Goal: Information Seeking & Learning: Find specific fact

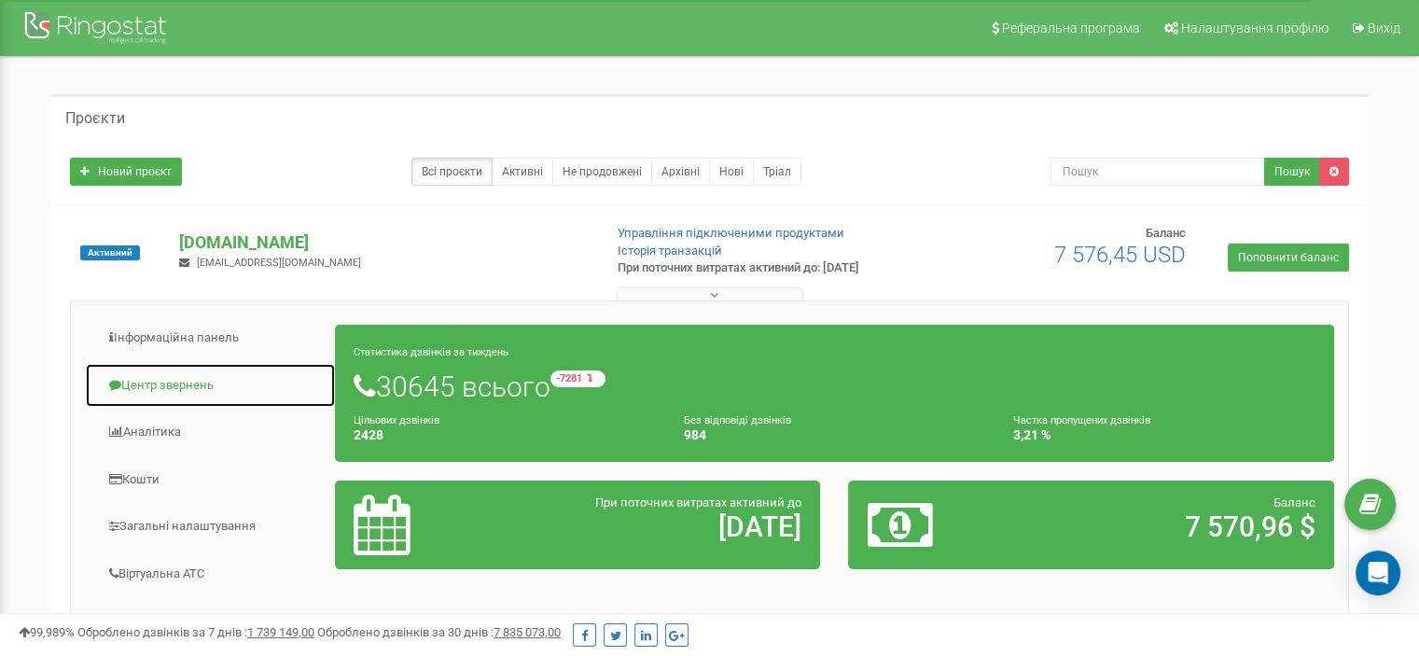
click at [162, 377] on link "Центр звернень" at bounding box center [210, 386] width 251 height 46
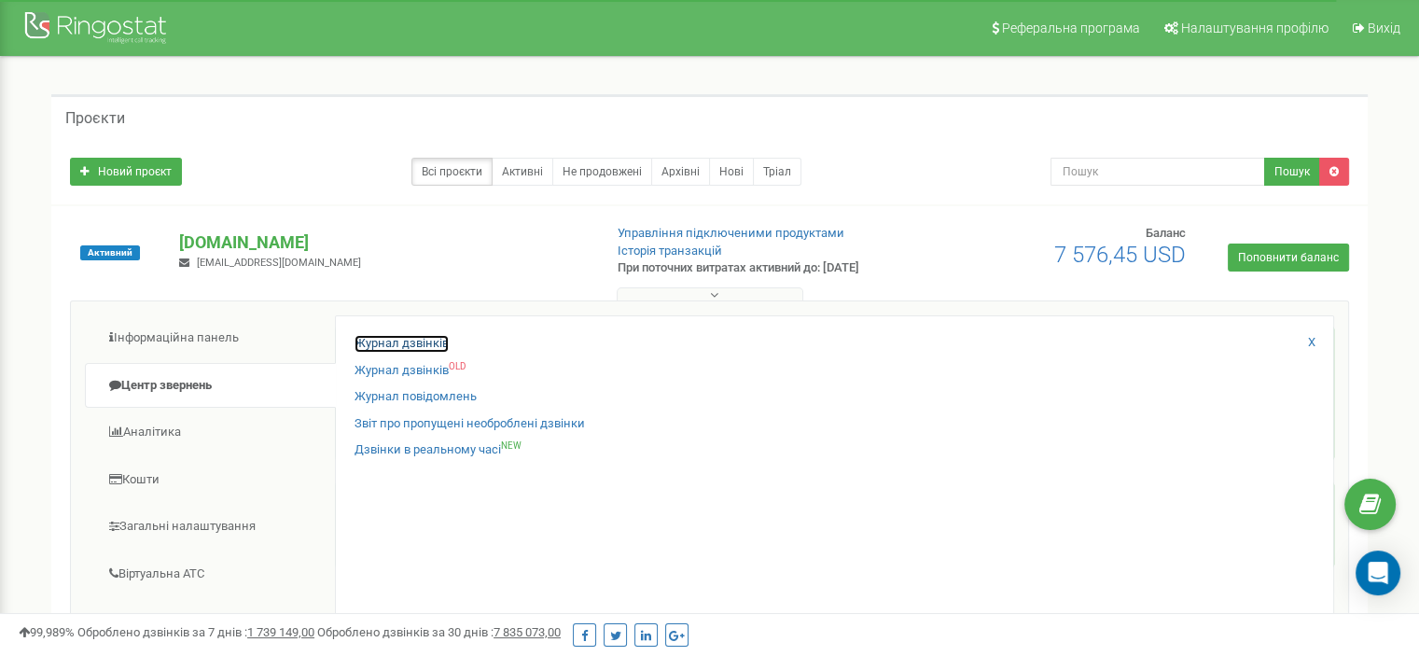
click at [369, 340] on link "Журнал дзвінків" at bounding box center [401, 344] width 94 height 18
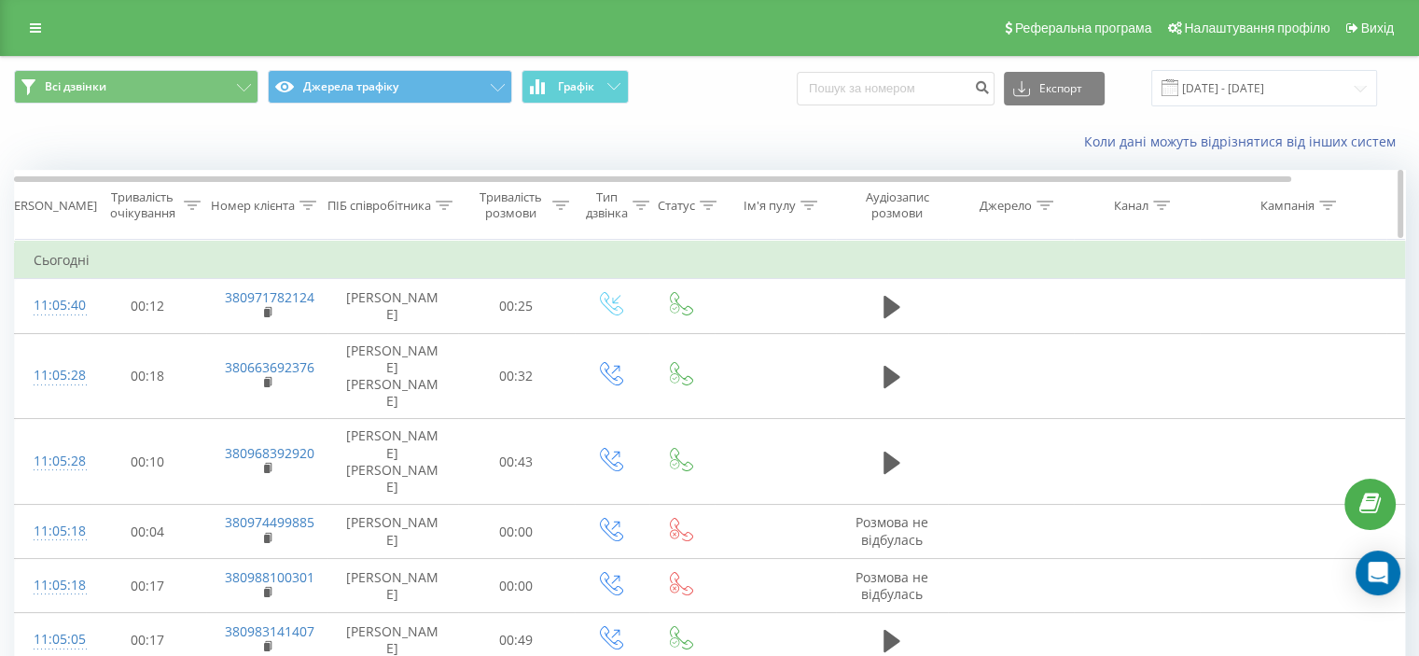
click at [302, 212] on div at bounding box center [307, 206] width 17 height 16
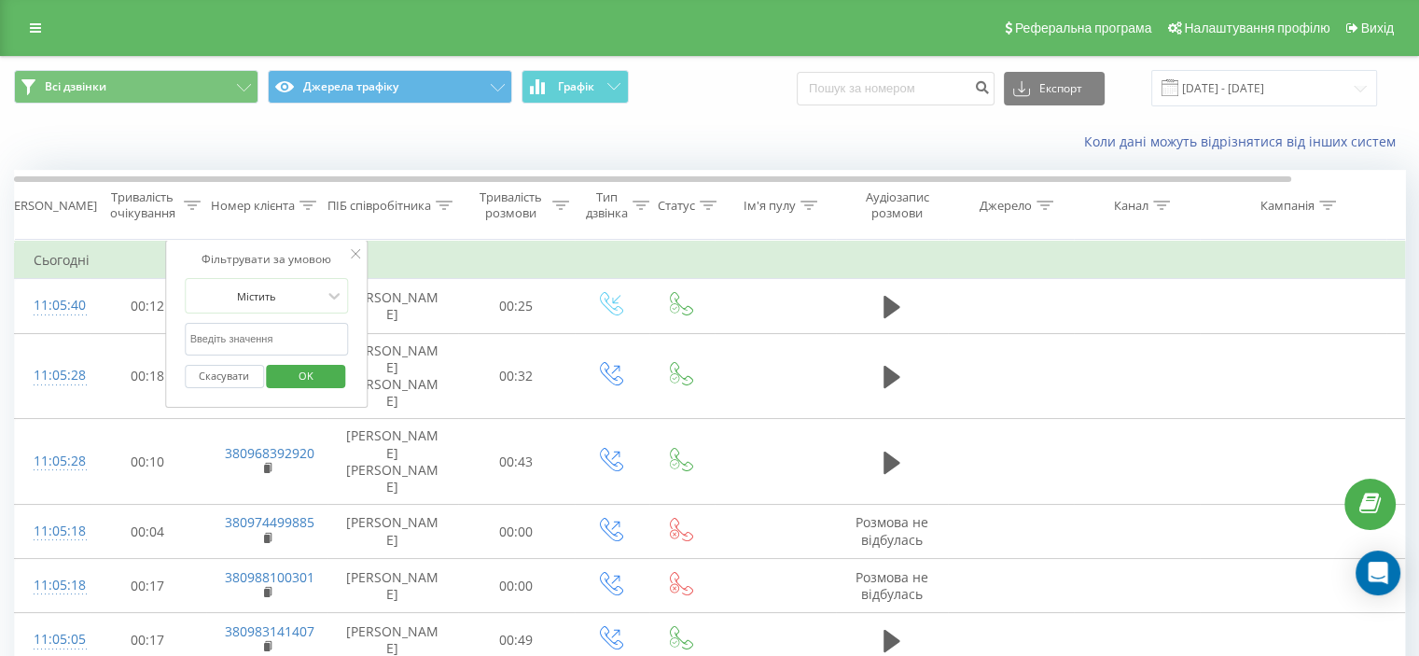
click at [271, 316] on form "Містить Скасувати OK" at bounding box center [267, 337] width 164 height 119
click at [266, 319] on form "Містить Скасувати OK" at bounding box center [267, 337] width 164 height 119
click at [265, 320] on form "Містить Скасувати OK" at bounding box center [267, 337] width 164 height 119
drag, startPoint x: 276, startPoint y: 359, endPoint x: 276, endPoint y: 349, distance: 10.3
click at [276, 359] on div "Скасувати OK" at bounding box center [267, 376] width 164 height 42
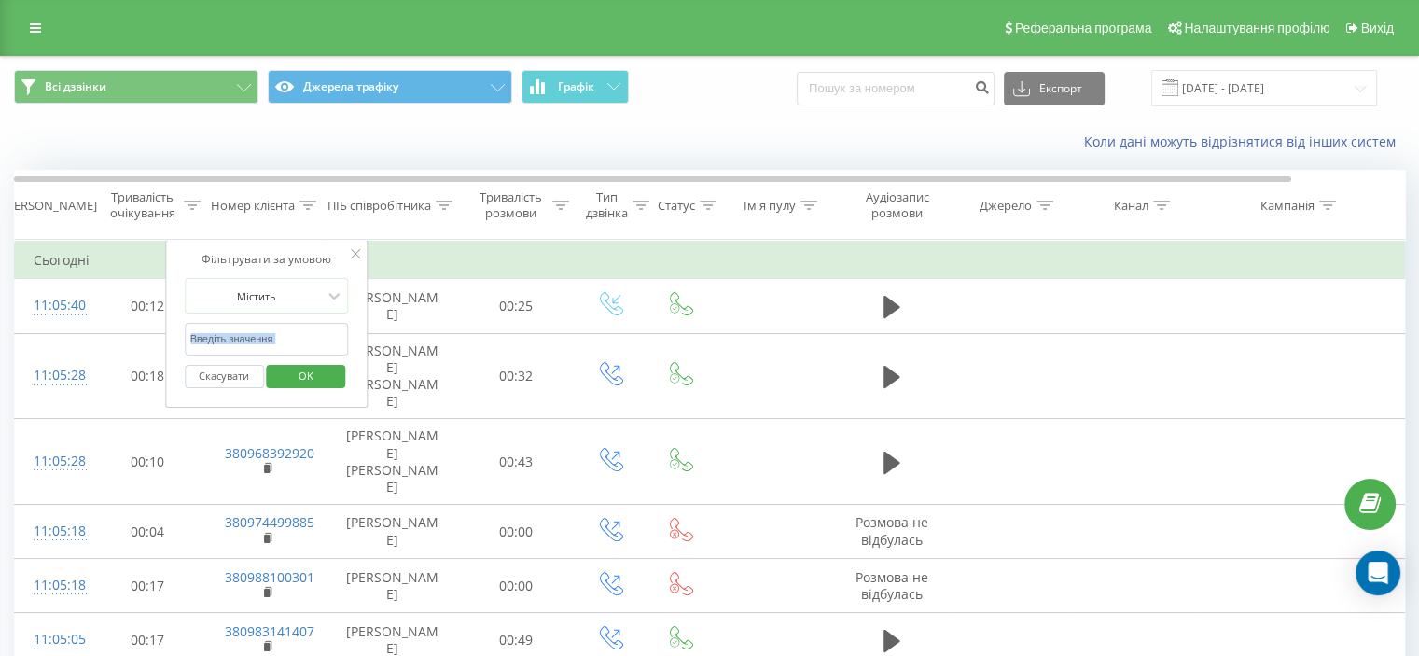
click at [279, 334] on input "text" at bounding box center [267, 339] width 164 height 33
paste input "380682642813"
click at [308, 361] on span "OK" at bounding box center [306, 375] width 52 height 29
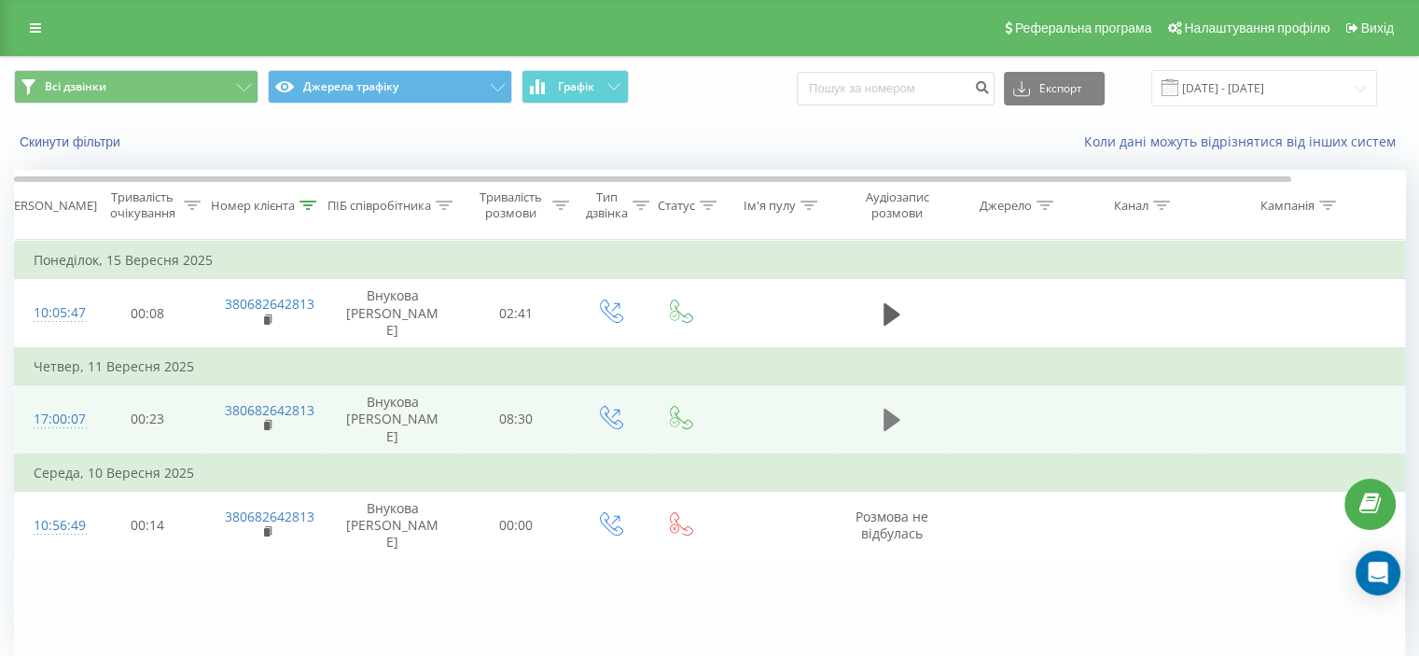
click at [892, 407] on icon at bounding box center [891, 420] width 17 height 26
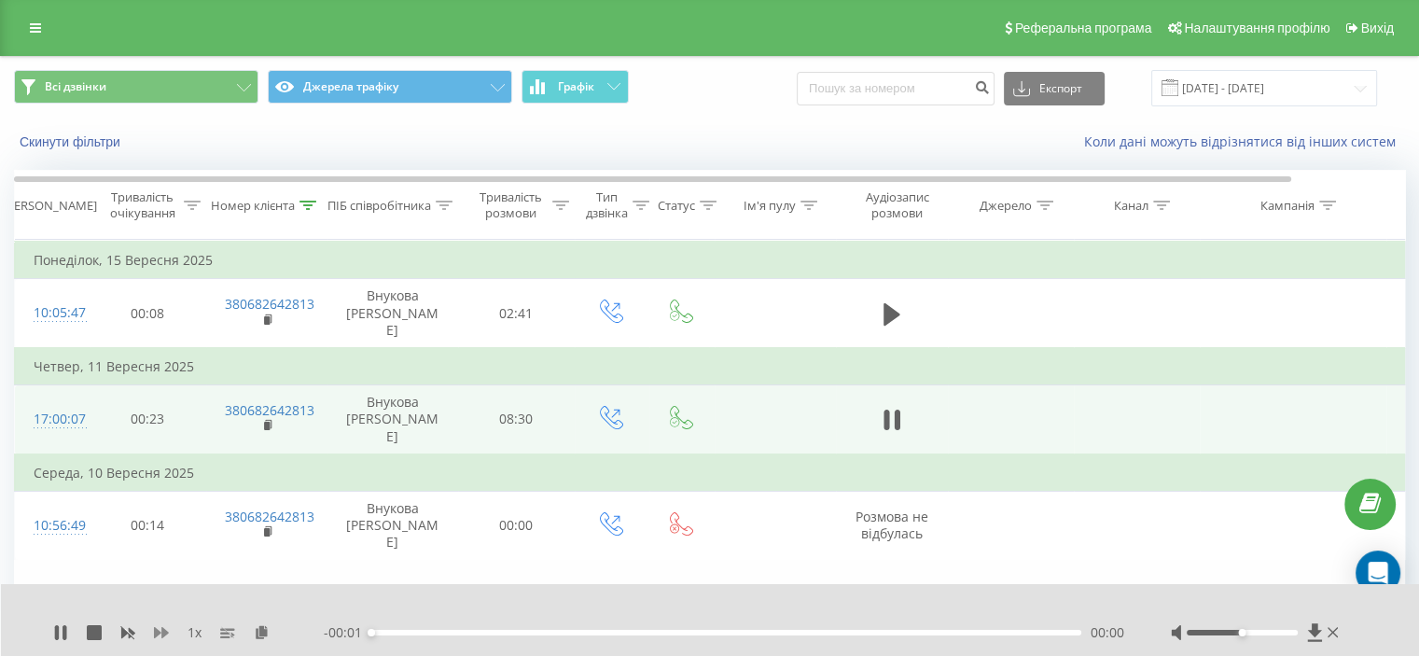
click at [160, 637] on icon at bounding box center [161, 632] width 15 height 15
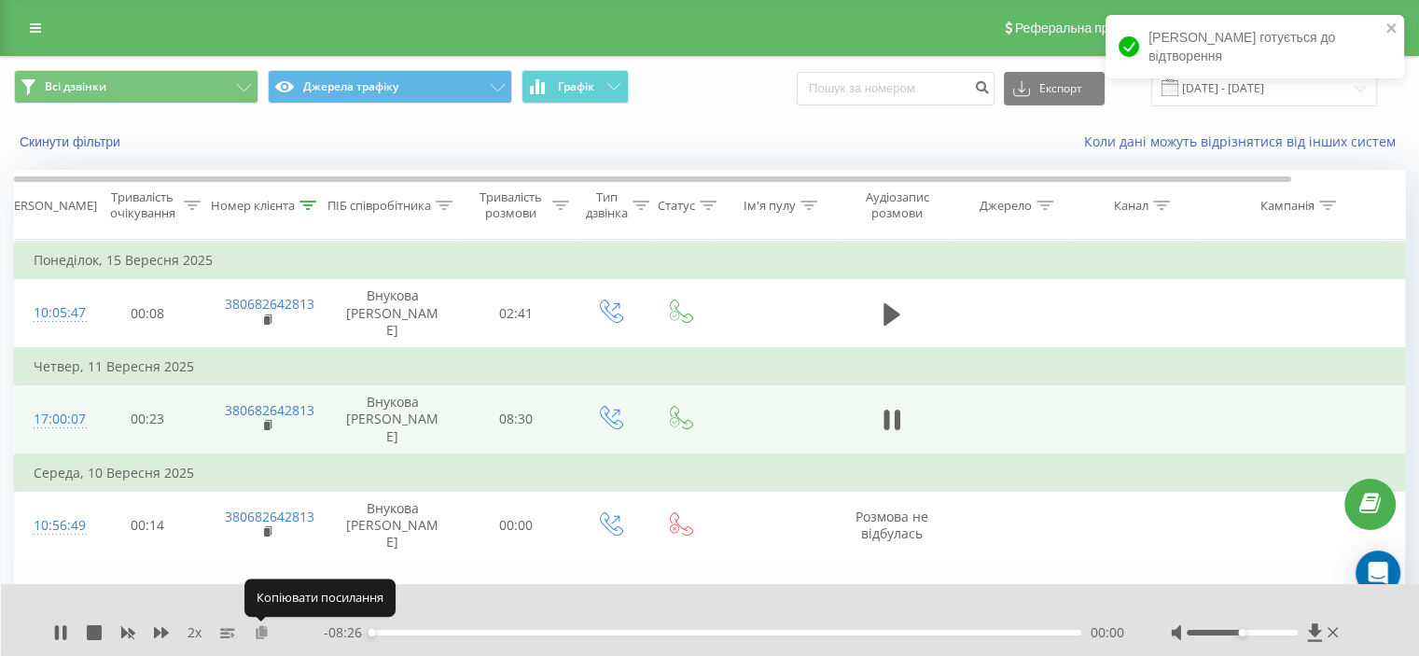
click at [260, 631] on icon at bounding box center [262, 631] width 16 height 13
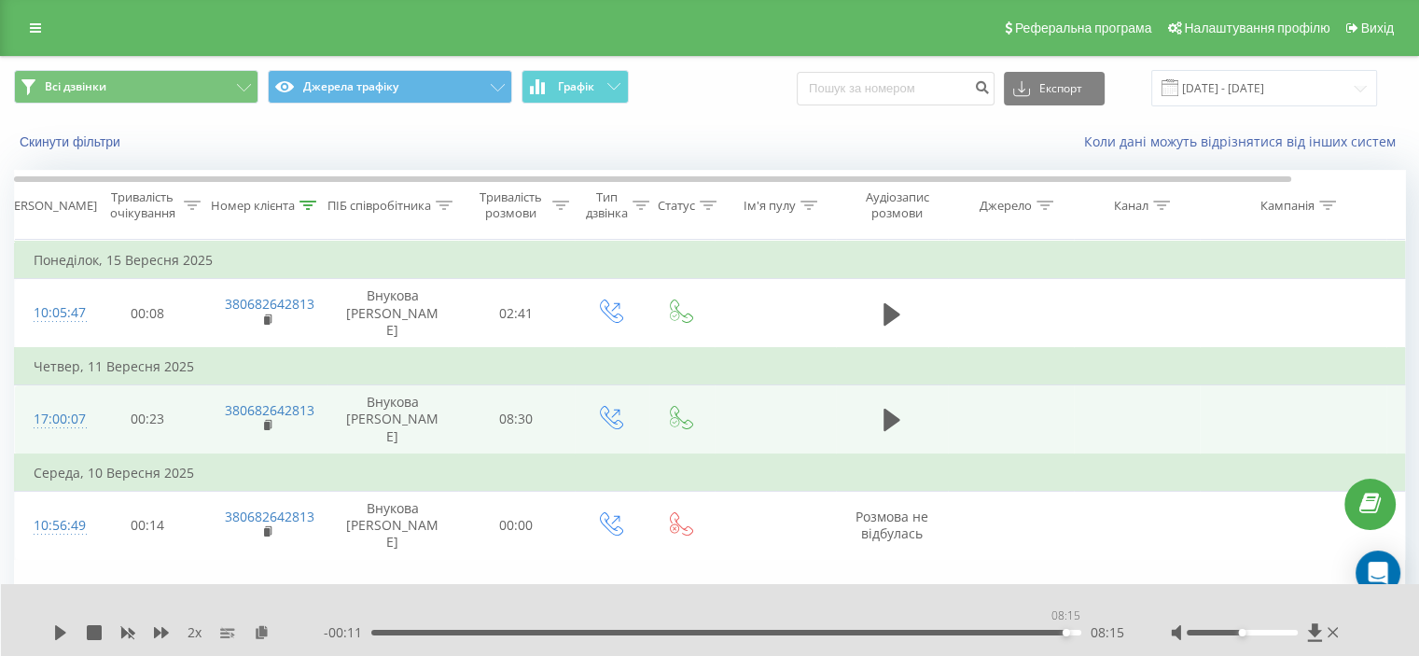
click at [1063, 630] on div "08:15" at bounding box center [726, 633] width 710 height 6
click at [57, 635] on icon at bounding box center [60, 632] width 11 height 15
click at [618, 631] on div "08:26" at bounding box center [724, 633] width 715 height 6
click at [71, 645] on div "2 x - 05:28 02:57 02:57" at bounding box center [710, 620] width 1419 height 72
click at [62, 643] on div "2 x - 05:28 02:57 02:57" at bounding box center [710, 620] width 1419 height 72
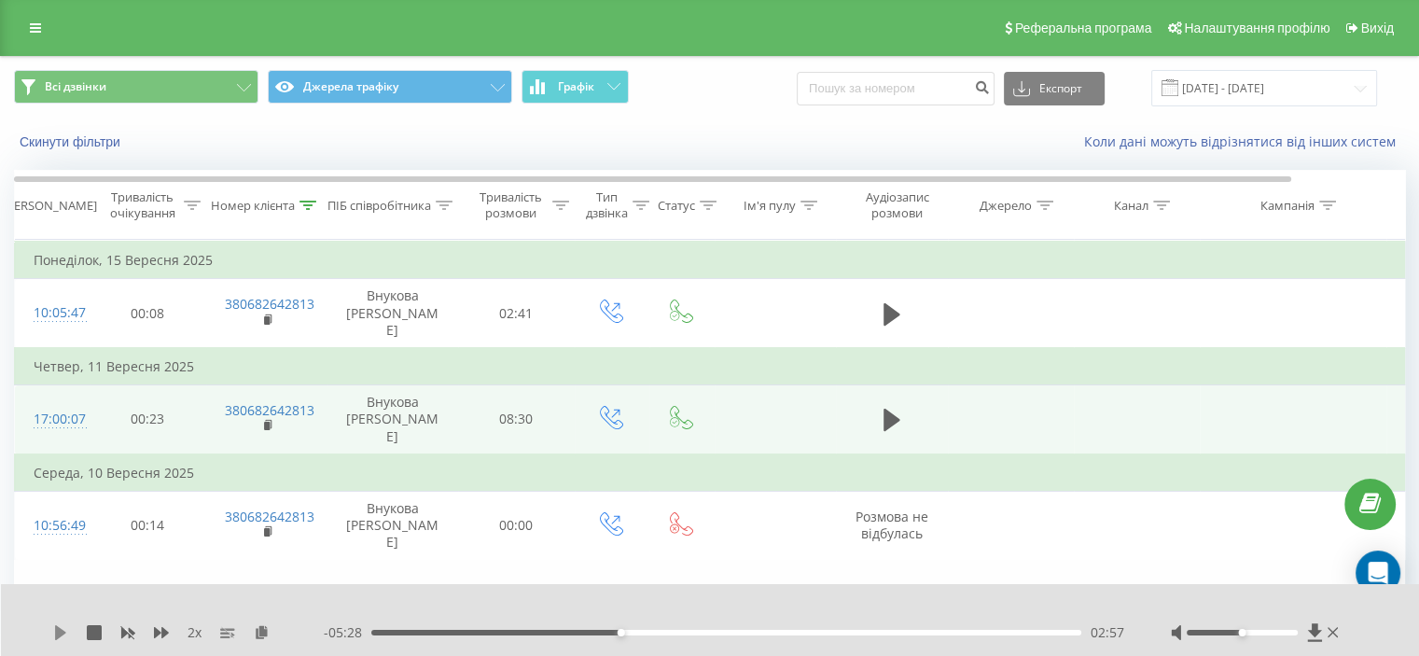
click at [60, 639] on icon at bounding box center [60, 632] width 15 height 15
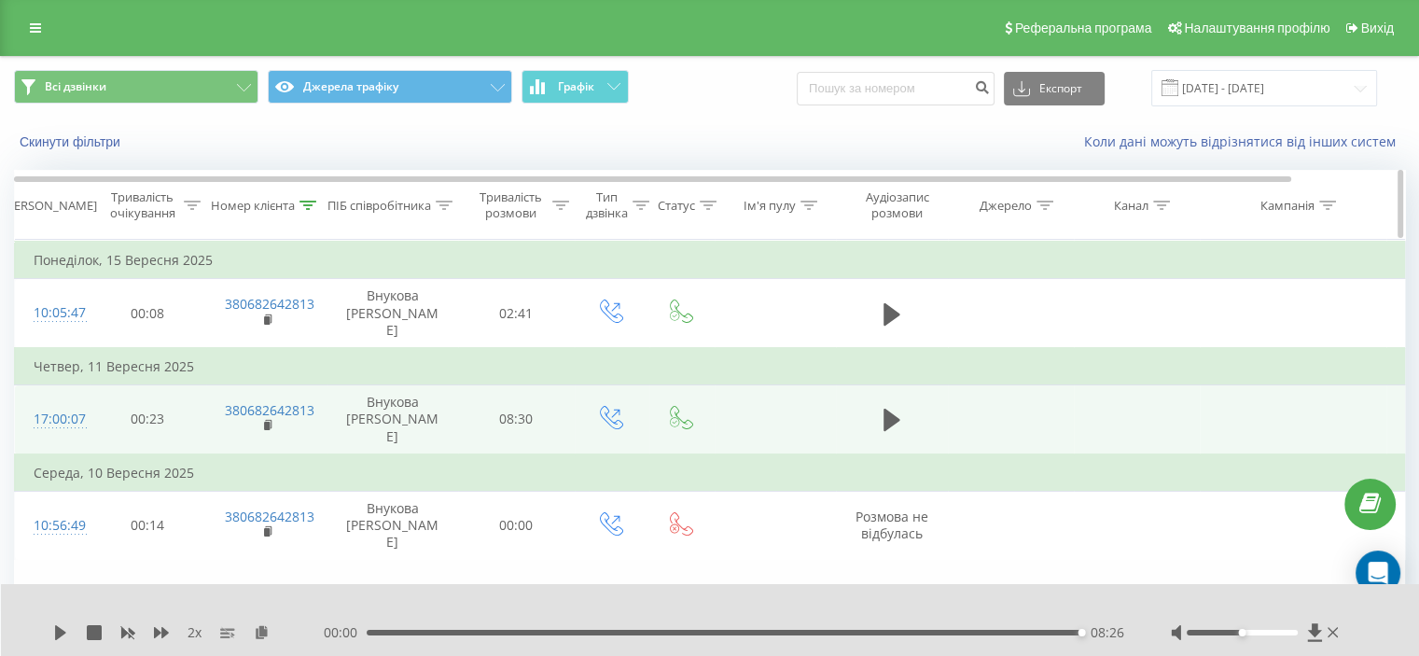
drag, startPoint x: 306, startPoint y: 208, endPoint x: 283, endPoint y: 298, distance: 92.5
click at [306, 208] on icon at bounding box center [307, 205] width 17 height 9
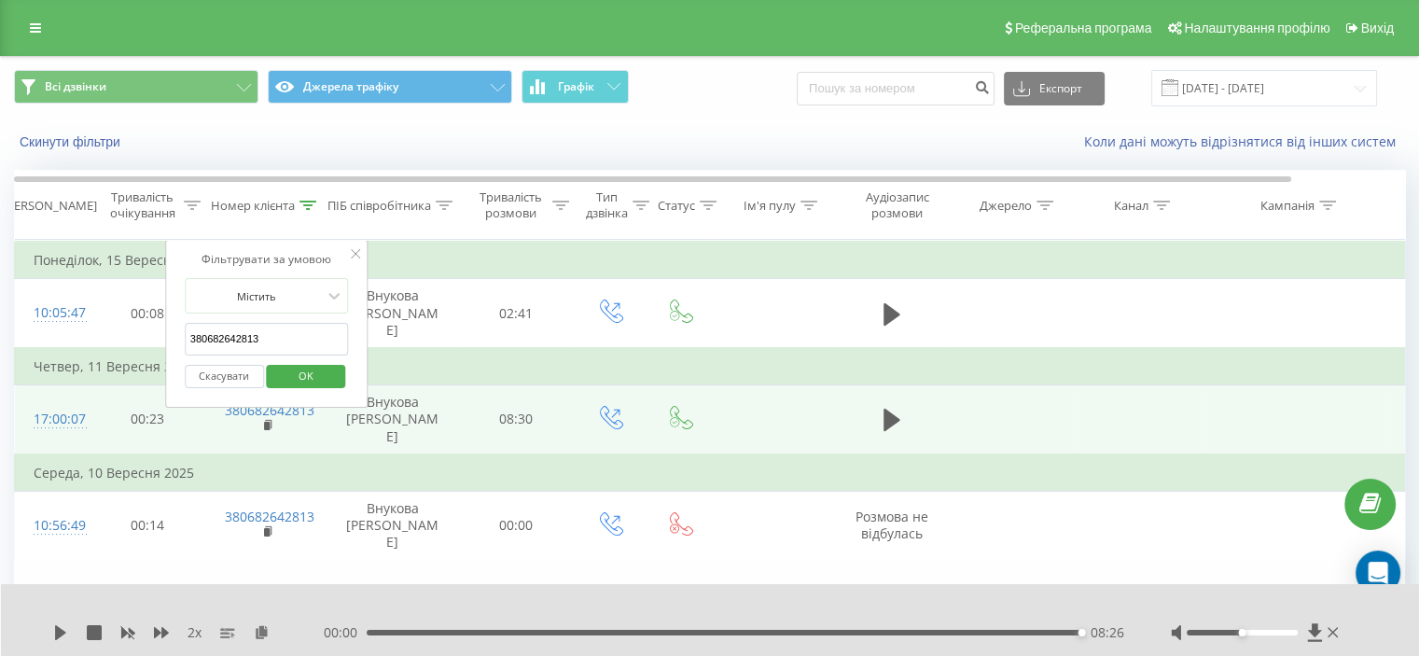
drag, startPoint x: 276, startPoint y: 335, endPoint x: 117, endPoint y: 376, distance: 164.7
click at [119, 373] on table "Фільтрувати за умовою Дорівнює Скасувати OK Фільтрувати за умовою Містить 38068…" at bounding box center [770, 400] width 1513 height 320
paste input "977036122"
type input "380977036122"
click at [276, 372] on button "OK" at bounding box center [306, 376] width 79 height 23
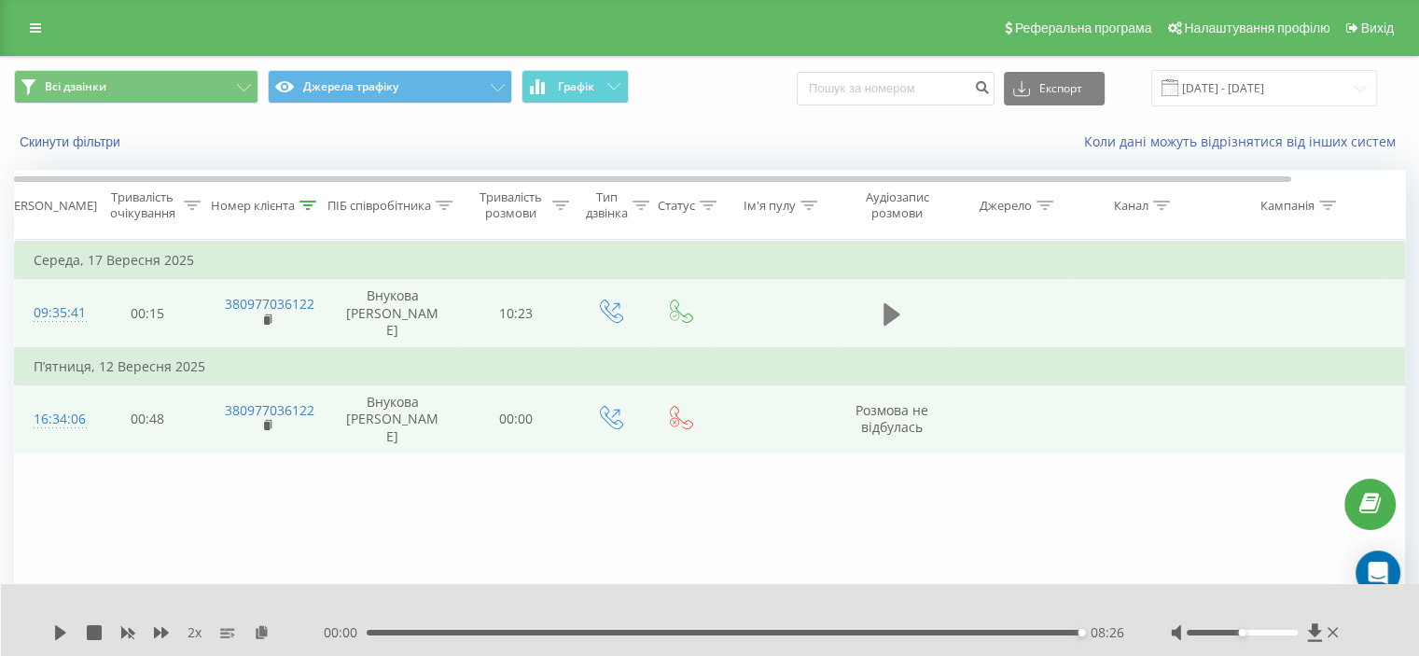
click at [895, 309] on icon at bounding box center [891, 314] width 17 height 26
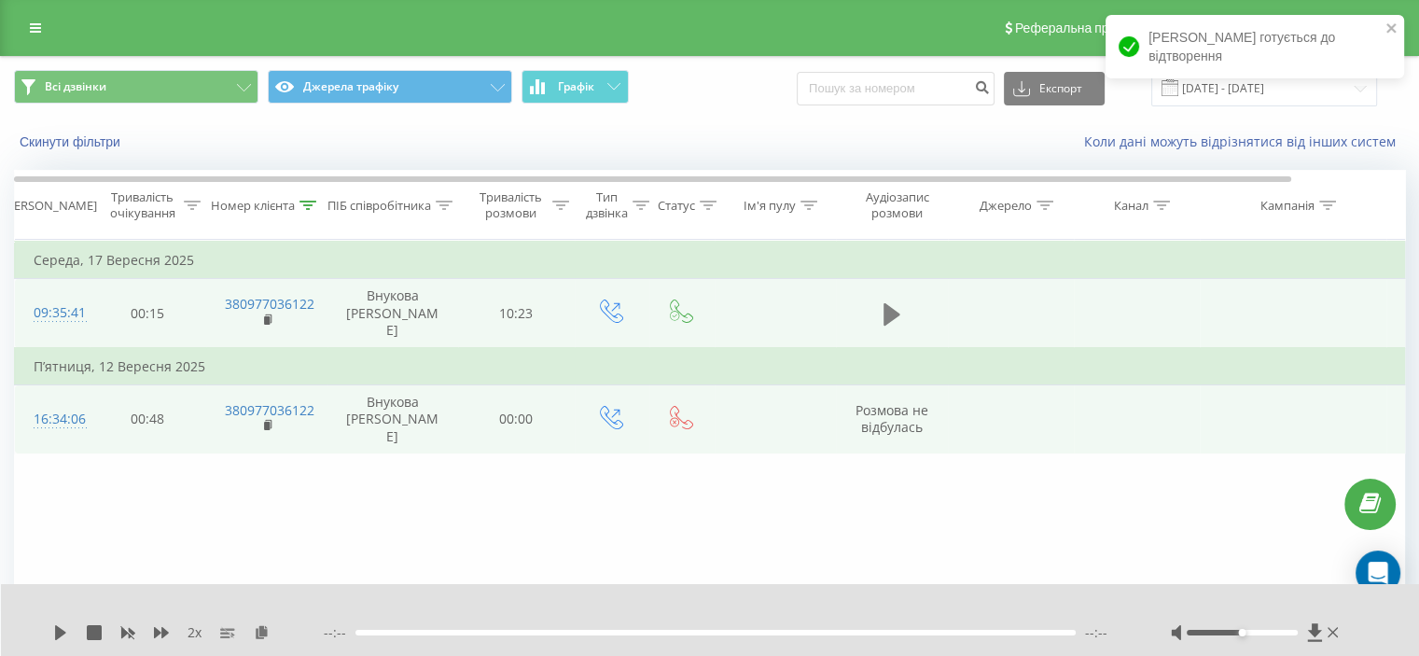
click at [902, 320] on button at bounding box center [892, 314] width 28 height 28
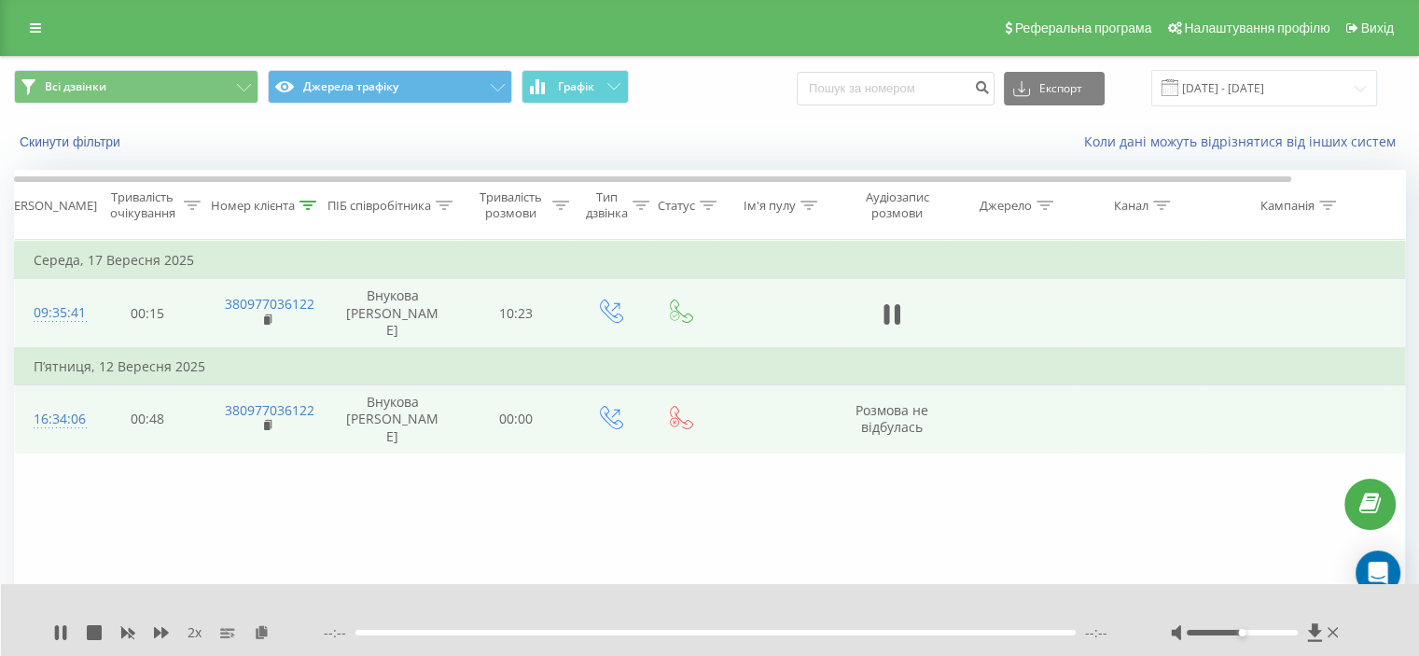
click at [252, 515] on div "Фільтрувати за умовою Дорівнює Скасувати OK Фільтрувати за умовою Містить 38097…" at bounding box center [709, 450] width 1391 height 420
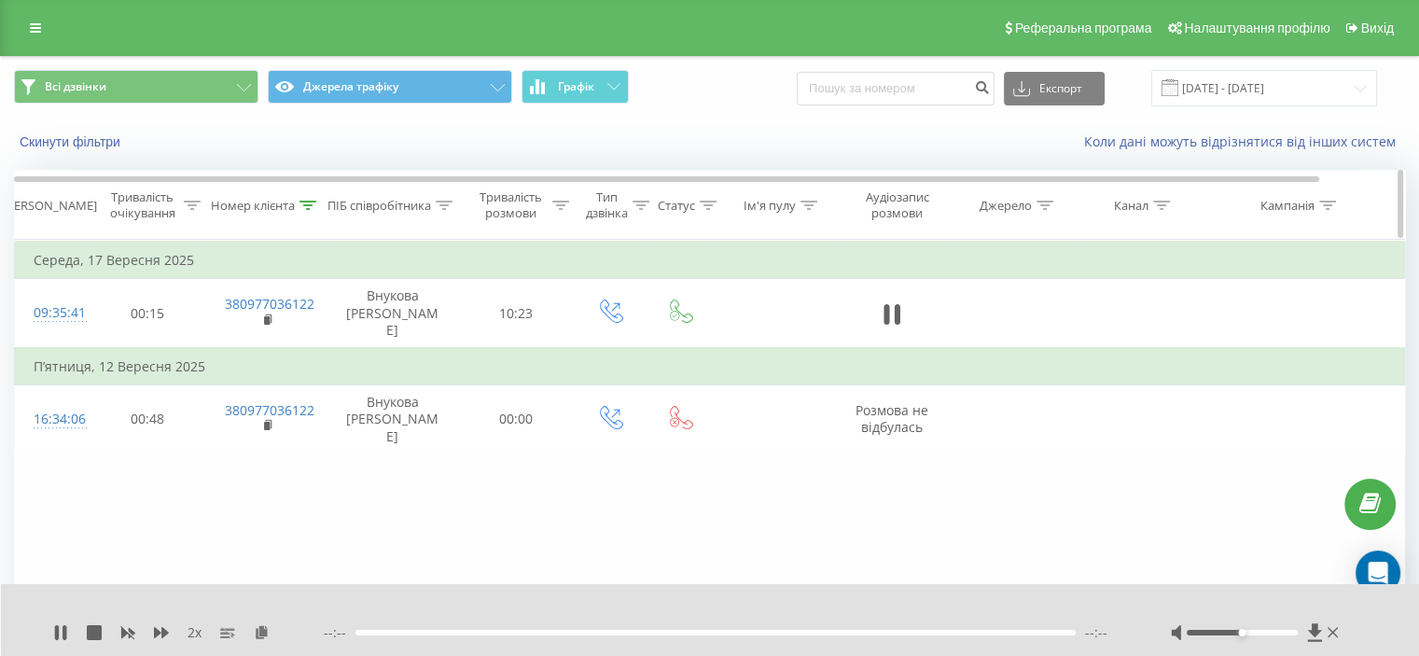
click at [307, 207] on div at bounding box center [307, 206] width 17 height 16
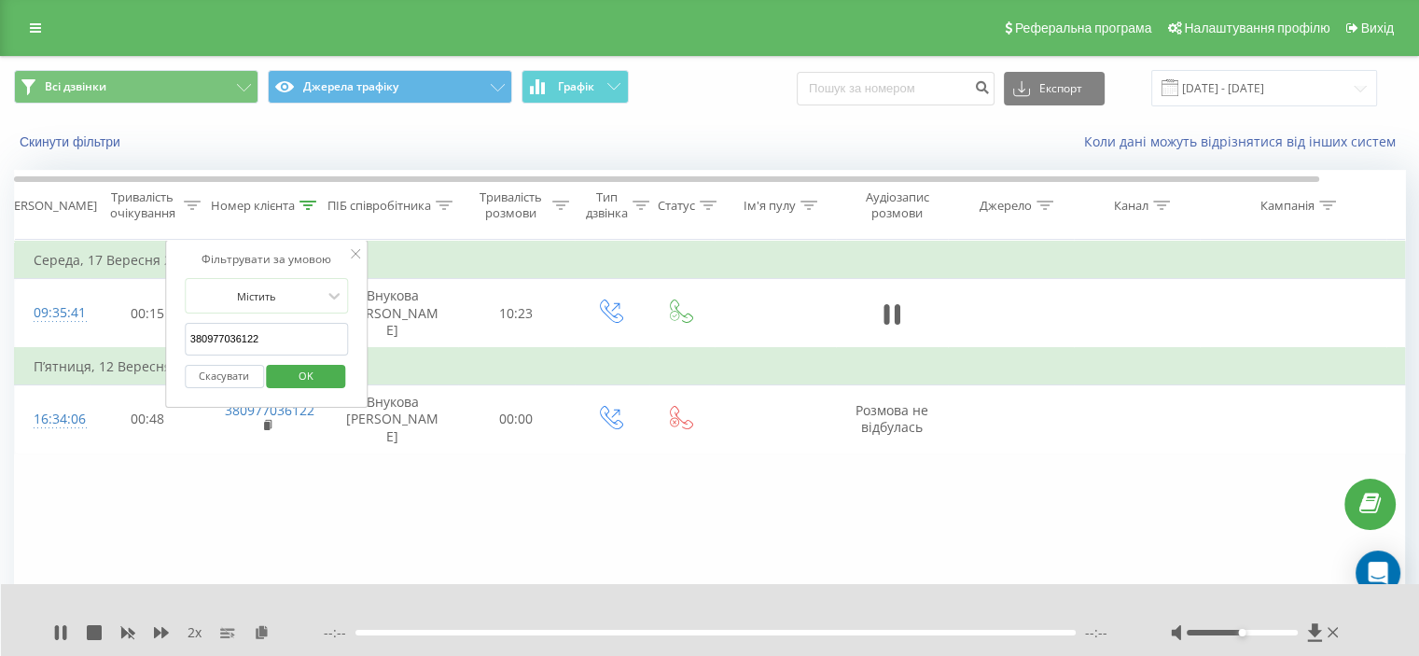
drag, startPoint x: 262, startPoint y: 341, endPoint x: 120, endPoint y: 351, distance: 142.1
click at [121, 345] on table "Фільтрувати за умовою Дорівнює Скасувати OK Фільтрувати за умовою Містить 38097…" at bounding box center [770, 347] width 1513 height 215
click at [305, 380] on span "OK" at bounding box center [306, 375] width 52 height 29
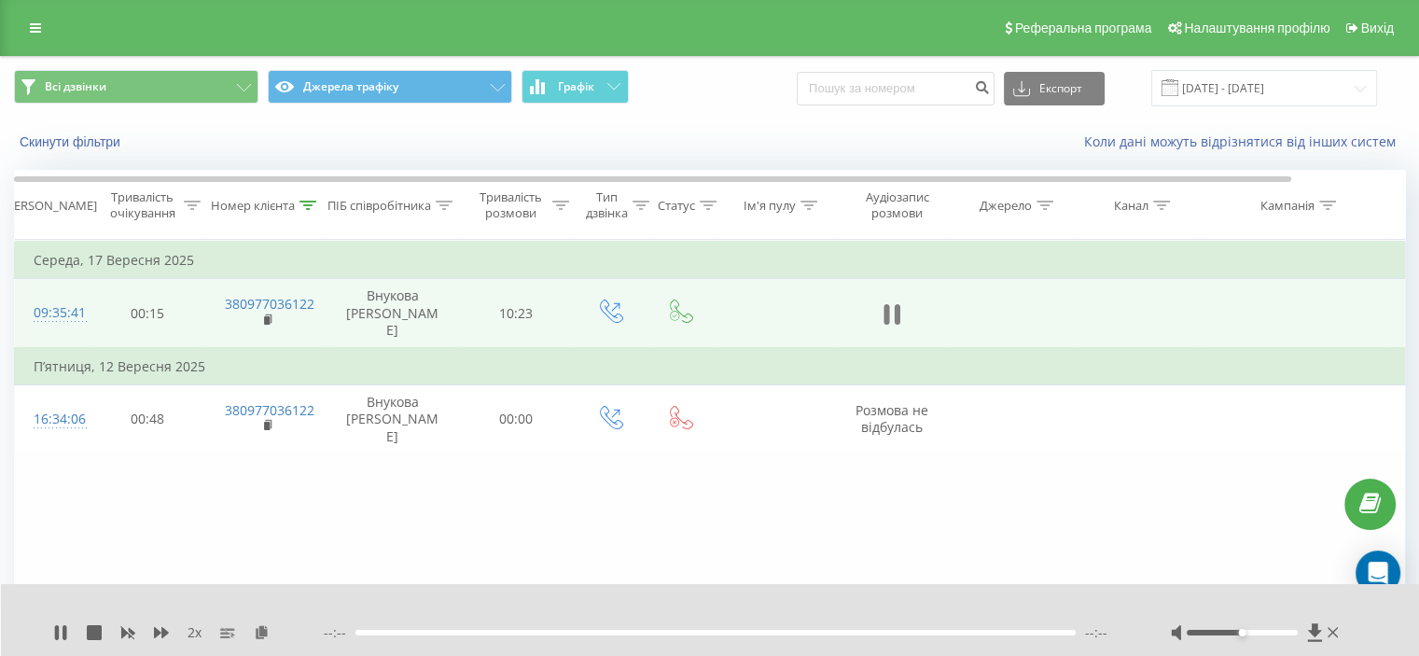
click at [900, 316] on button at bounding box center [892, 314] width 28 height 28
click at [900, 315] on button at bounding box center [892, 314] width 28 height 28
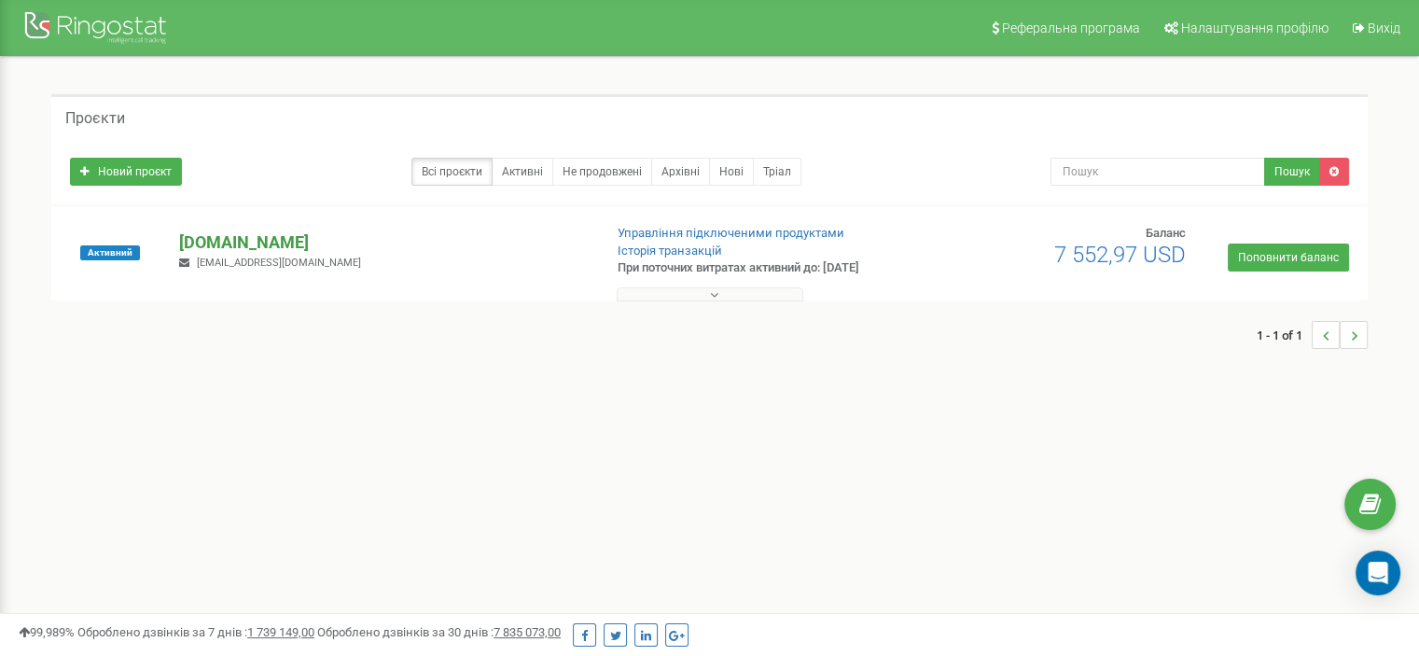
click at [282, 243] on p "[DOMAIN_NAME]" at bounding box center [383, 242] width 408 height 24
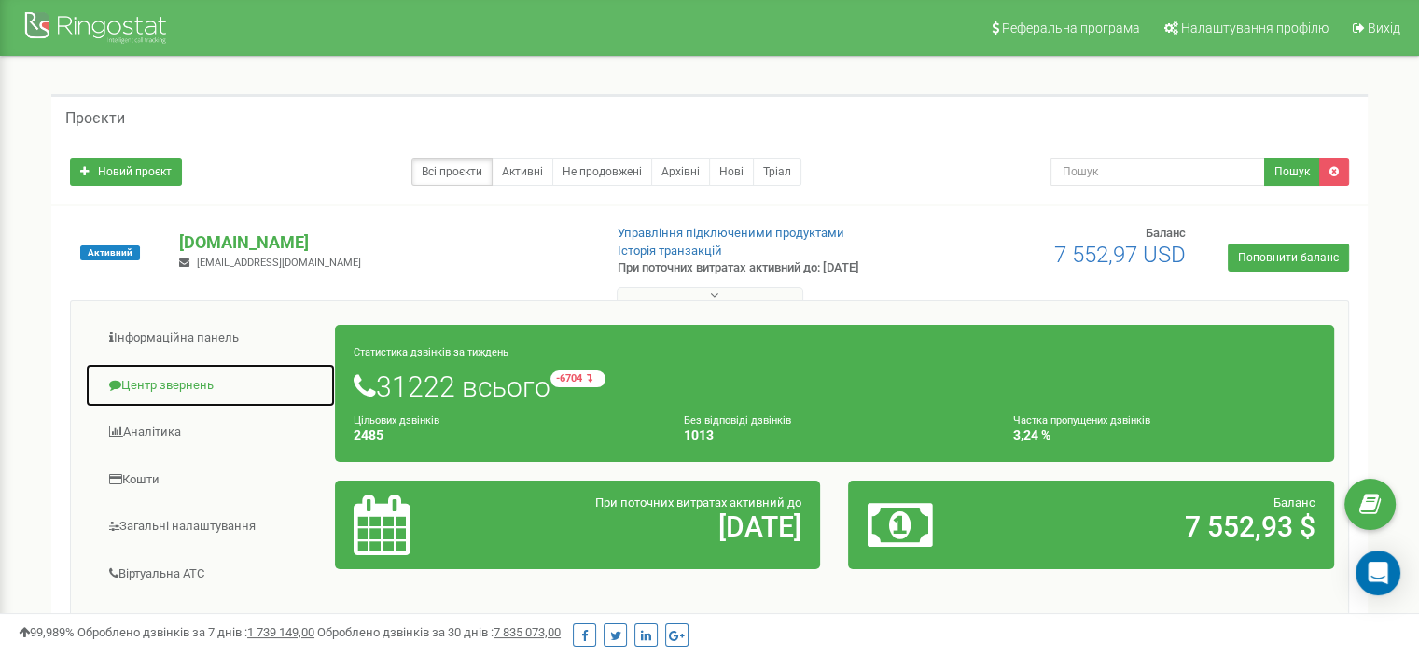
click at [176, 394] on link "Центр звернень" at bounding box center [210, 386] width 251 height 46
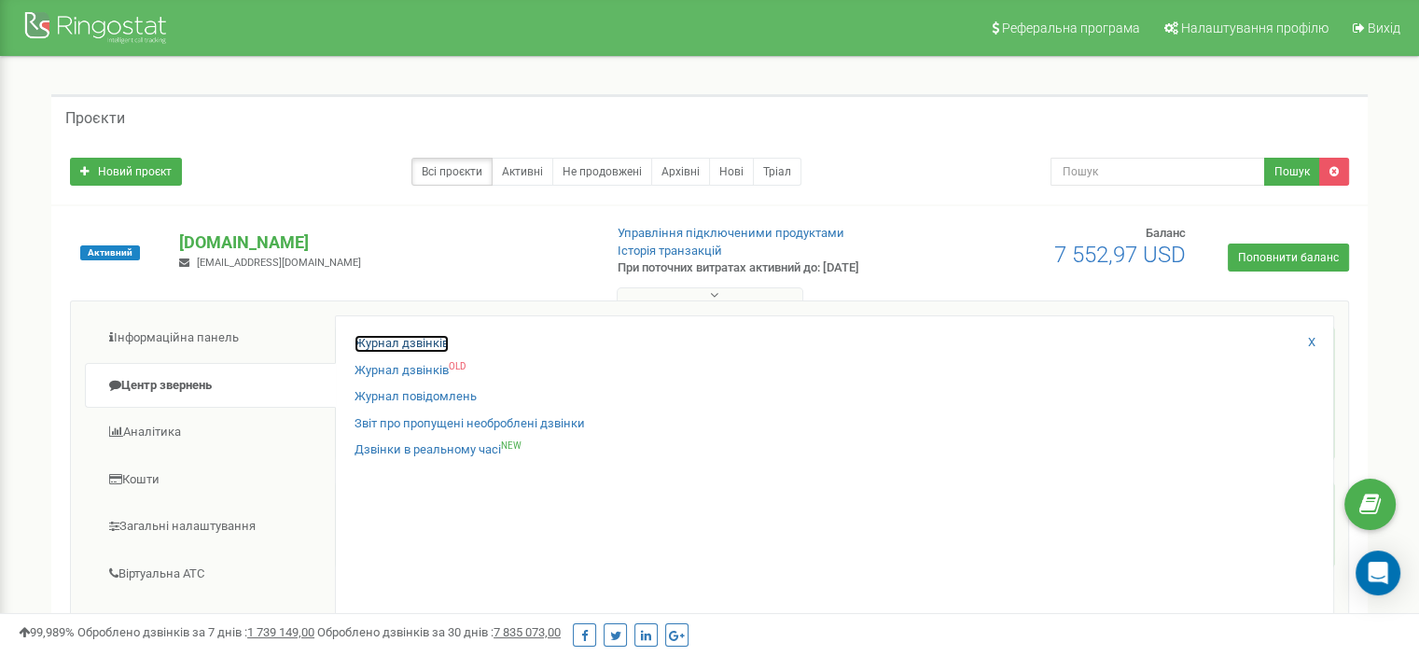
click at [431, 340] on link "Журнал дзвінків" at bounding box center [401, 344] width 94 height 18
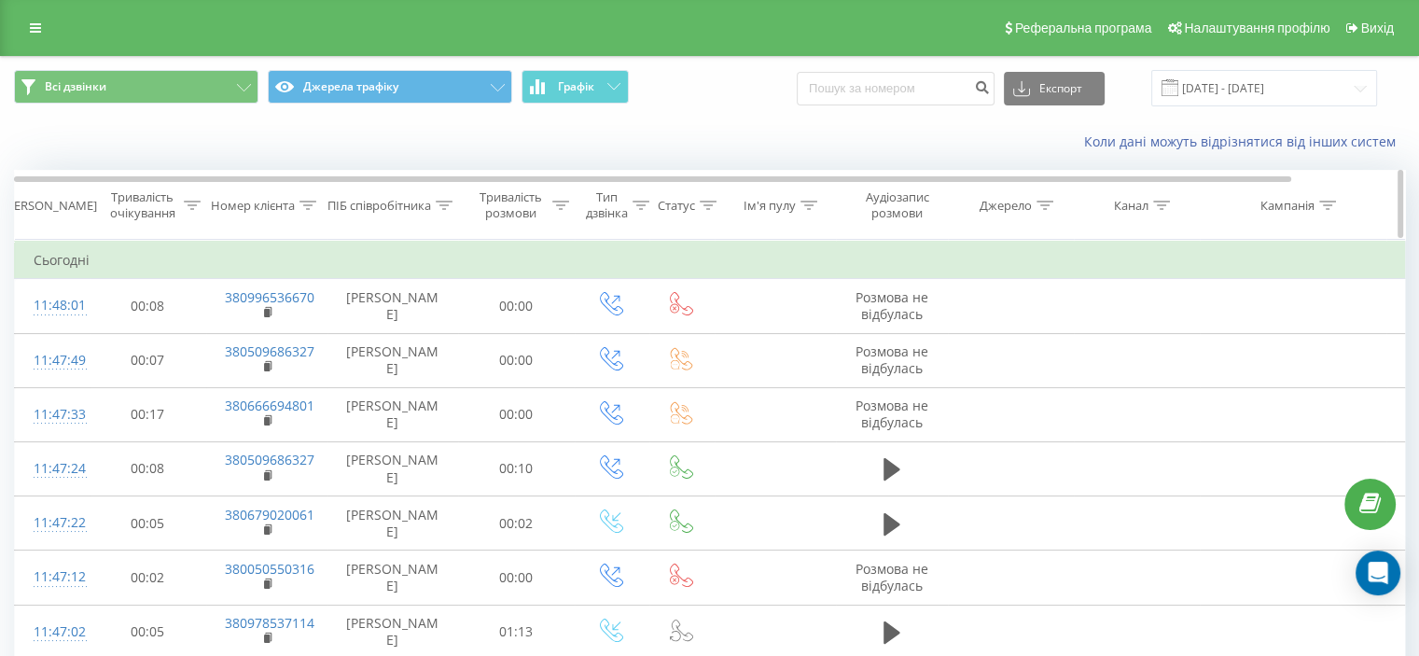
click at [309, 212] on div at bounding box center [307, 206] width 17 height 16
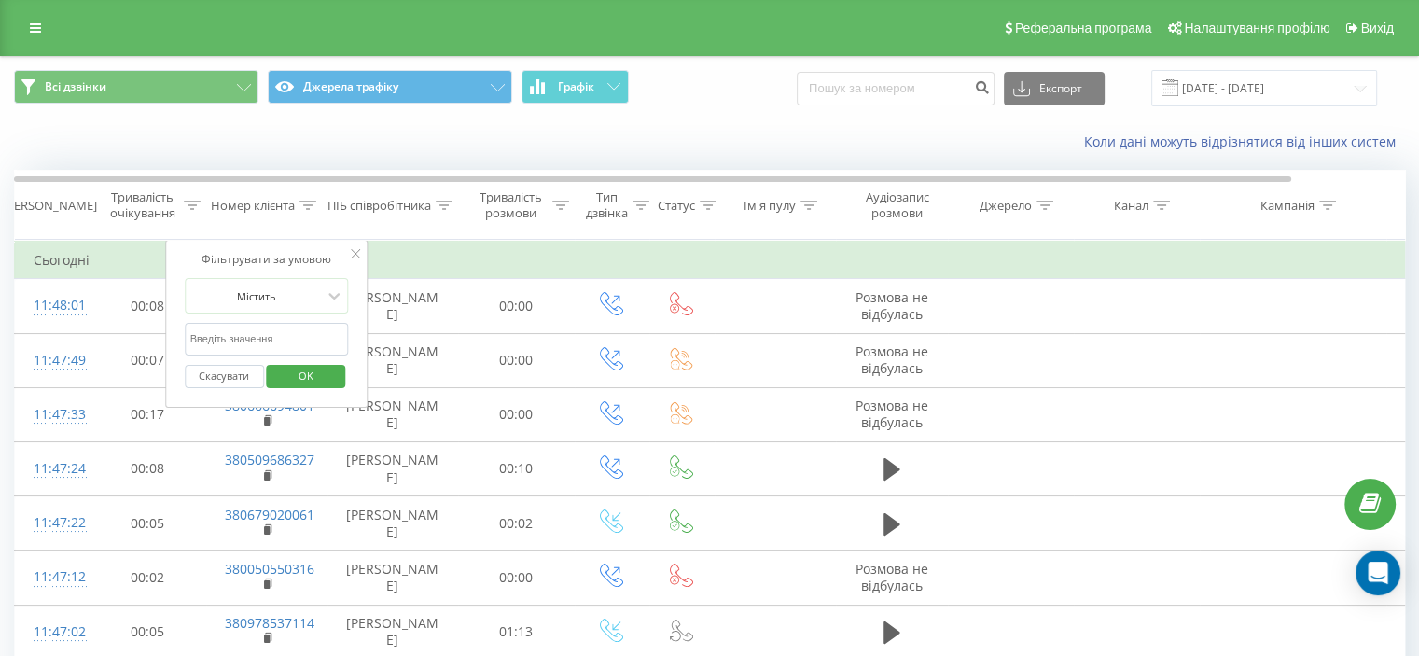
click at [280, 330] on input "text" at bounding box center [267, 339] width 164 height 33
paste input "380977036122"
click at [298, 354] on input "380977036122" at bounding box center [267, 339] width 164 height 33
click at [298, 357] on div "Скасувати OK" at bounding box center [267, 376] width 164 height 42
click at [298, 361] on span "OK" at bounding box center [306, 375] width 52 height 29
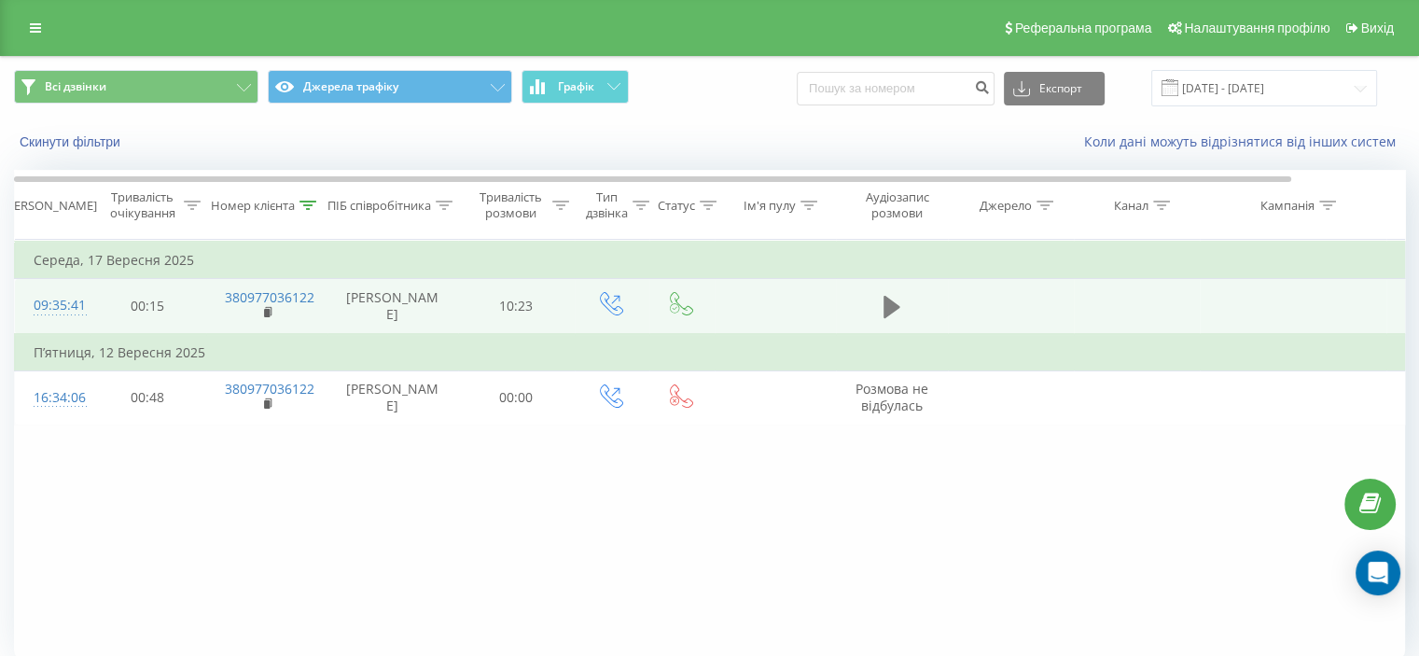
click at [887, 308] on icon at bounding box center [891, 307] width 17 height 22
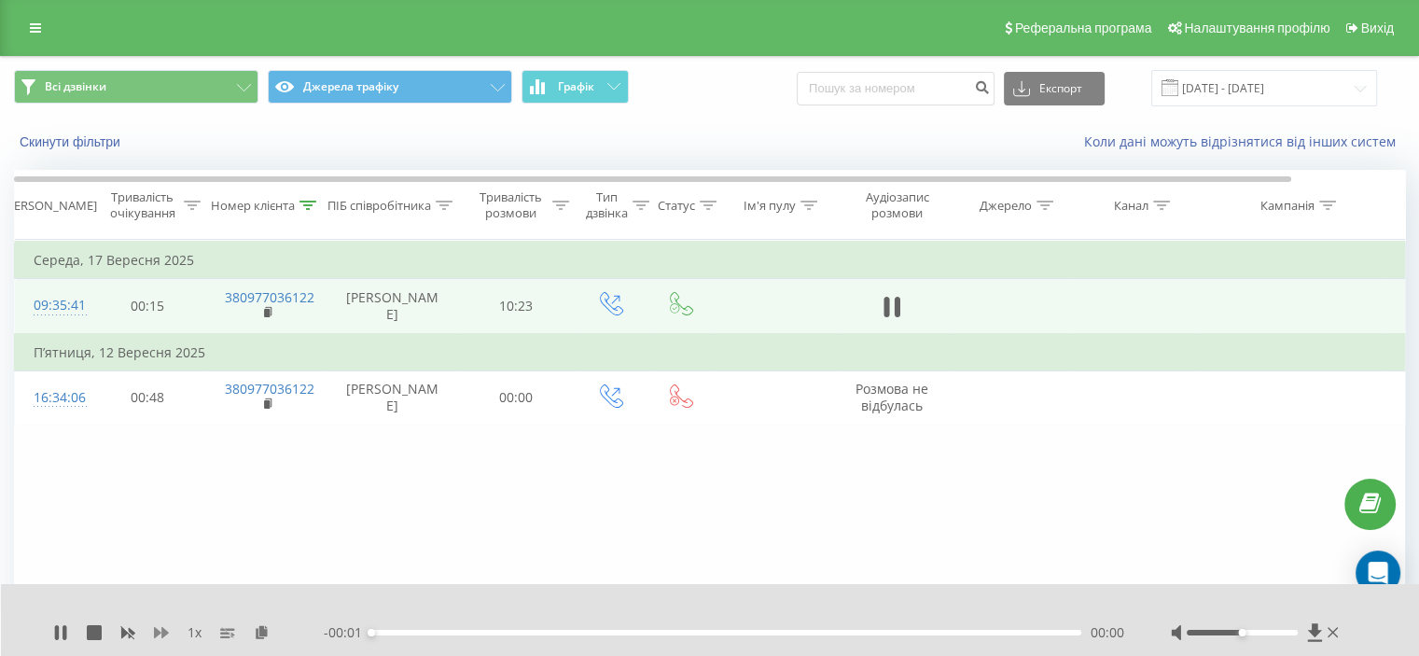
click at [160, 633] on icon at bounding box center [161, 632] width 15 height 15
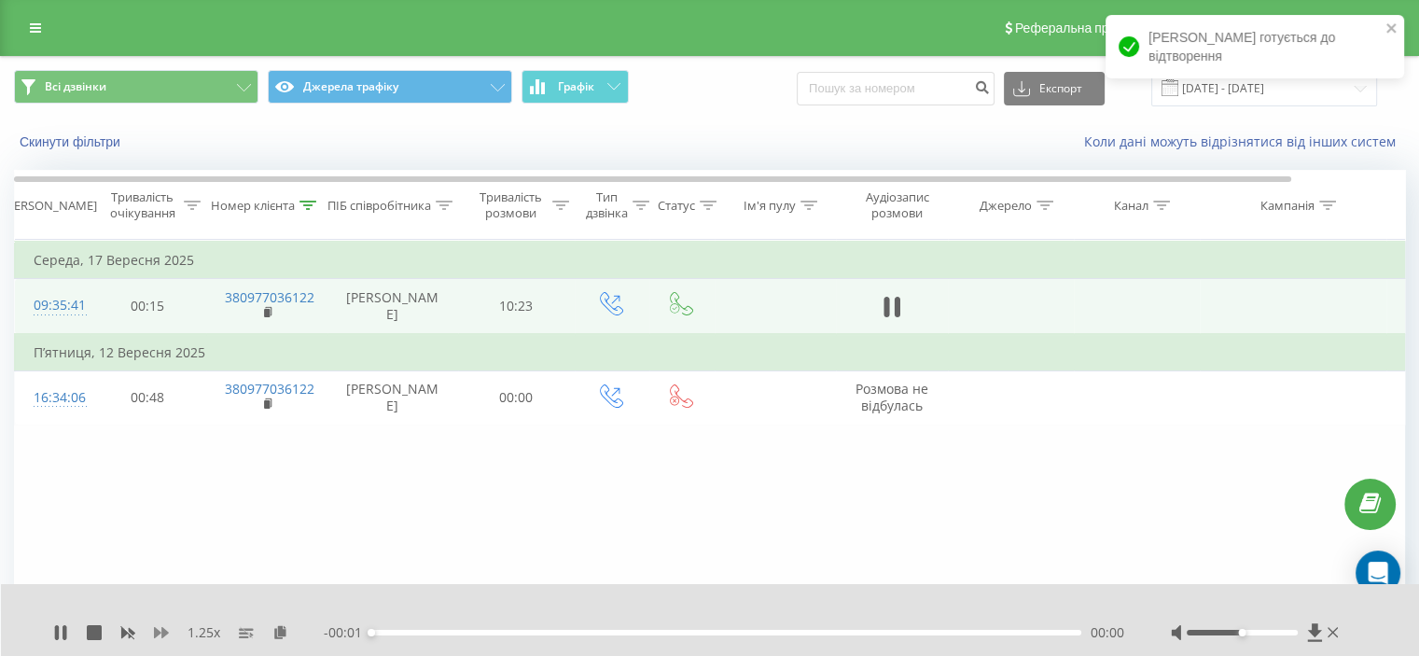
click at [160, 633] on icon at bounding box center [161, 632] width 15 height 15
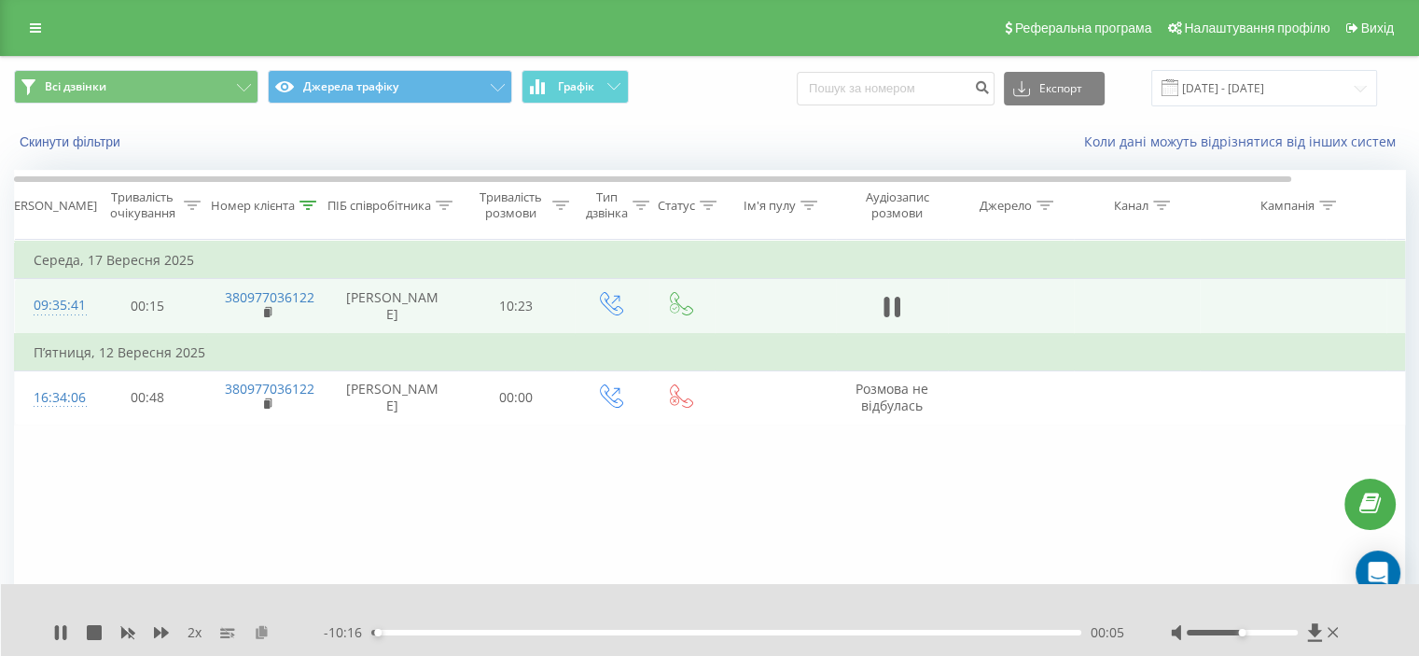
click at [254, 627] on icon at bounding box center [262, 631] width 16 height 13
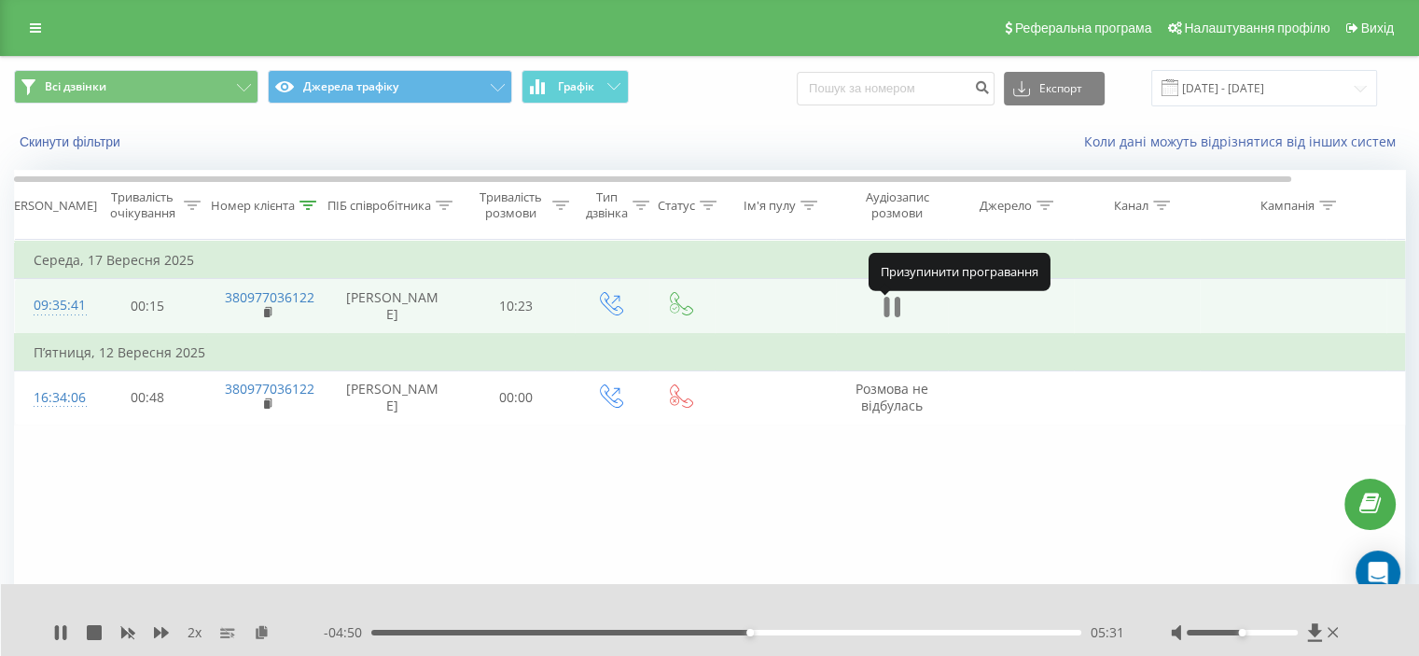
click at [887, 312] on icon at bounding box center [886, 307] width 6 height 21
click at [63, 637] on icon at bounding box center [60, 632] width 15 height 15
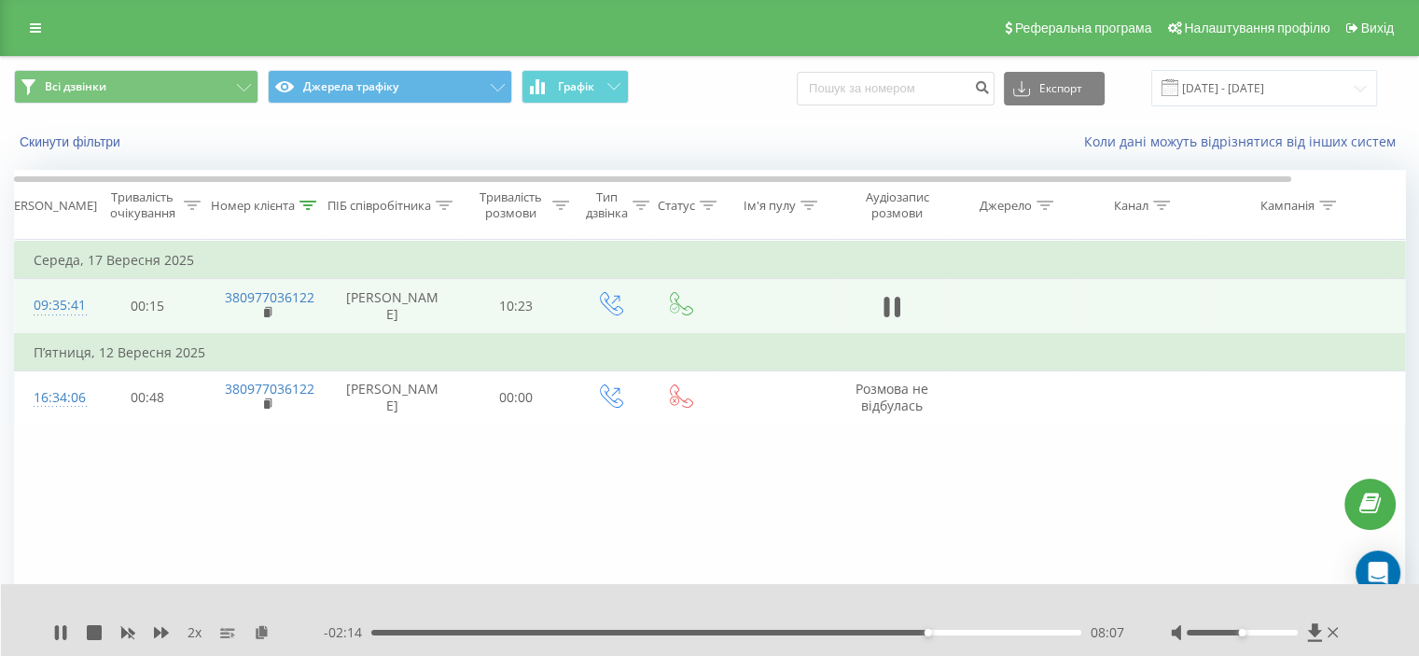
click at [172, 634] on div "2 x" at bounding box center [188, 632] width 271 height 19
click at [953, 634] on div "08:23" at bounding box center [726, 633] width 710 height 6
click at [1048, 635] on div "00:00 10:22 10:22" at bounding box center [724, 632] width 800 height 19
click at [1048, 633] on div "09:52" at bounding box center [726, 633] width 710 height 6
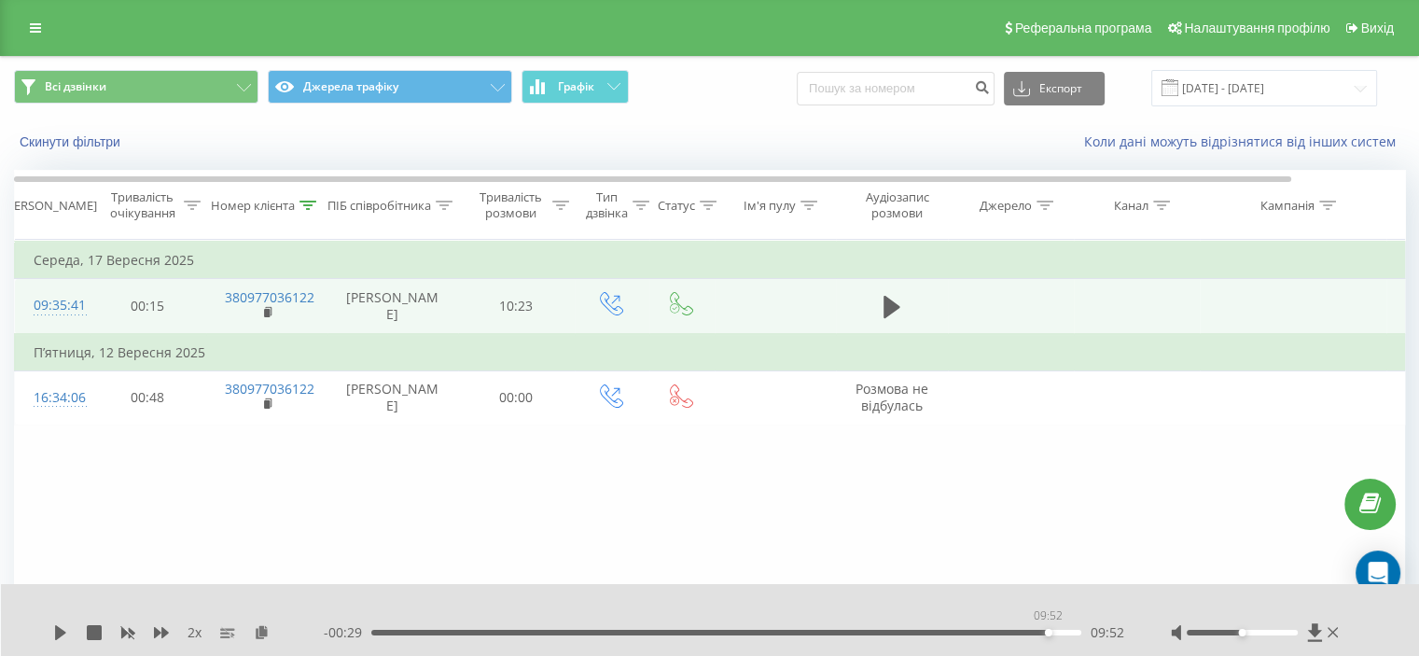
click at [1048, 630] on div "09:52" at bounding box center [1048, 632] width 7 height 7
click at [60, 626] on icon at bounding box center [60, 632] width 15 height 15
click at [160, 628] on icon at bounding box center [161, 632] width 15 height 15
click at [157, 628] on icon at bounding box center [161, 632] width 15 height 15
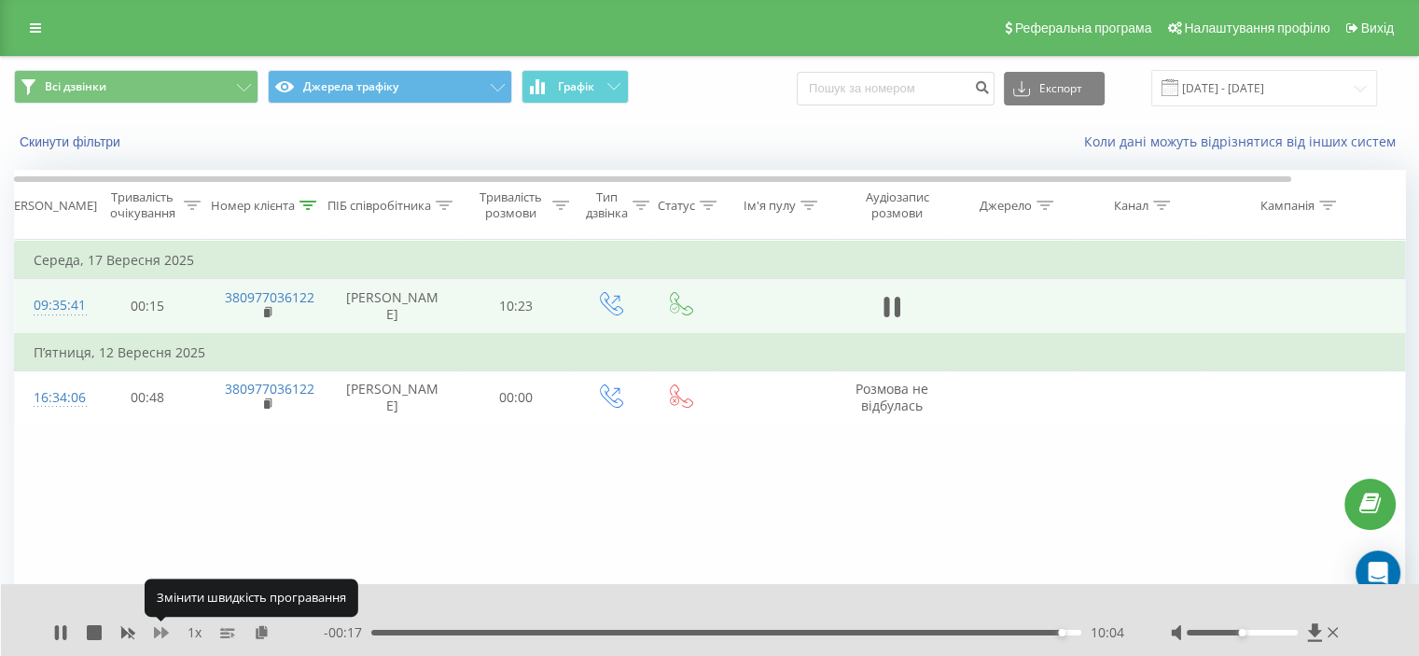
click at [157, 628] on icon at bounding box center [161, 632] width 15 height 15
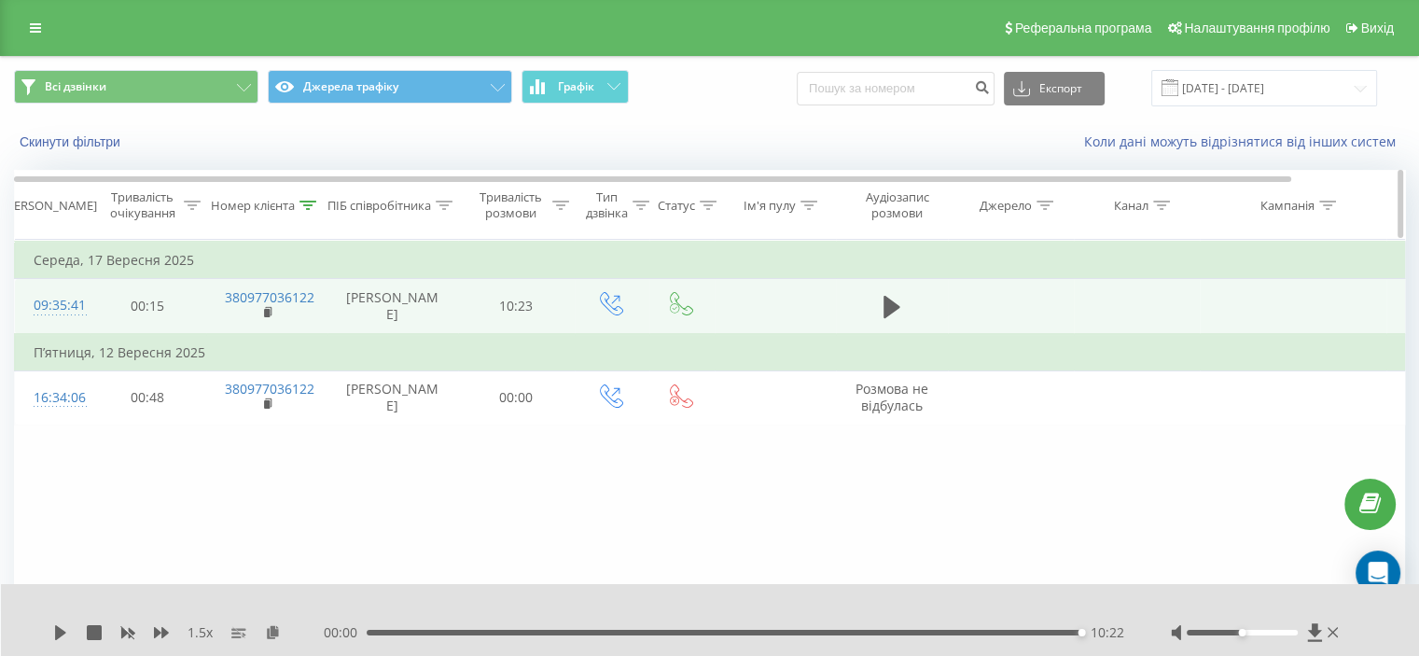
click at [319, 201] on div "Номер клієнта" at bounding box center [266, 206] width 121 height 16
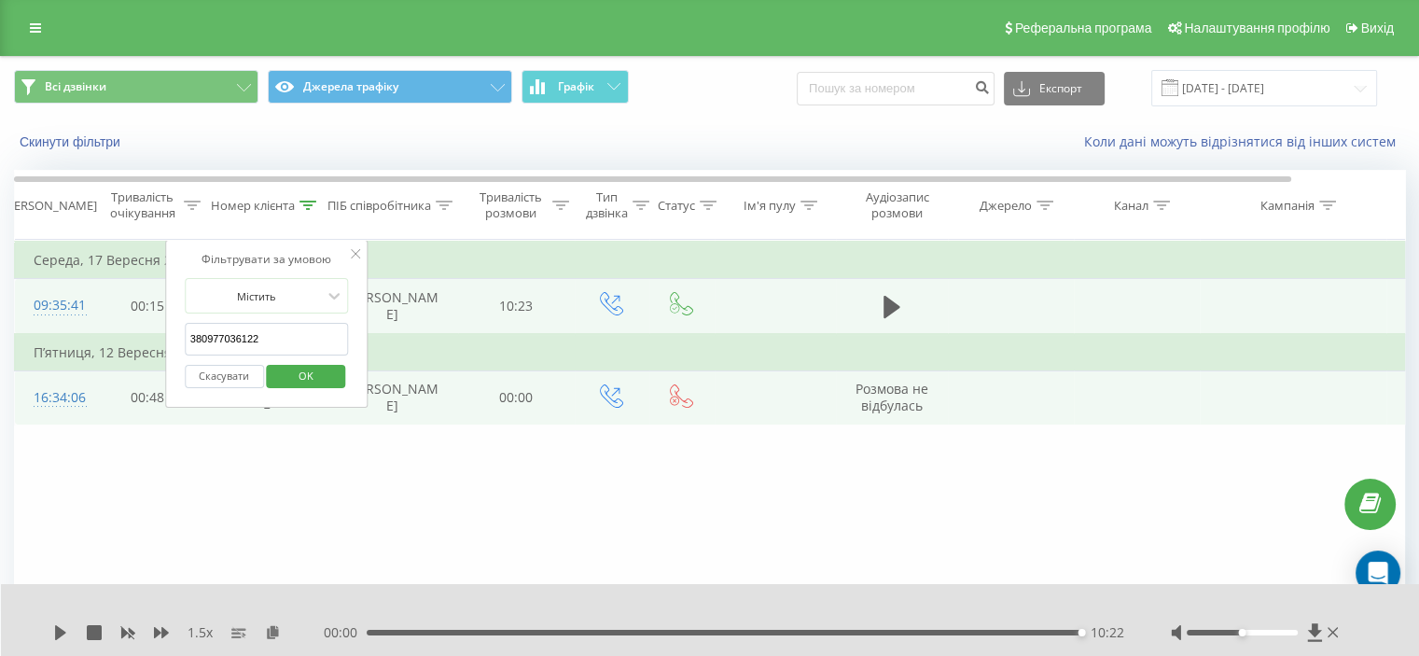
drag, startPoint x: 276, startPoint y: 346, endPoint x: 129, endPoint y: 385, distance: 152.5
click at [98, 365] on table "Фільтрувати за умовою Дорівнює Скасувати OK Фільтрувати за умовою Містить 38097…" at bounding box center [770, 333] width 1513 height 186
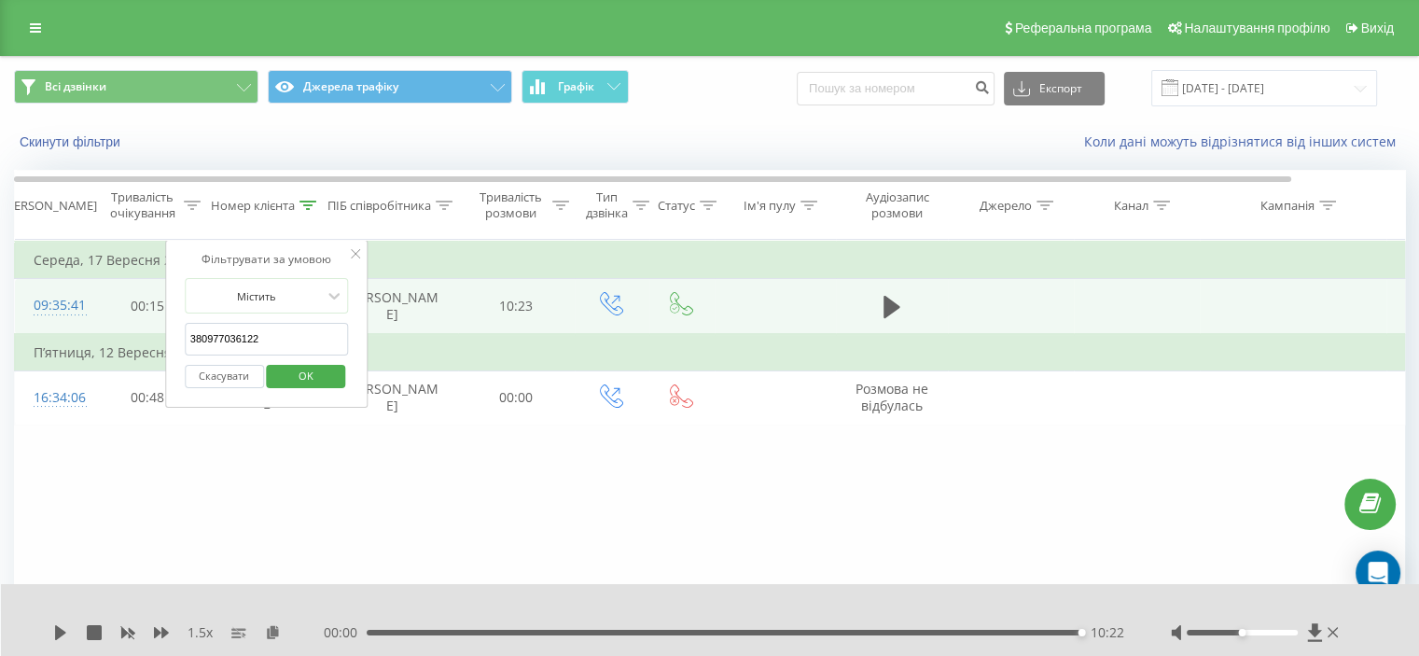
paste input "9603030"
click at [298, 369] on span "OK" at bounding box center [306, 375] width 52 height 29
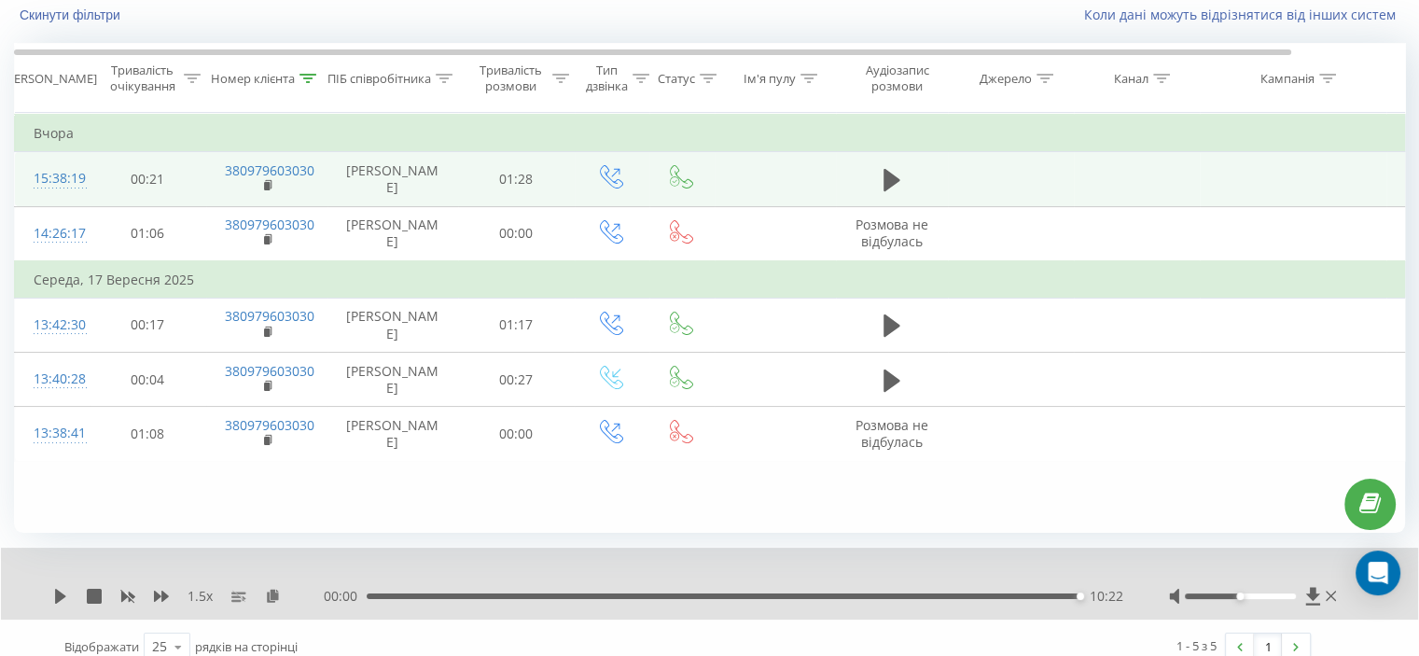
scroll to position [145, 0]
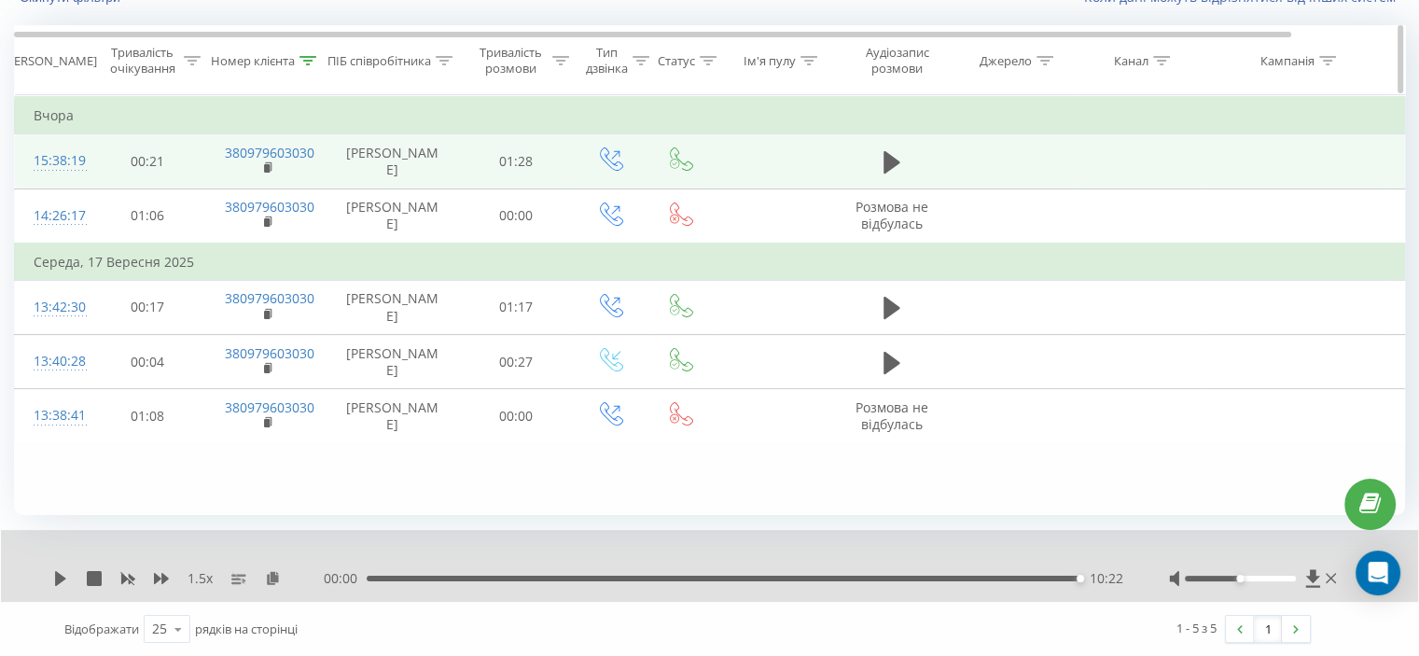
click at [310, 59] on icon at bounding box center [308, 60] width 17 height 9
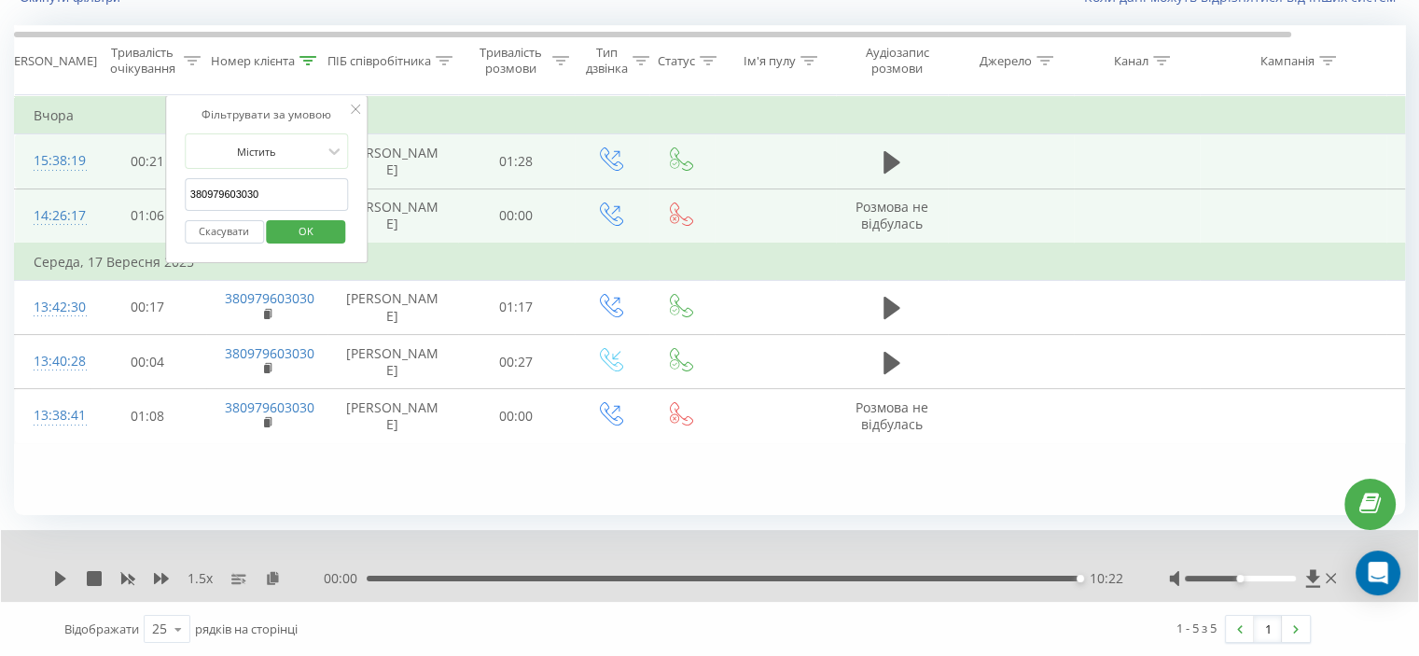
drag, startPoint x: 278, startPoint y: 207, endPoint x: 149, endPoint y: 230, distance: 130.8
click at [99, 219] on table "Фільтрувати за умовою Дорівнює Скасувати OK Фільтрувати за умовою Містить 38097…" at bounding box center [770, 269] width 1513 height 348
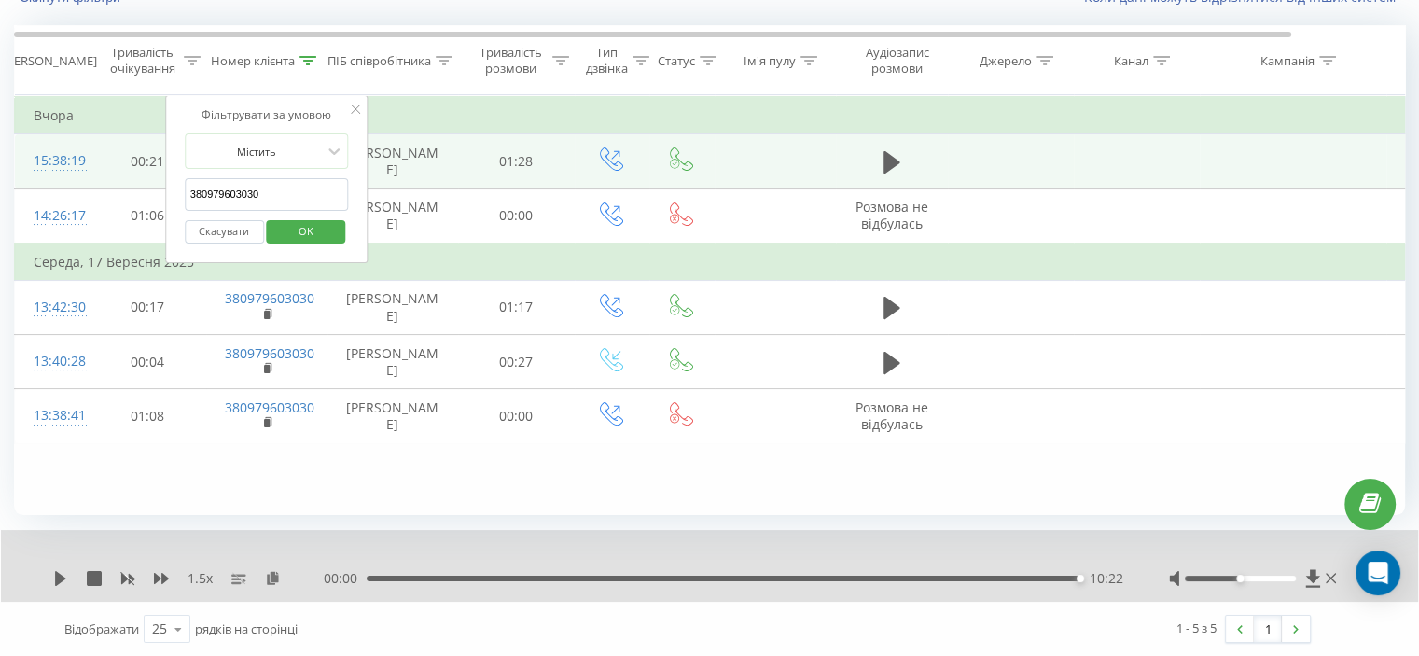
paste input "675350769"
click at [298, 229] on span "OK" at bounding box center [306, 230] width 52 height 29
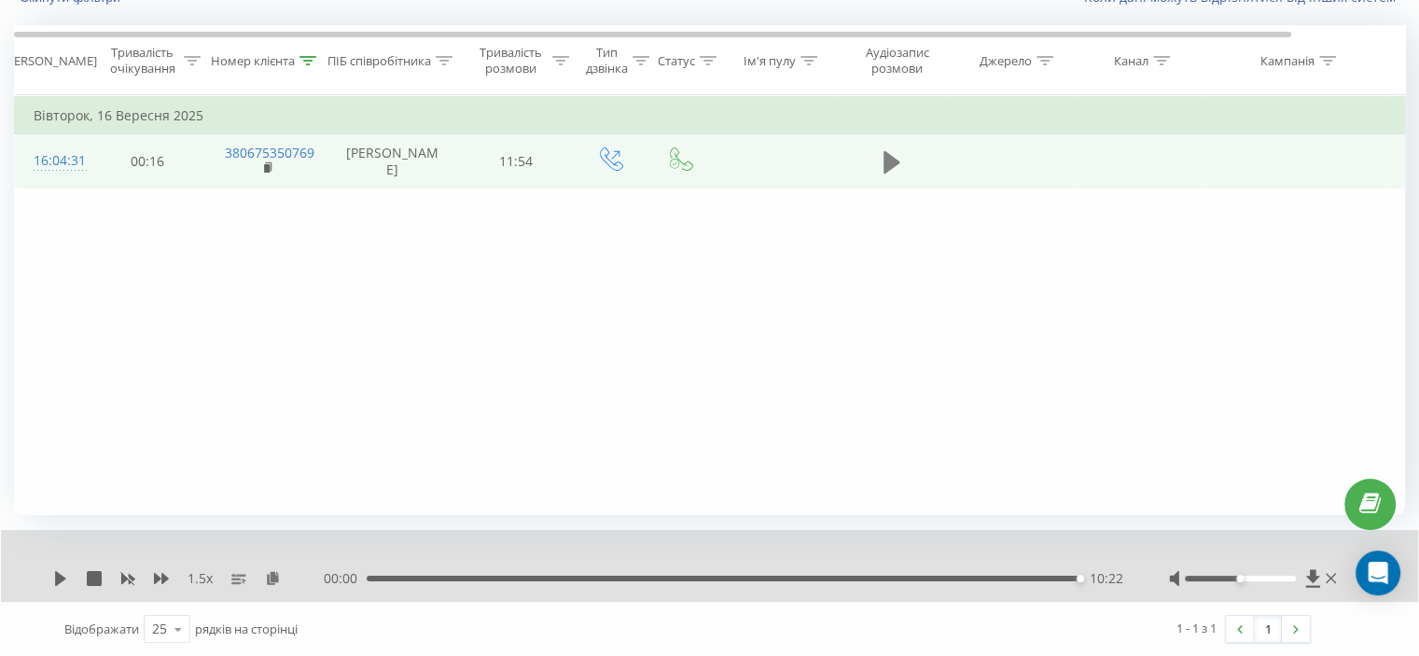
click at [891, 173] on icon at bounding box center [891, 162] width 17 height 22
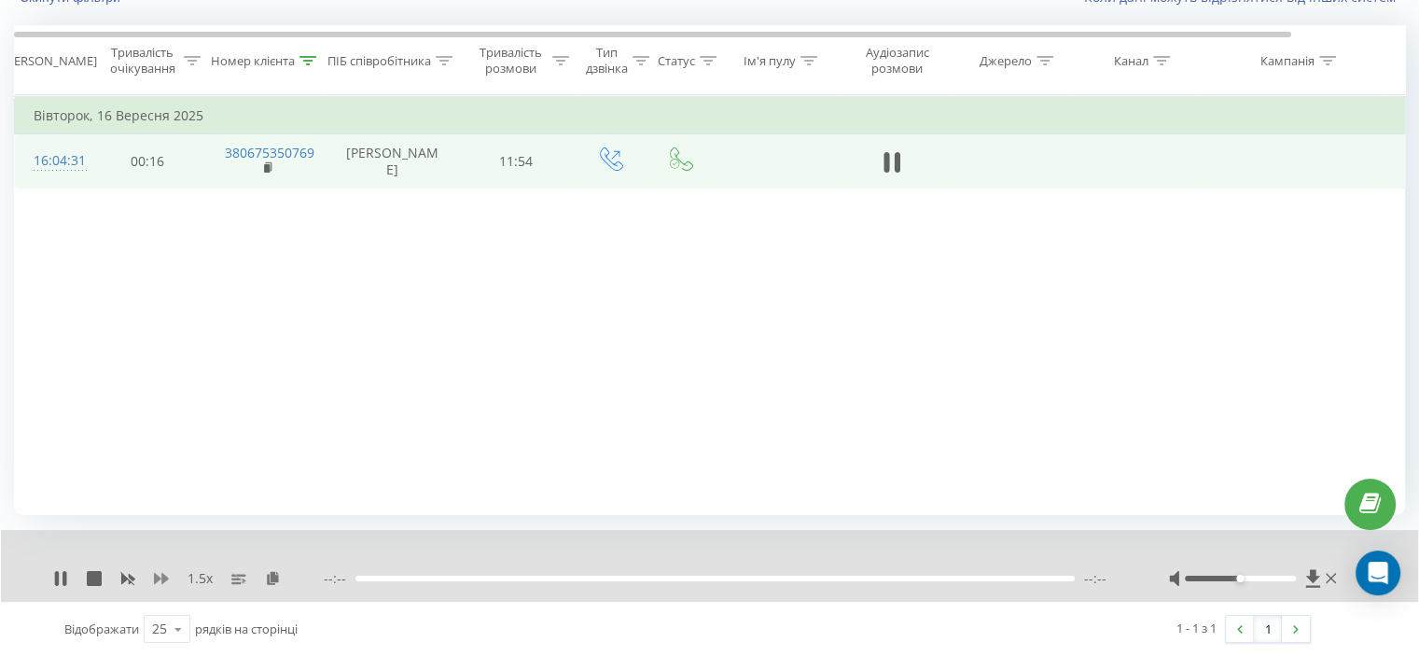
click at [160, 582] on icon at bounding box center [161, 578] width 15 height 15
click at [100, 338] on div "Фільтрувати за умовою Дорівнює Скасувати OK Фільтрувати за умовою Містить 38067…" at bounding box center [709, 305] width 1391 height 420
click at [256, 575] on icon at bounding box center [262, 577] width 16 height 13
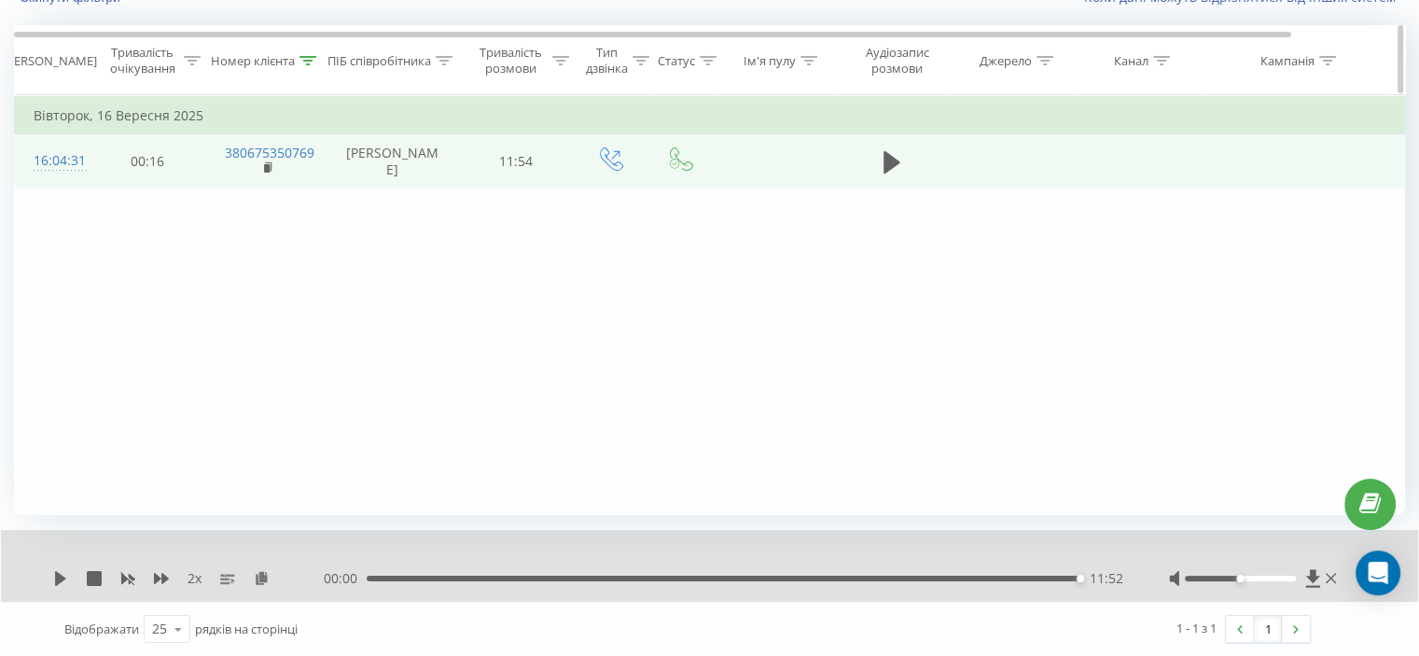
click at [304, 53] on div at bounding box center [307, 61] width 17 height 16
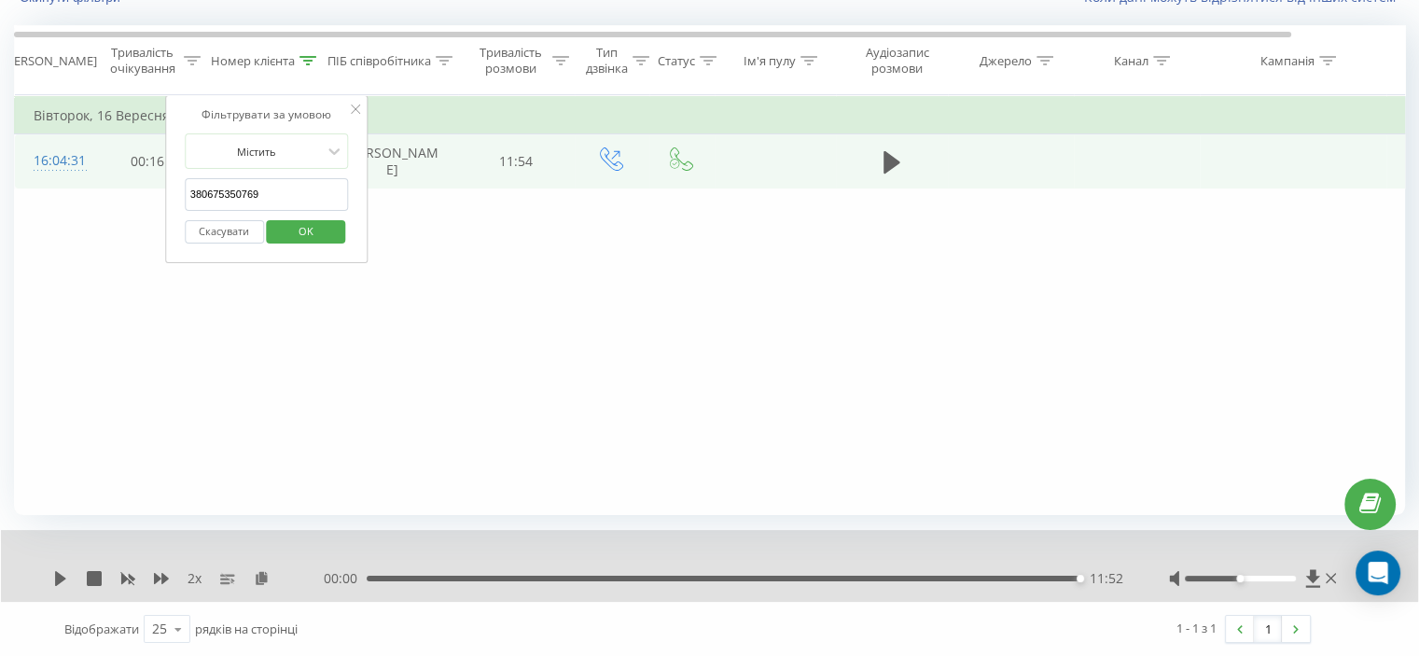
drag, startPoint x: 262, startPoint y: 192, endPoint x: 100, endPoint y: 204, distance: 162.8
click at [100, 204] on div "Фільтрувати за умовою Дорівнює Скасувати OK Фільтрувати за умовою Містить 38067…" at bounding box center [709, 305] width 1391 height 420
paste input "934943670"
drag, startPoint x: 336, startPoint y: 229, endPoint x: 210, endPoint y: 51, distance: 218.2
click at [338, 229] on button "OK" at bounding box center [306, 231] width 79 height 23
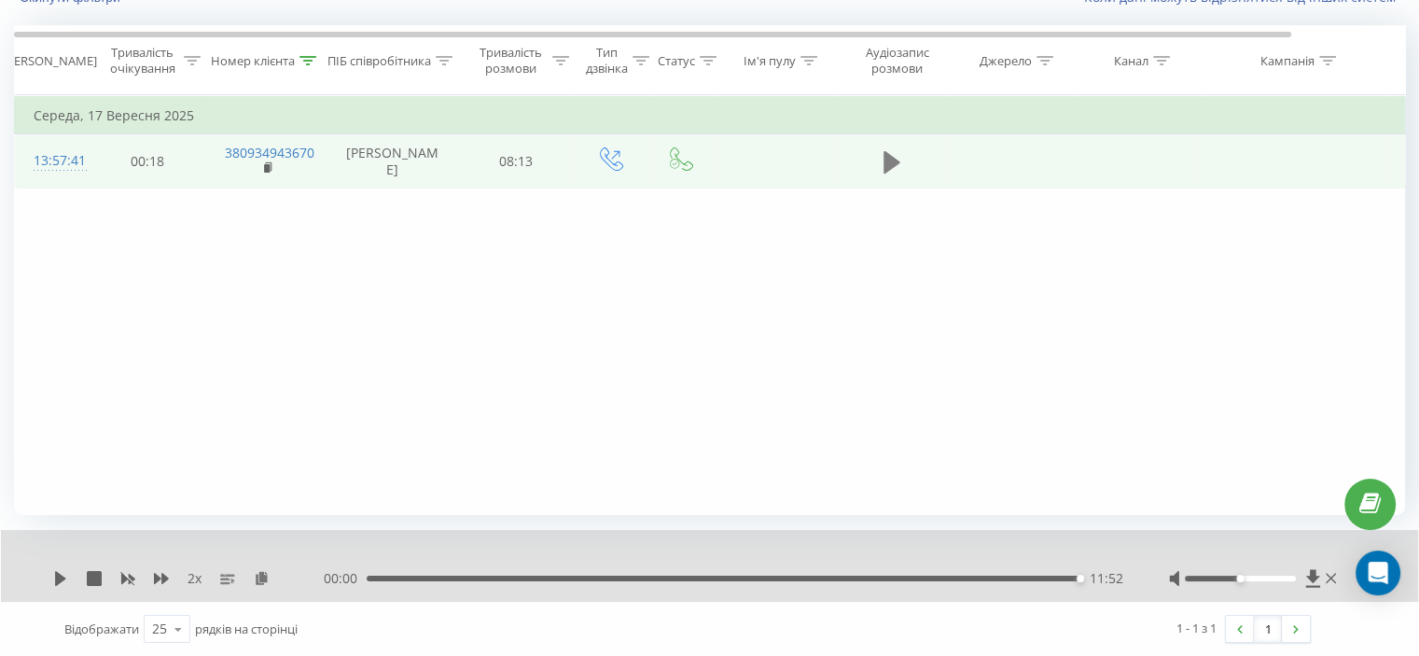
click at [895, 174] on icon at bounding box center [891, 162] width 17 height 26
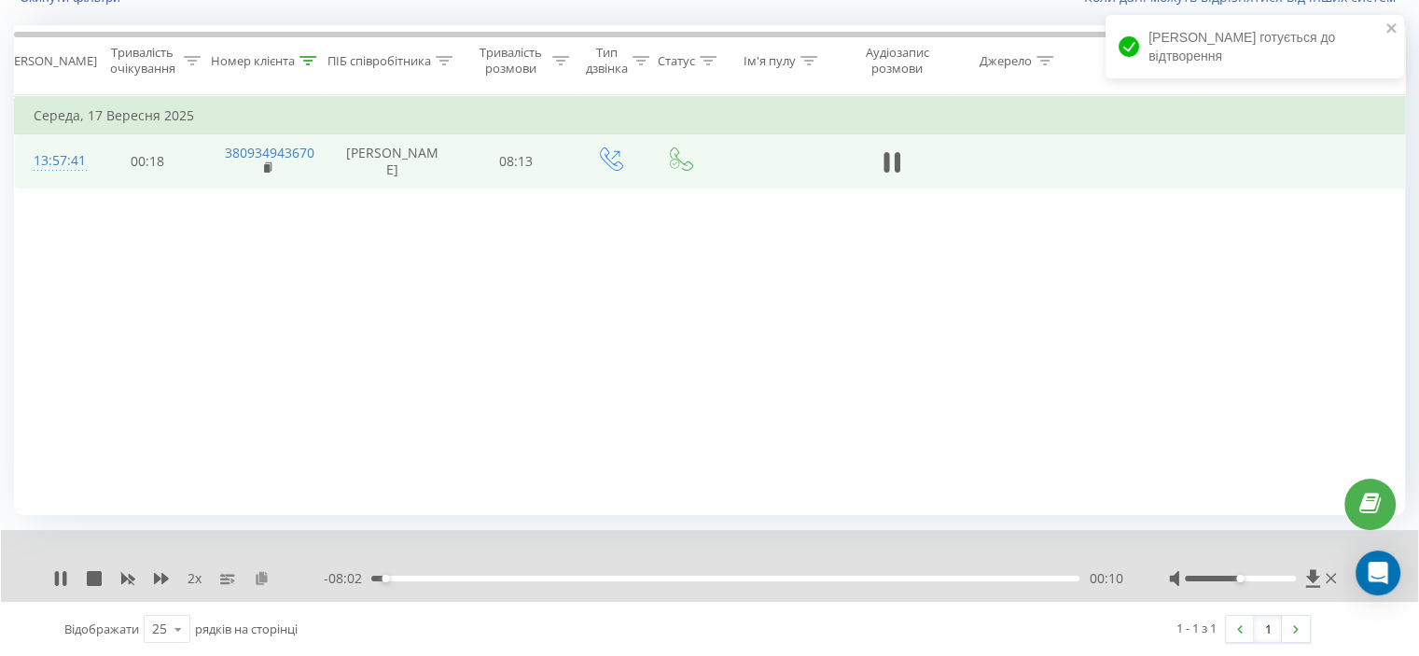
click at [264, 579] on icon at bounding box center [262, 577] width 16 height 13
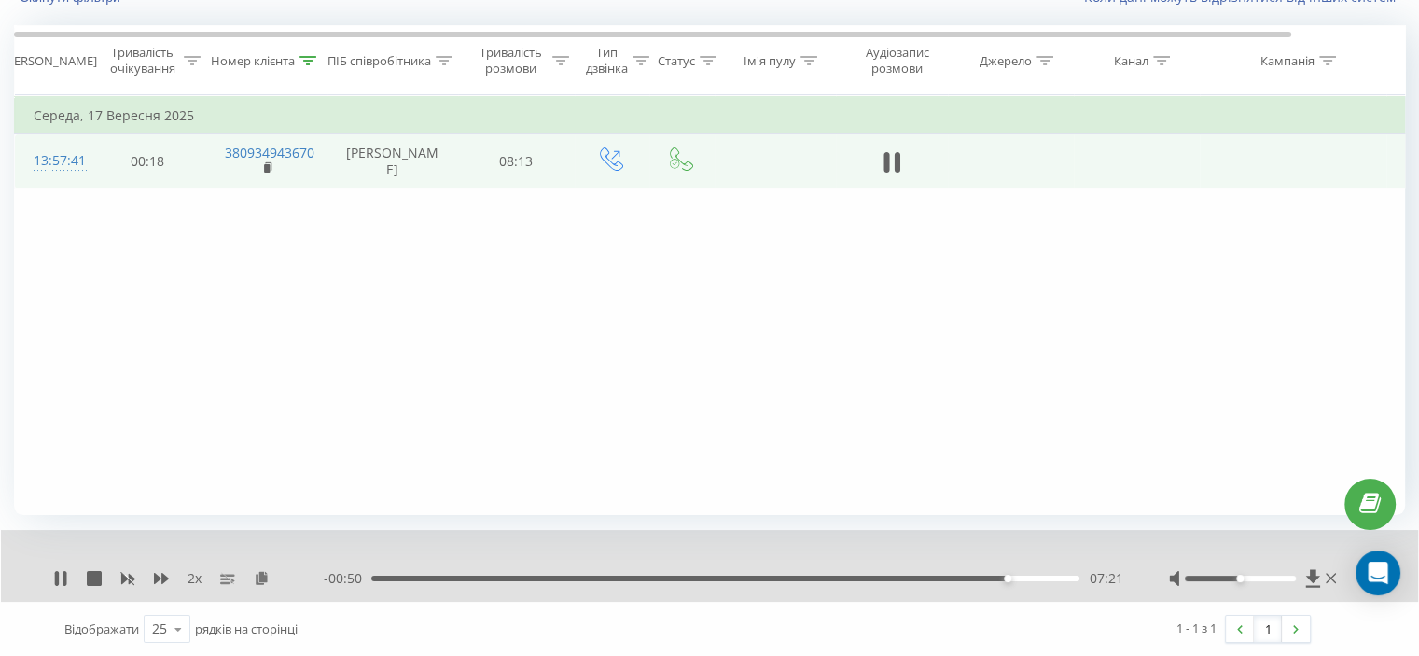
click at [994, 579] on div "07:21" at bounding box center [725, 579] width 708 height 6
click at [160, 571] on icon at bounding box center [161, 578] width 15 height 15
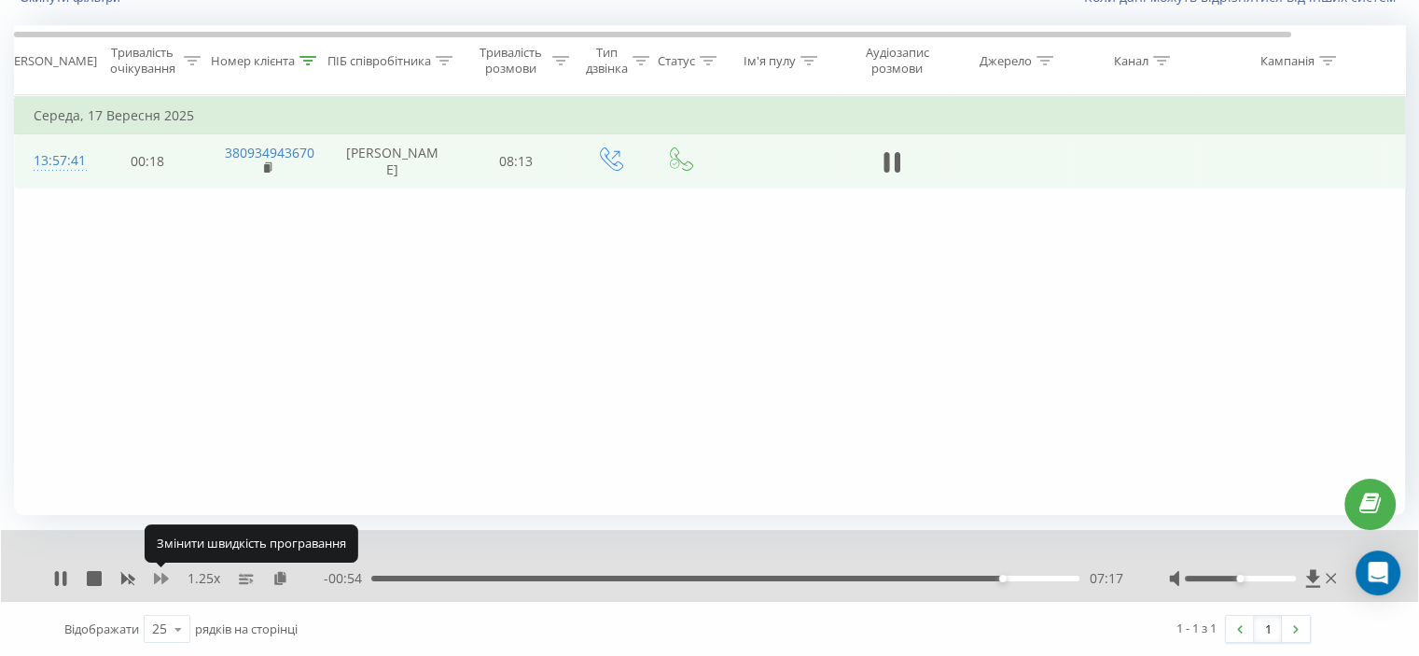
click at [160, 575] on icon at bounding box center [161, 578] width 15 height 15
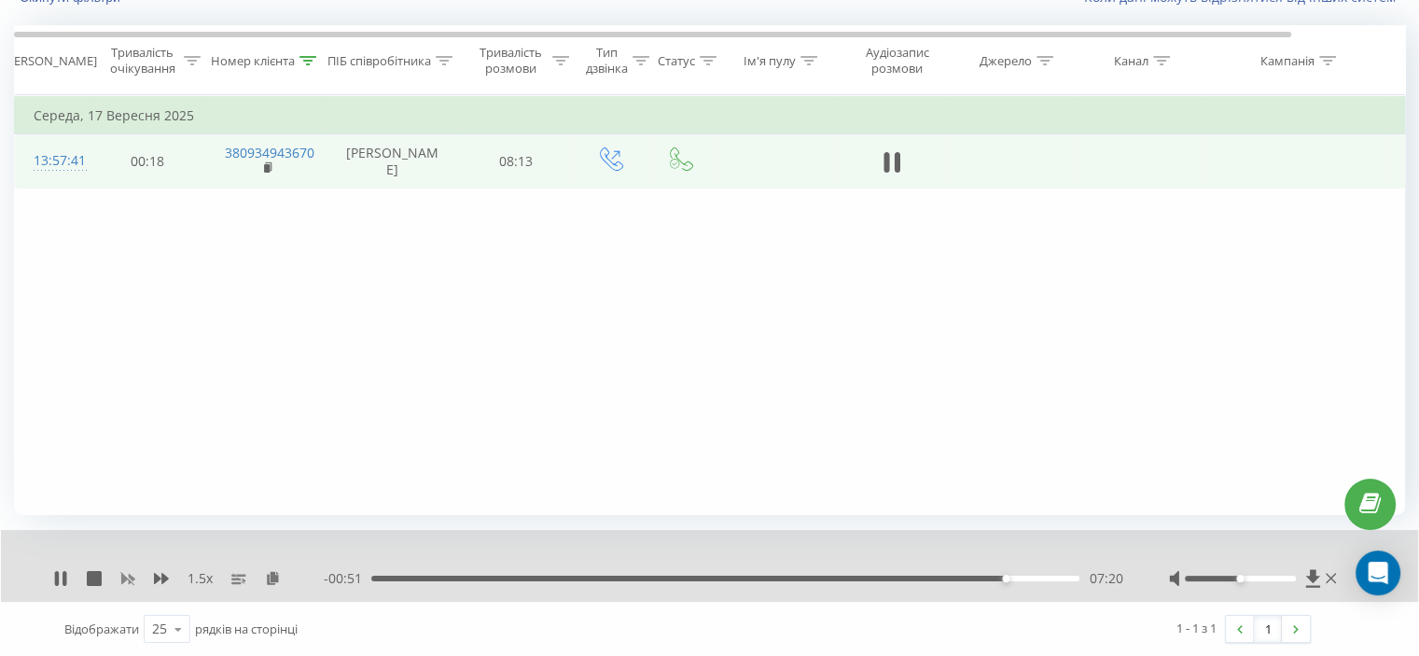
click at [126, 576] on rect at bounding box center [127, 579] width 14 height 14
click at [157, 574] on icon at bounding box center [161, 578] width 15 height 15
click at [149, 286] on div "Фільтрувати за умовою Дорівнює Скасувати OK Фільтрувати за умовою Містить 38093…" at bounding box center [709, 305] width 1391 height 420
click at [964, 577] on div "06:51" at bounding box center [725, 579] width 708 height 6
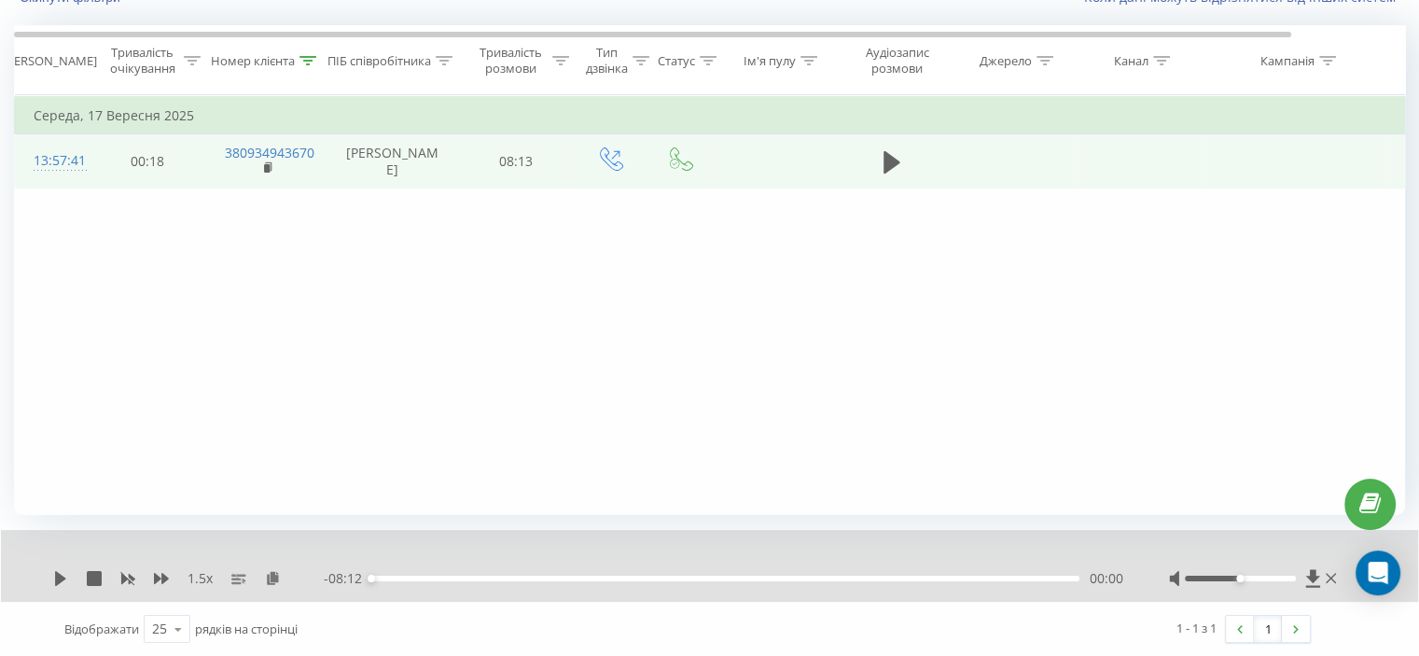
click at [53, 579] on icon at bounding box center [60, 578] width 15 height 15
click at [152, 573] on div "1.5 x" at bounding box center [188, 578] width 271 height 19
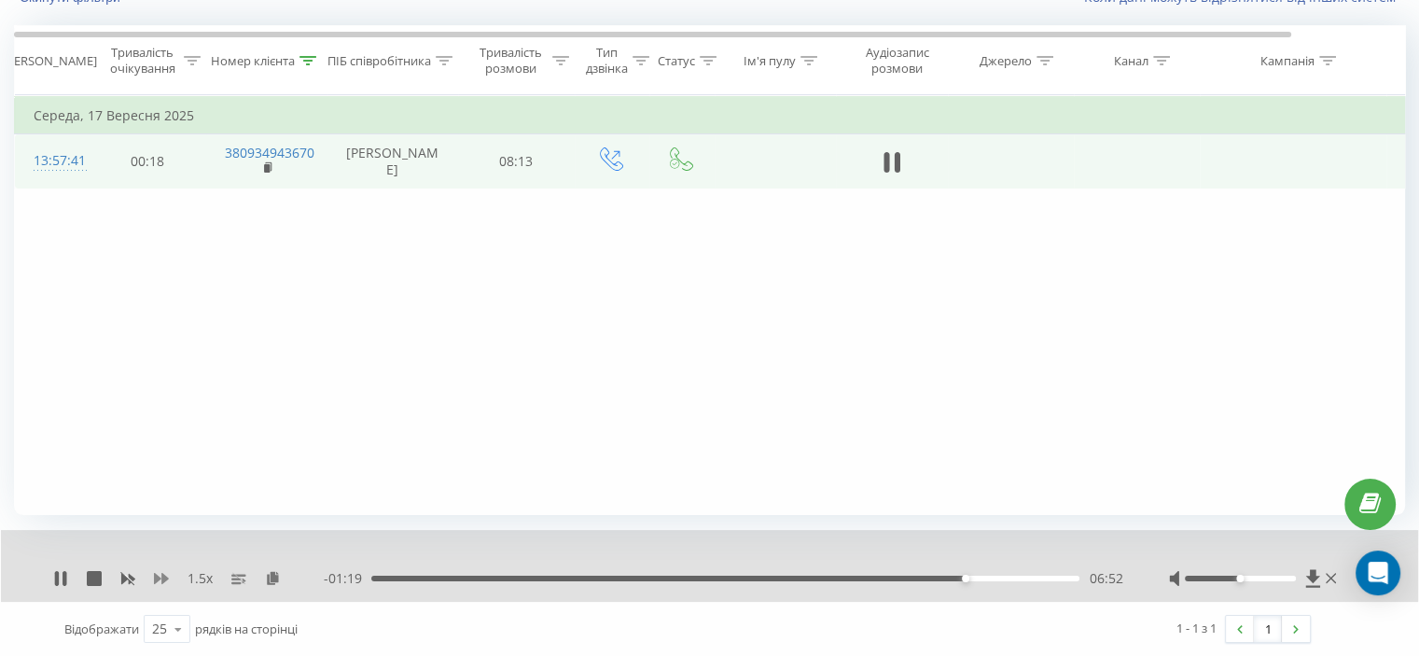
click at [156, 574] on icon at bounding box center [161, 578] width 15 height 15
click at [963, 582] on div "- 00:52 07:19 07:19" at bounding box center [723, 578] width 798 height 19
click at [963, 579] on div "- 00:51 07:20 07:20" at bounding box center [723, 578] width 798 height 19
click at [963, 578] on div "06:50" at bounding box center [725, 579] width 708 height 6
click at [313, 59] on icon at bounding box center [307, 60] width 17 height 9
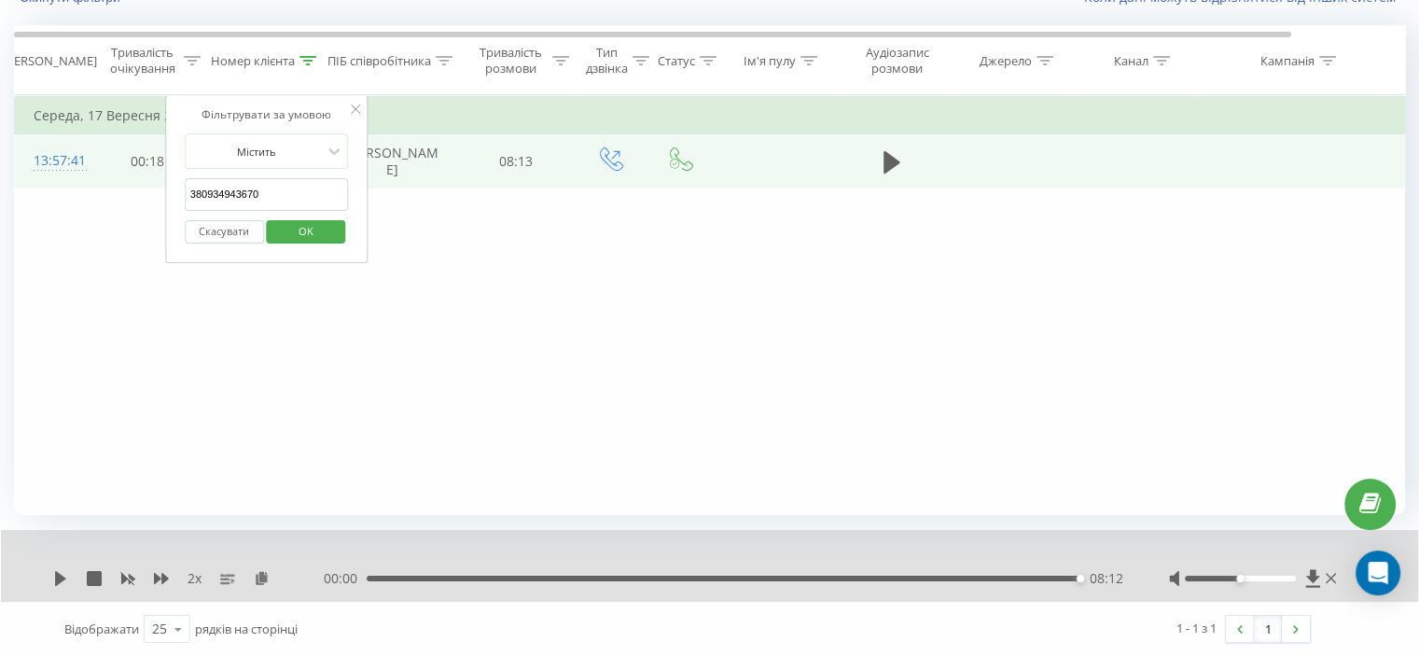
drag, startPoint x: 280, startPoint y: 189, endPoint x: 112, endPoint y: 212, distance: 169.4
click at [112, 211] on div "Фільтрувати за умовою Дорівнює Скасувати OK Фільтрувати за умовою Містить 38093…" at bounding box center [709, 305] width 1391 height 420
paste input "55975156"
click at [297, 227] on span "OK" at bounding box center [306, 230] width 52 height 29
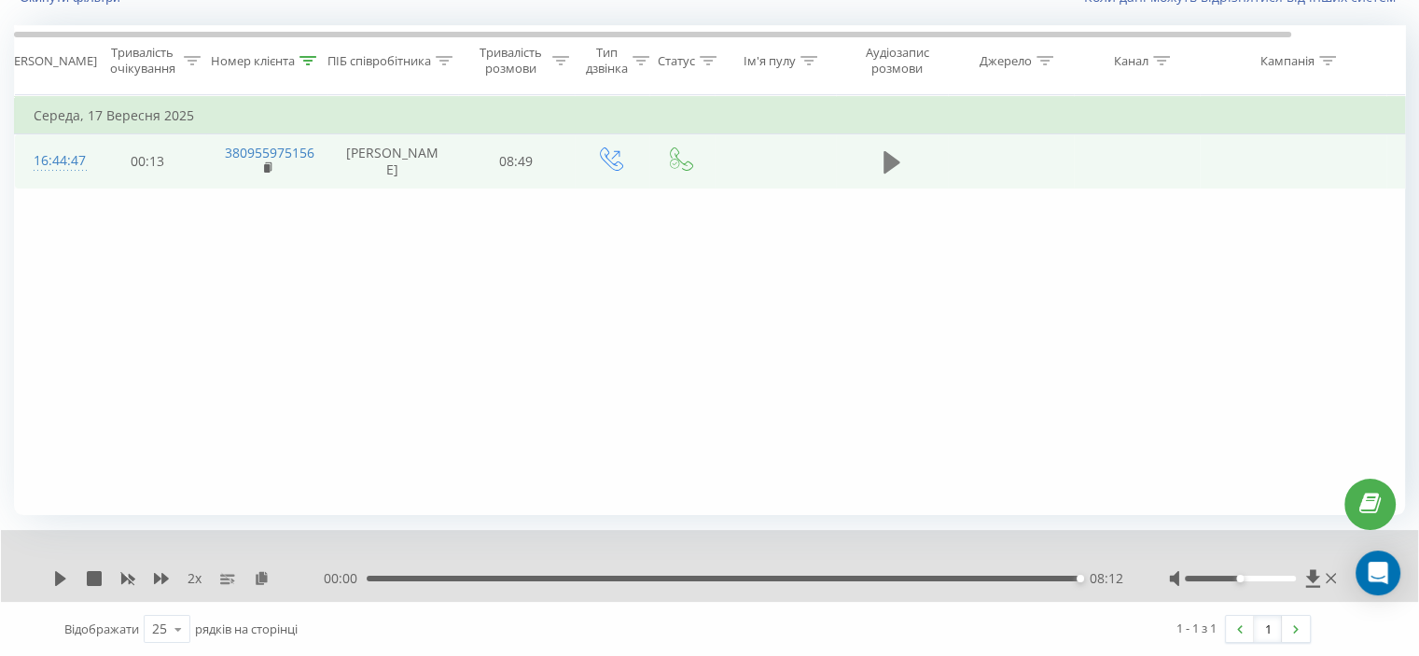
click at [892, 168] on icon at bounding box center [891, 162] width 17 height 22
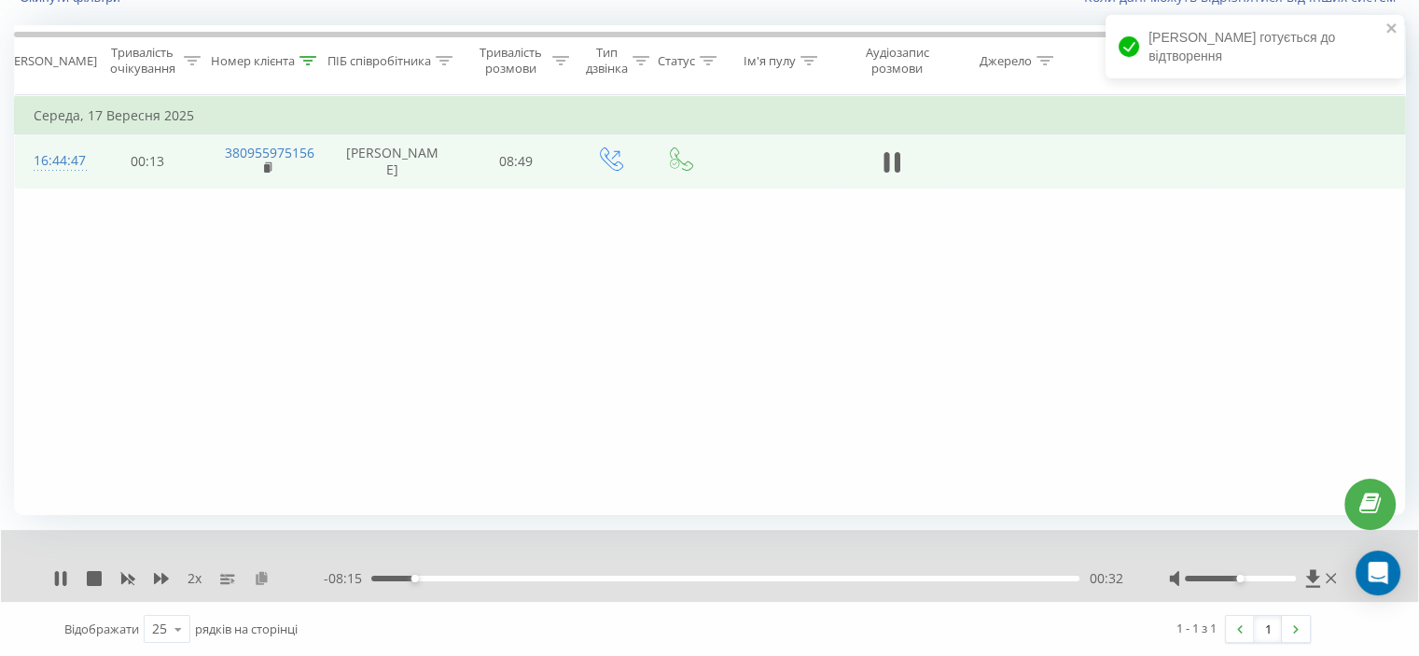
click at [262, 576] on icon at bounding box center [262, 577] width 16 height 13
click at [157, 312] on div "Фільтрувати за умовою Дорівнює Скасувати OK Фільтрувати за умовою Містить 38095…" at bounding box center [709, 305] width 1391 height 420
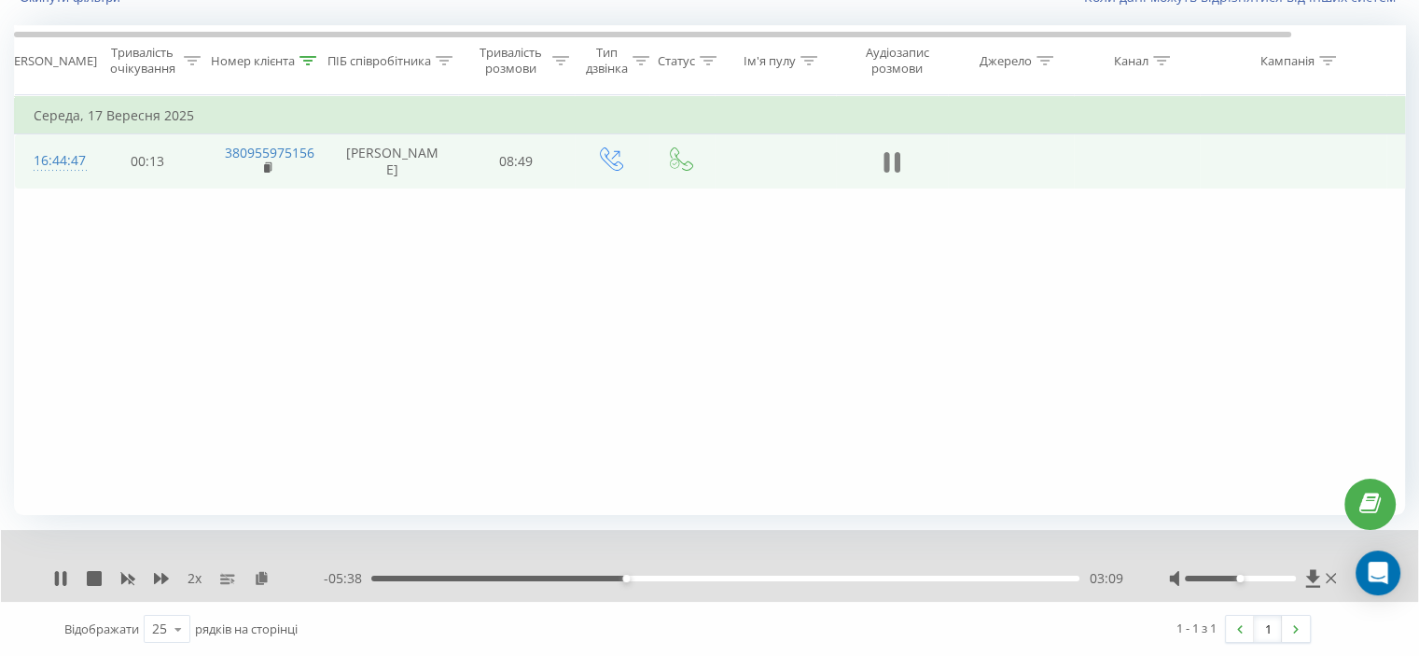
click at [888, 173] on icon at bounding box center [886, 162] width 6 height 21
click at [315, 67] on div at bounding box center [307, 61] width 17 height 16
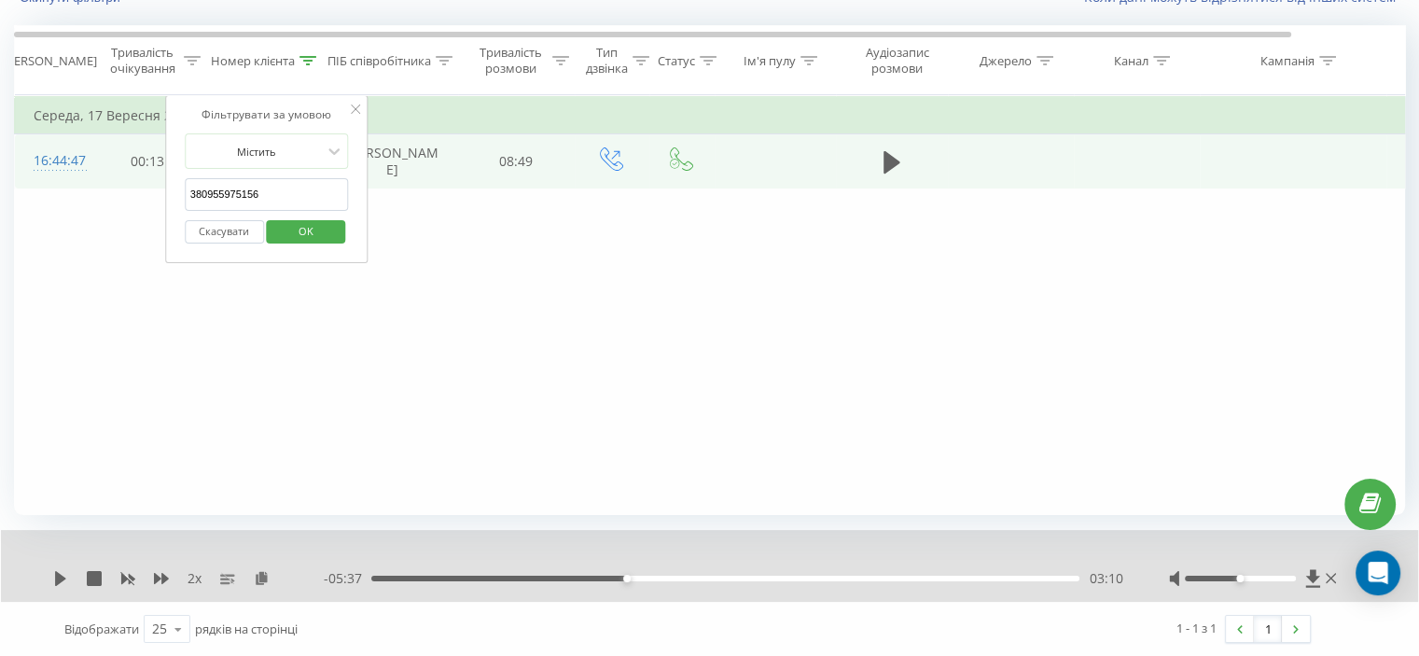
drag, startPoint x: 271, startPoint y: 196, endPoint x: 263, endPoint y: 235, distance: 39.9
click at [135, 219] on div "Фільтрувати за умовою Дорівнює Скасувати OK Фільтрувати за умовою Містить 38095…" at bounding box center [709, 305] width 1391 height 420
paste input "34328900"
type input "380934328900"
click at [313, 218] on span "OK" at bounding box center [306, 230] width 52 height 29
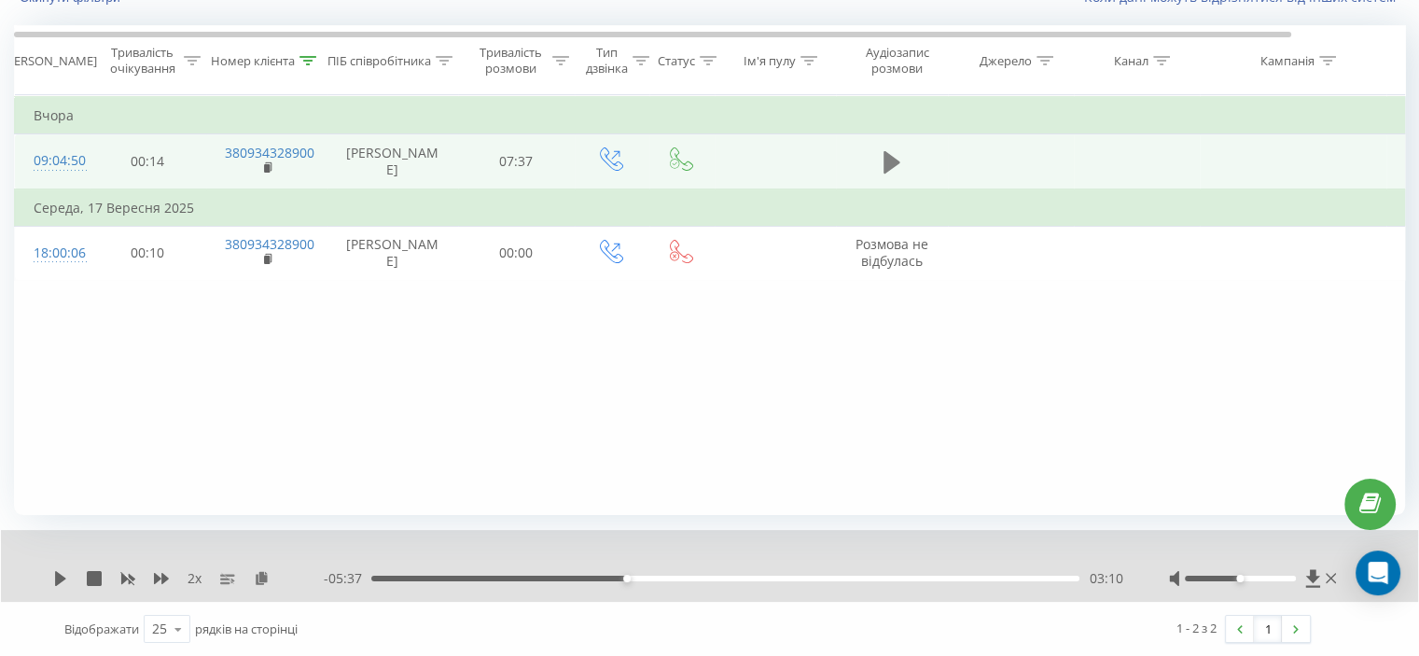
click at [899, 164] on button at bounding box center [892, 162] width 28 height 28
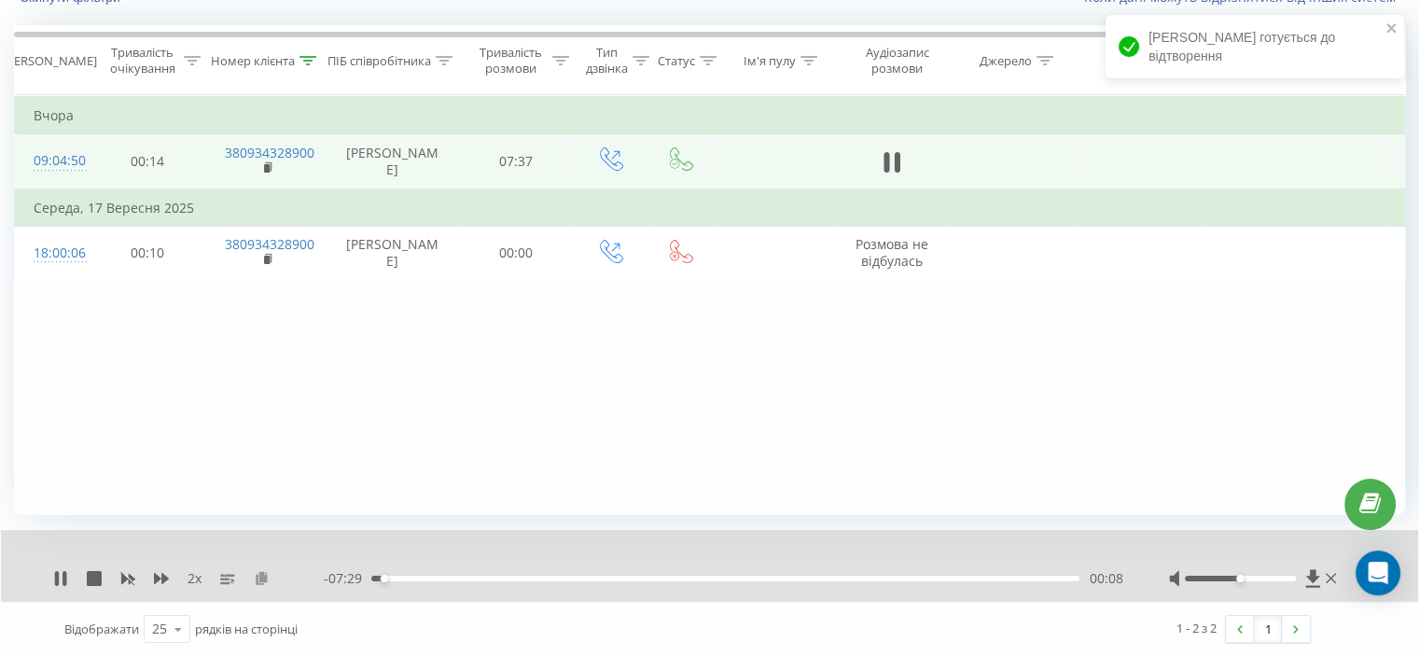
click at [269, 581] on div "2 x" at bounding box center [188, 578] width 271 height 19
click at [262, 581] on icon at bounding box center [262, 577] width 16 height 13
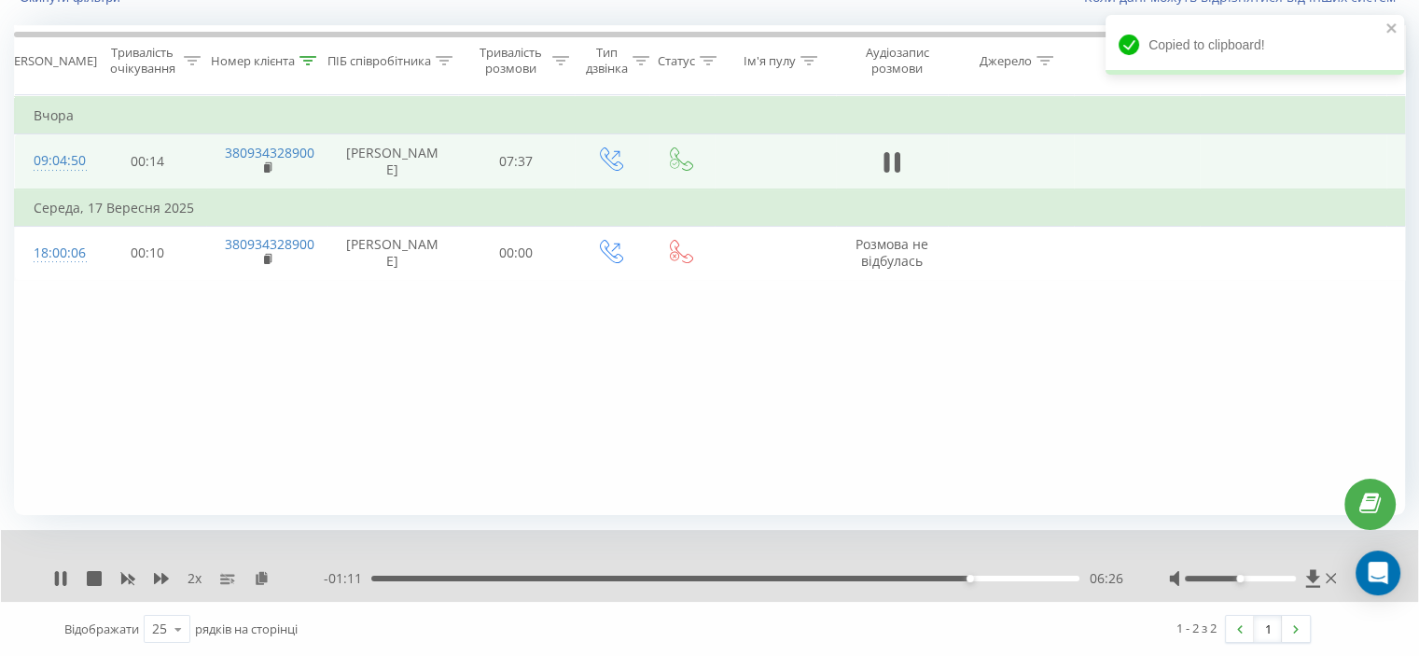
click at [123, 340] on div "Фільтрувати за умовою Дорівнює Скасувати OK Фільтрувати за умовою Містить 38093…" at bounding box center [709, 305] width 1391 height 420
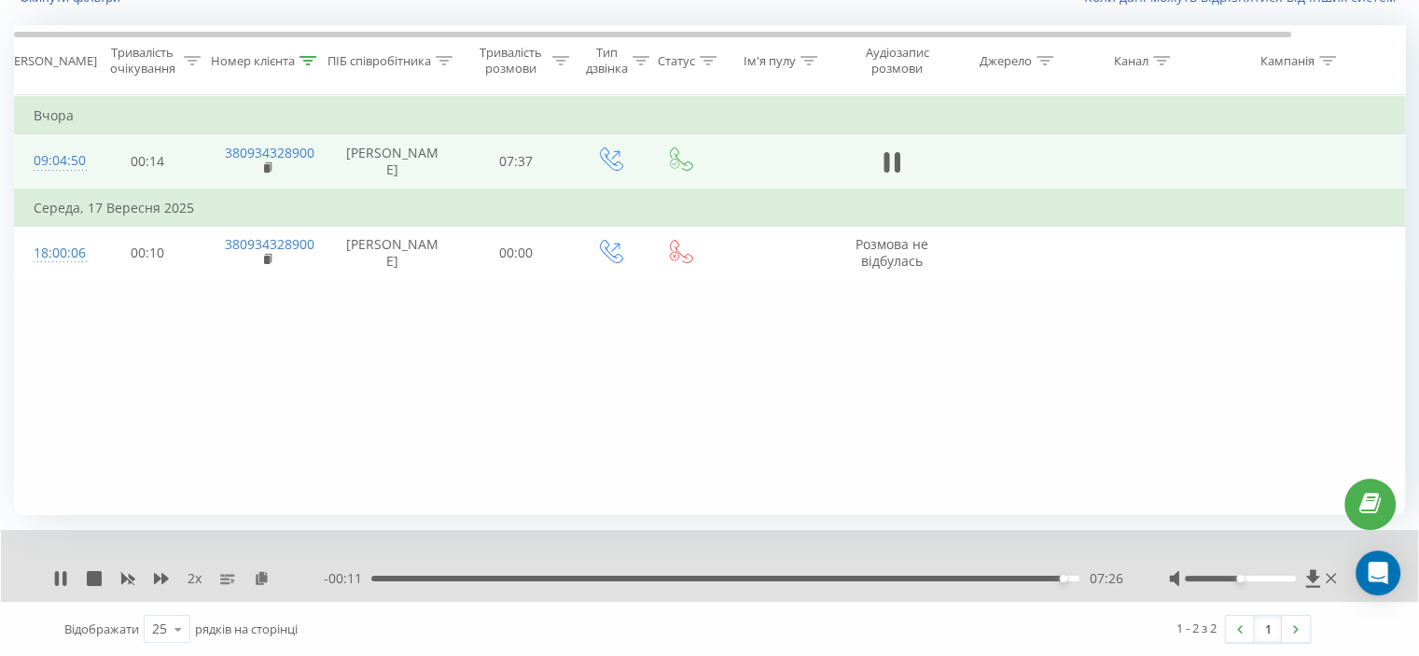
click at [1044, 577] on div "07:26" at bounding box center [725, 579] width 708 height 6
click at [129, 577] on rect at bounding box center [129, 578] width 8 height 7
click at [160, 576] on icon at bounding box center [161, 578] width 15 height 15
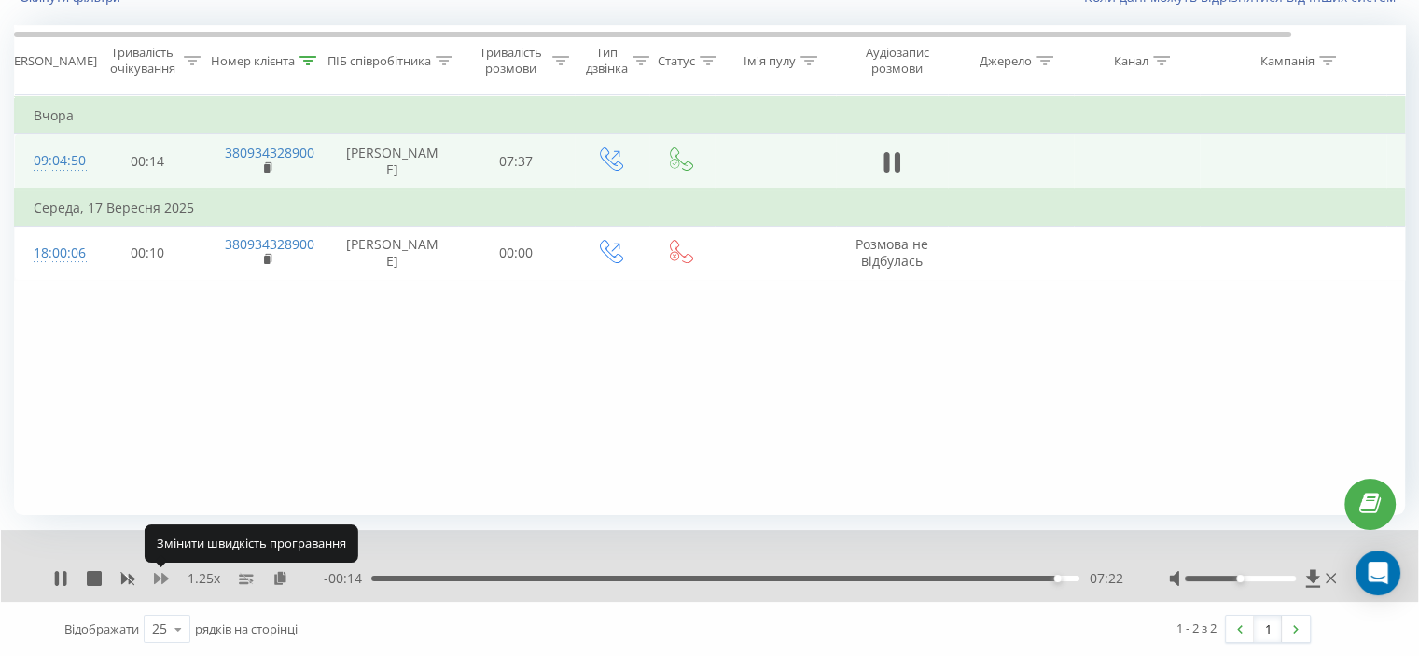
click at [160, 576] on icon at bounding box center [161, 578] width 15 height 15
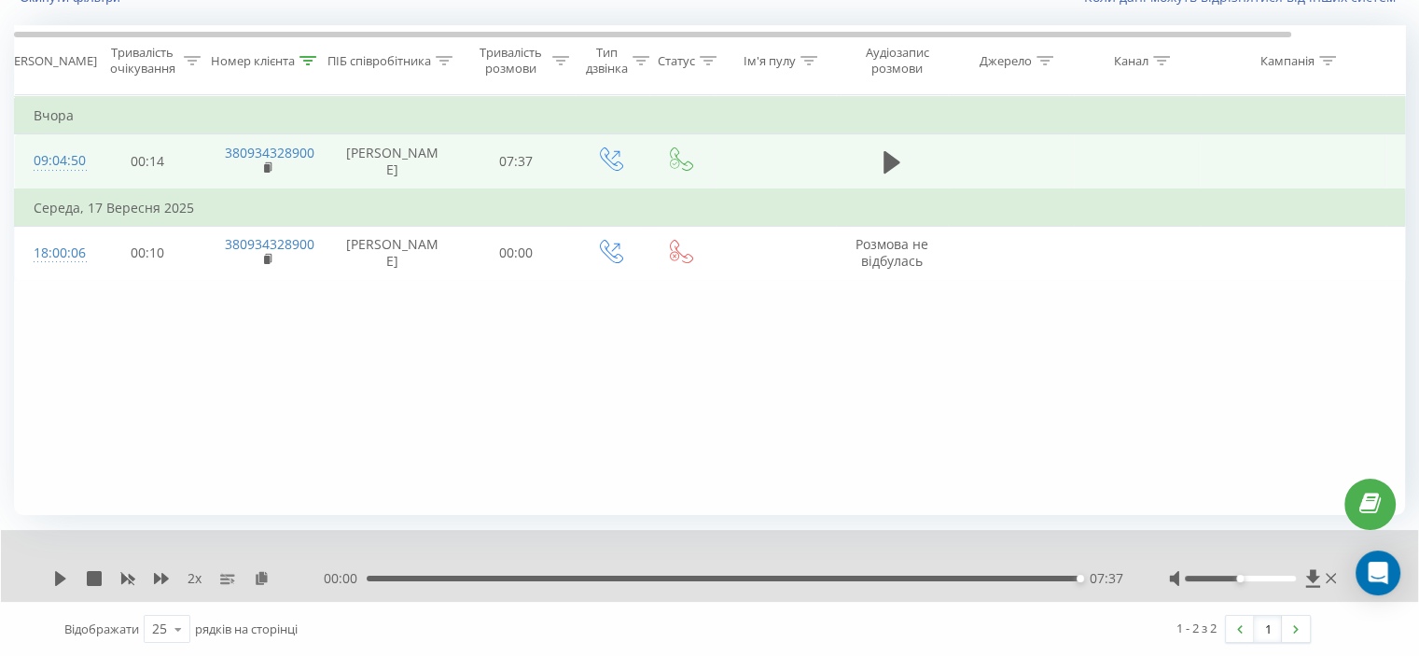
click at [378, 576] on div "07:37" at bounding box center [723, 579] width 713 height 6
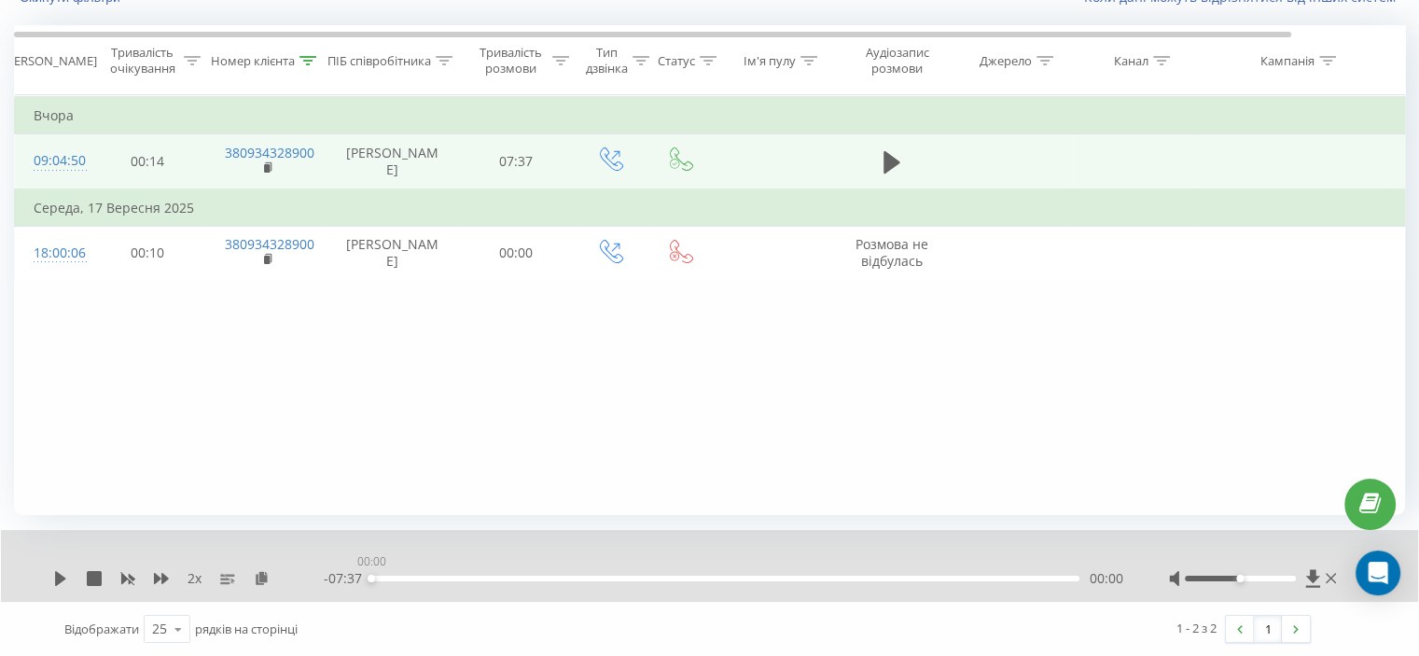
drag, startPoint x: 377, startPoint y: 574, endPoint x: 328, endPoint y: 581, distance: 49.1
click at [354, 578] on div "- 07:37 00:00 00:00" at bounding box center [723, 578] width 798 height 19
click at [69, 570] on div "2 x" at bounding box center [188, 578] width 271 height 19
click at [62, 571] on icon at bounding box center [60, 578] width 15 height 15
click at [576, 578] on div "00:27" at bounding box center [725, 579] width 708 height 6
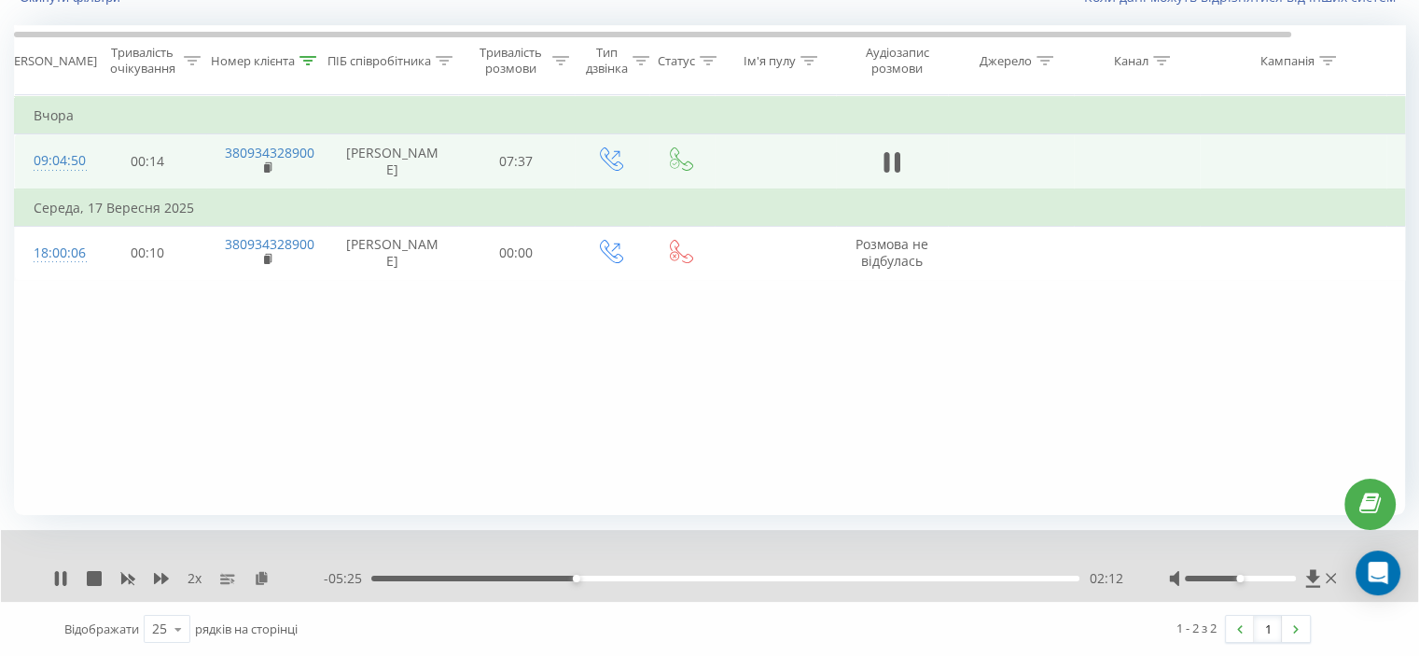
click at [582, 576] on div "02:12" at bounding box center [725, 579] width 708 height 6
click at [671, 576] on div "02:18" at bounding box center [725, 579] width 708 height 6
click at [168, 578] on icon at bounding box center [161, 578] width 15 height 15
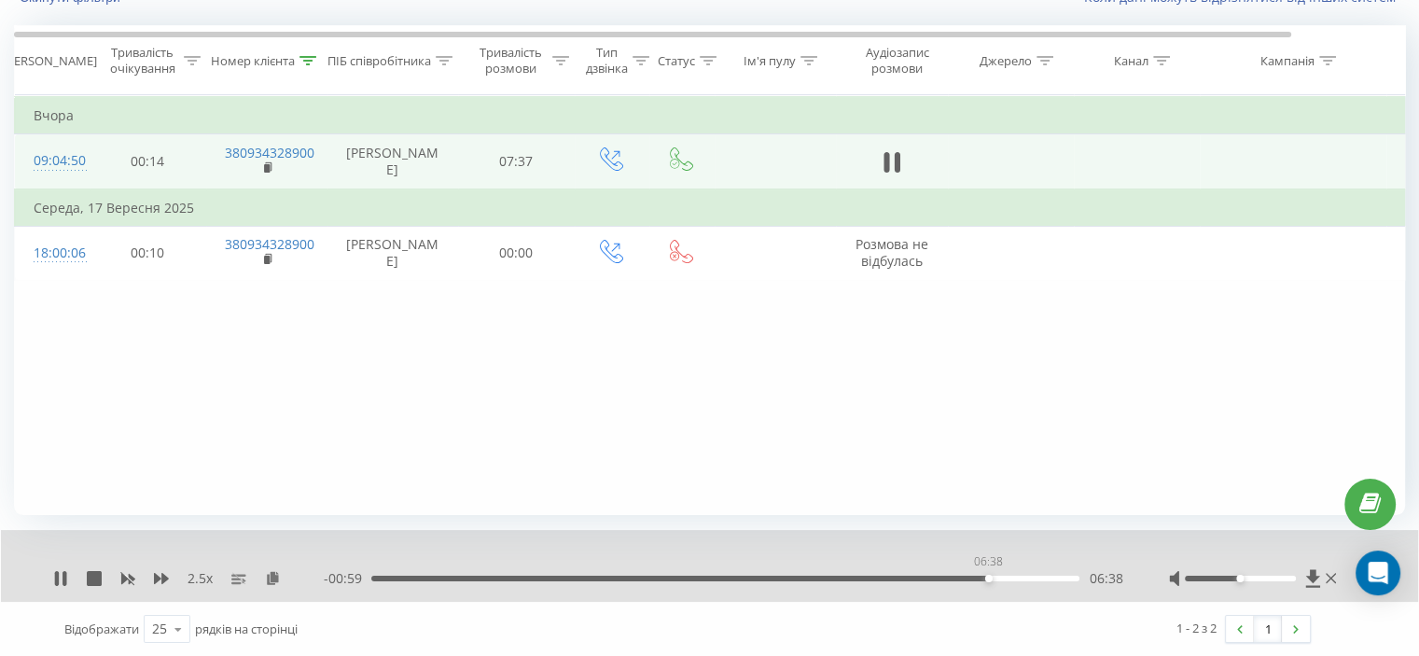
click at [988, 576] on div "06:38" at bounding box center [725, 579] width 708 height 6
click at [1008, 578] on div "06:42" at bounding box center [725, 579] width 708 height 6
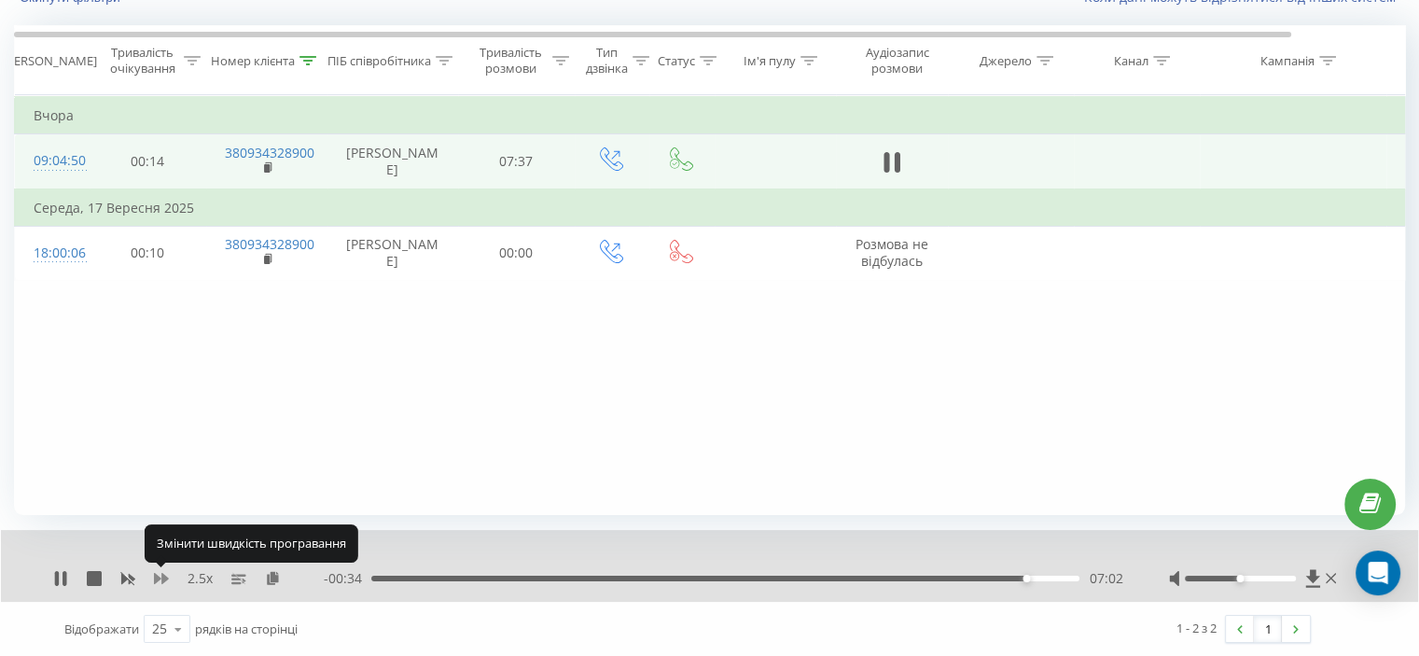
click at [160, 574] on icon at bounding box center [161, 578] width 15 height 15
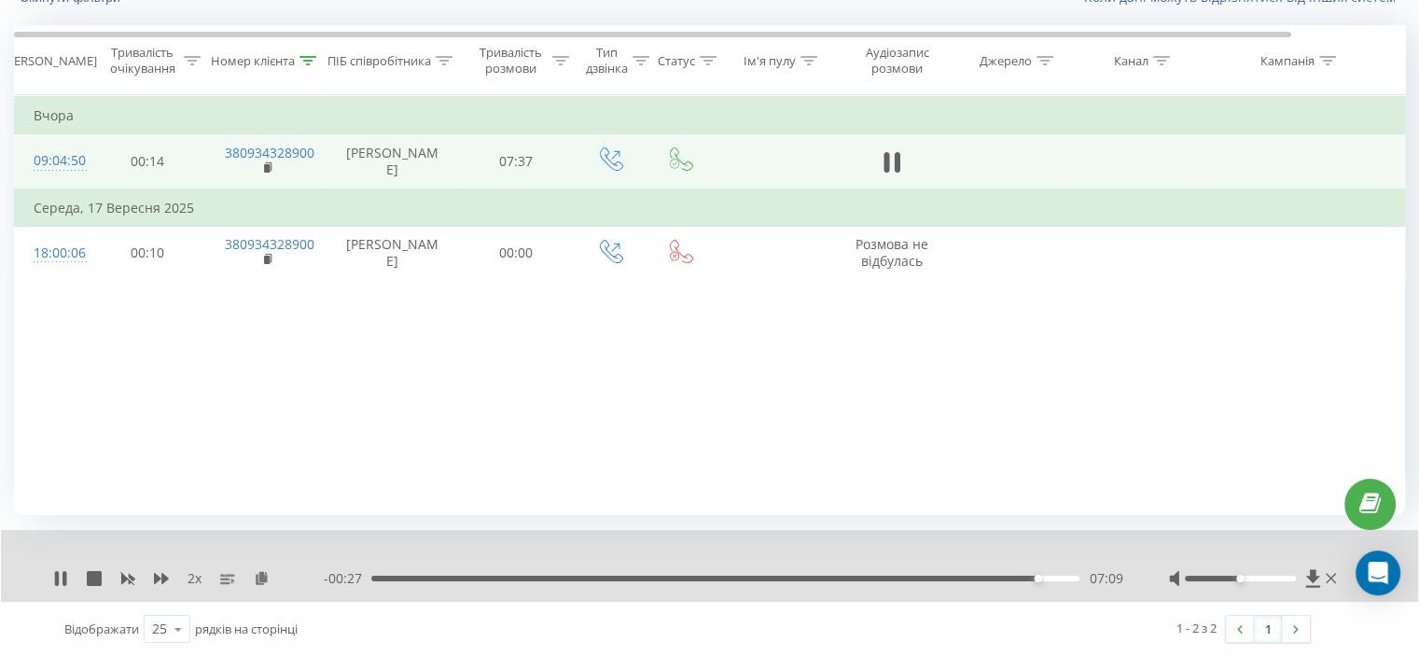
drag, startPoint x: 1027, startPoint y: 577, endPoint x: 1004, endPoint y: 572, distance: 24.0
click at [1026, 577] on div "07:09" at bounding box center [725, 579] width 708 height 6
click at [123, 576] on icon at bounding box center [127, 578] width 15 height 15
click at [1022, 576] on div "07:01" at bounding box center [725, 579] width 708 height 6
click at [161, 582] on icon at bounding box center [161, 578] width 15 height 11
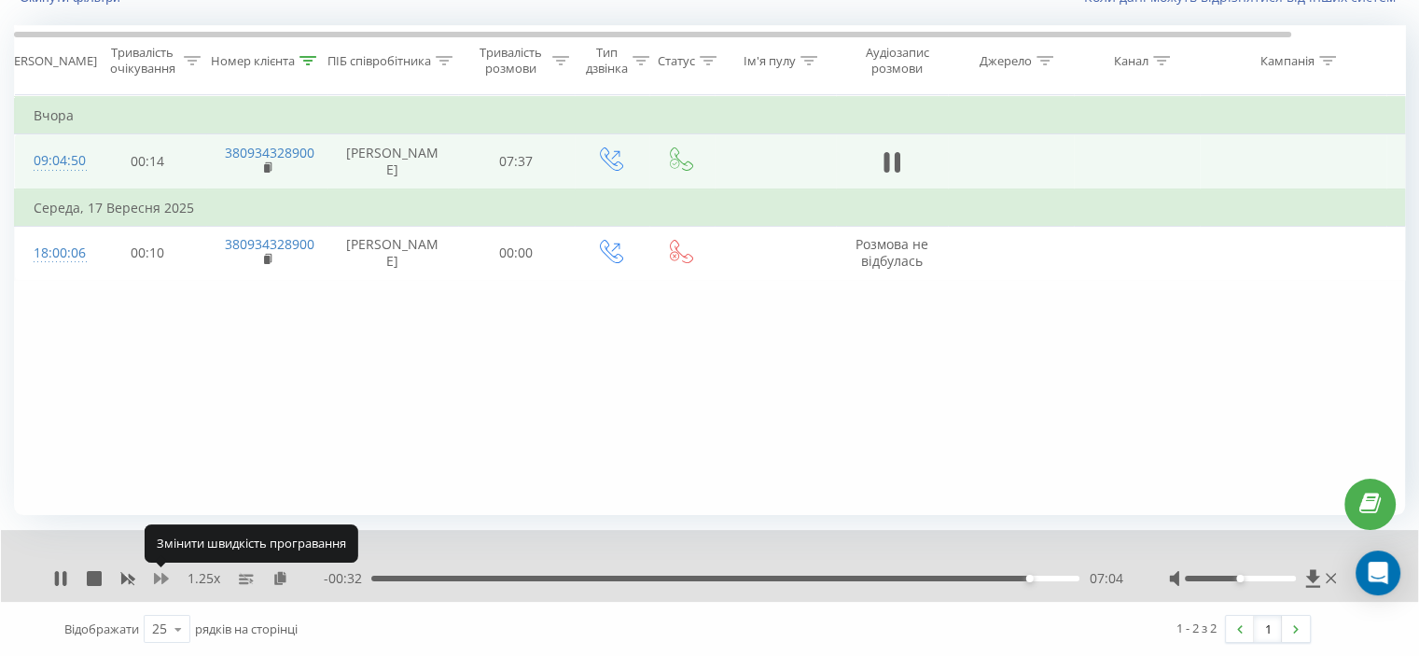
click at [164, 580] on icon at bounding box center [161, 578] width 15 height 11
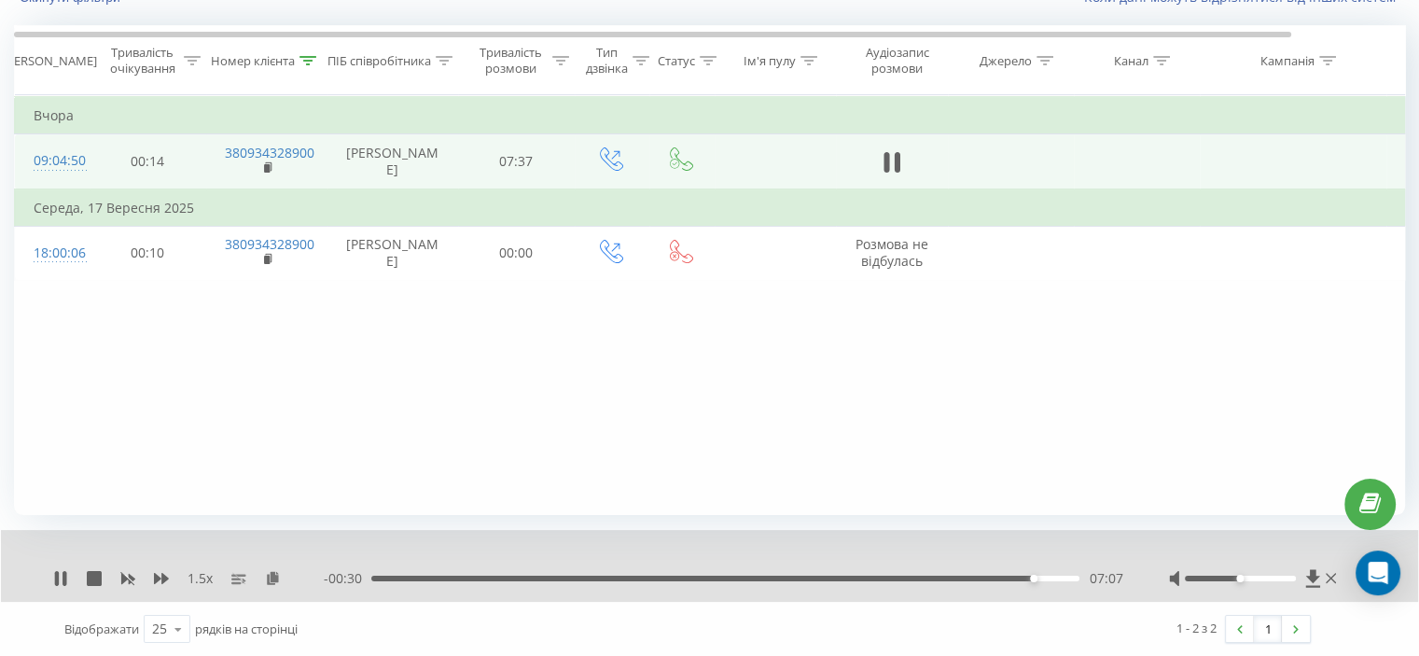
click at [147, 571] on div "1.5 x" at bounding box center [188, 578] width 271 height 19
click at [153, 571] on div "1.5 x" at bounding box center [188, 578] width 271 height 19
click at [160, 573] on icon at bounding box center [161, 578] width 15 height 15
click at [306, 53] on div at bounding box center [307, 61] width 17 height 16
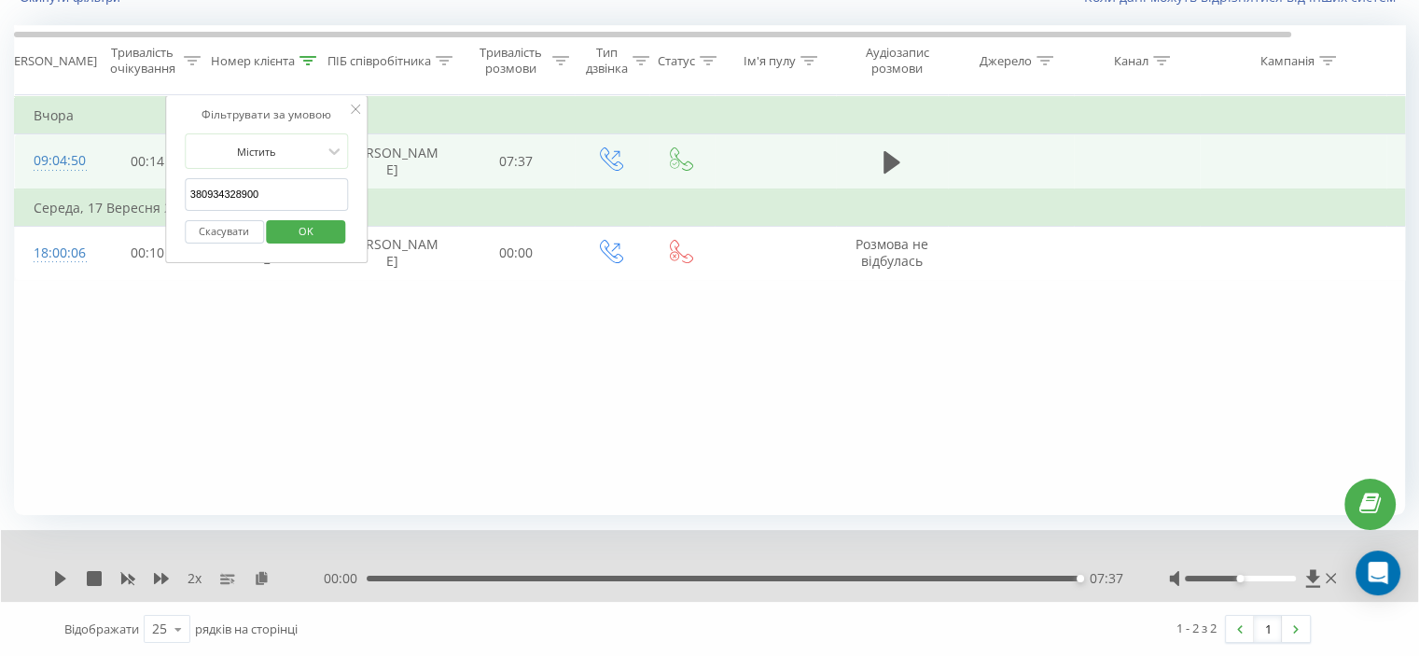
drag, startPoint x: 288, startPoint y: 198, endPoint x: 283, endPoint y: 216, distance: 19.5
click at [142, 203] on table "Фільтрувати за умовою Дорівнює Скасувати OK Фільтрувати за умовою Містить 38093…" at bounding box center [770, 188] width 1513 height 186
paste input "635050469"
click at [305, 216] on span "OK" at bounding box center [306, 230] width 52 height 29
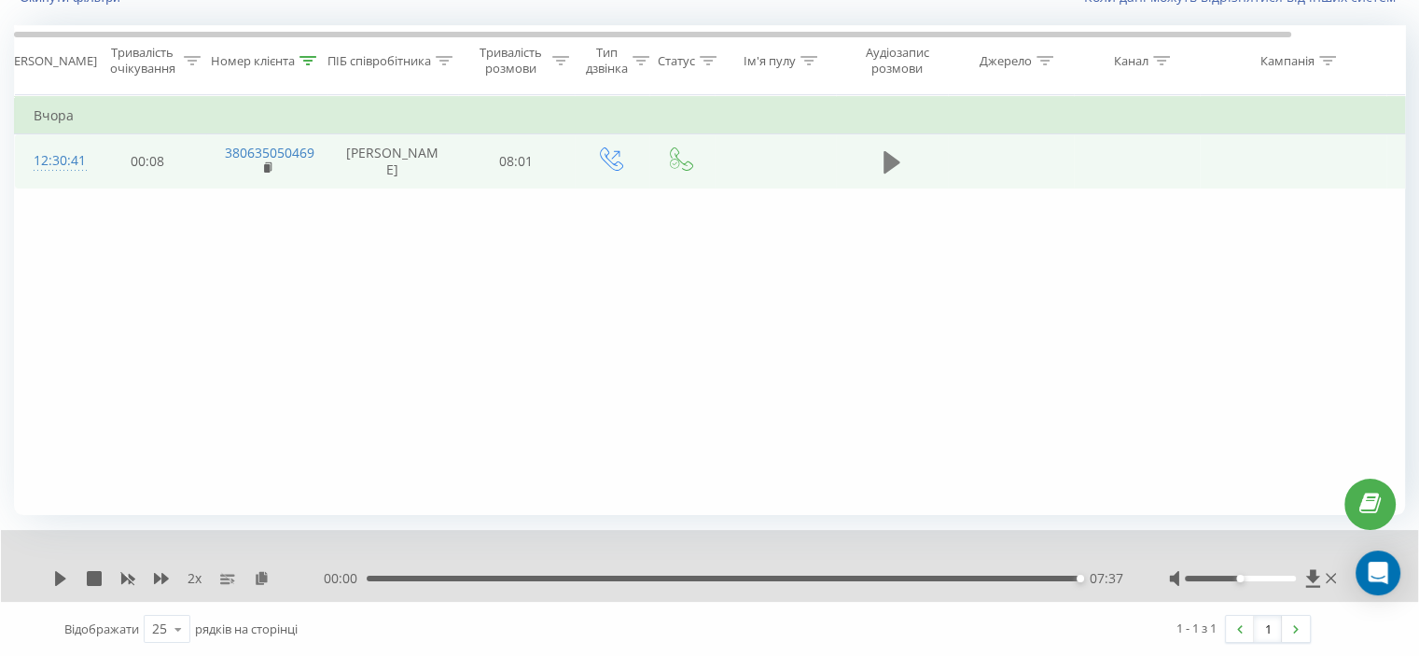
drag, startPoint x: 883, startPoint y: 177, endPoint x: 890, endPoint y: 170, distance: 9.9
click at [890, 170] on icon at bounding box center [891, 162] width 17 height 22
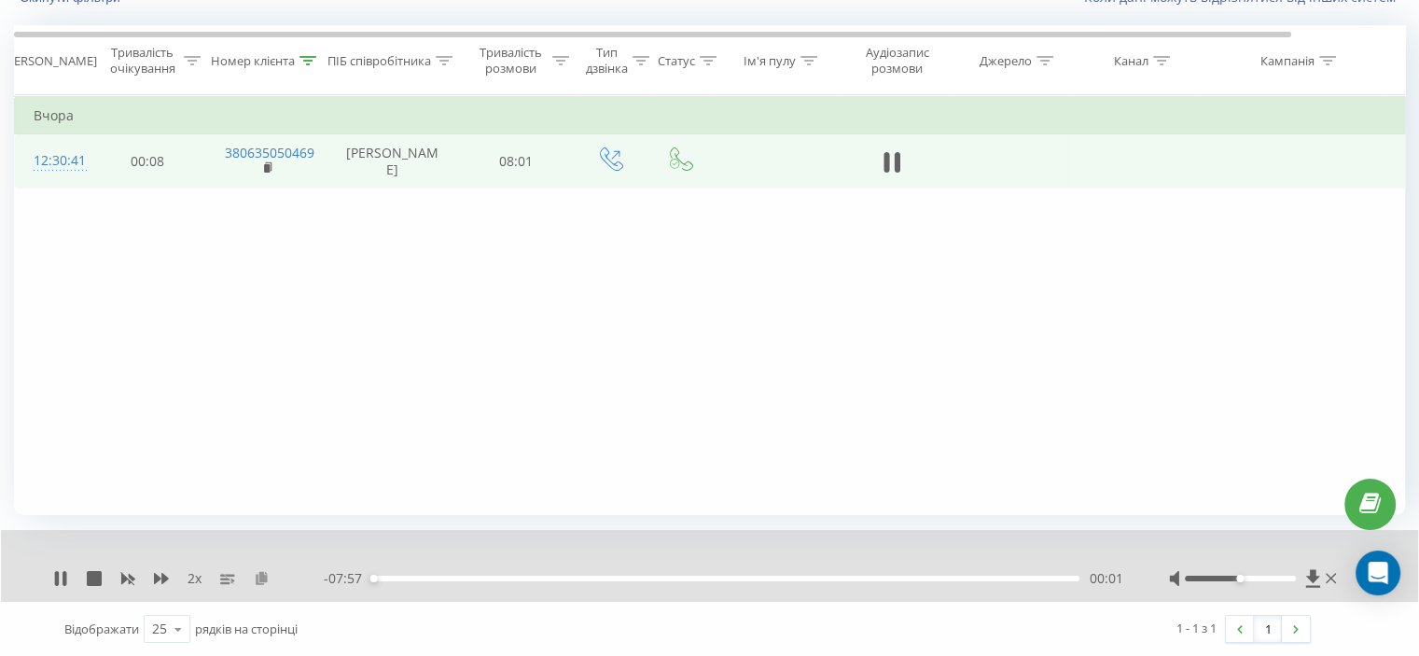
click at [264, 576] on icon at bounding box center [262, 577] width 16 height 13
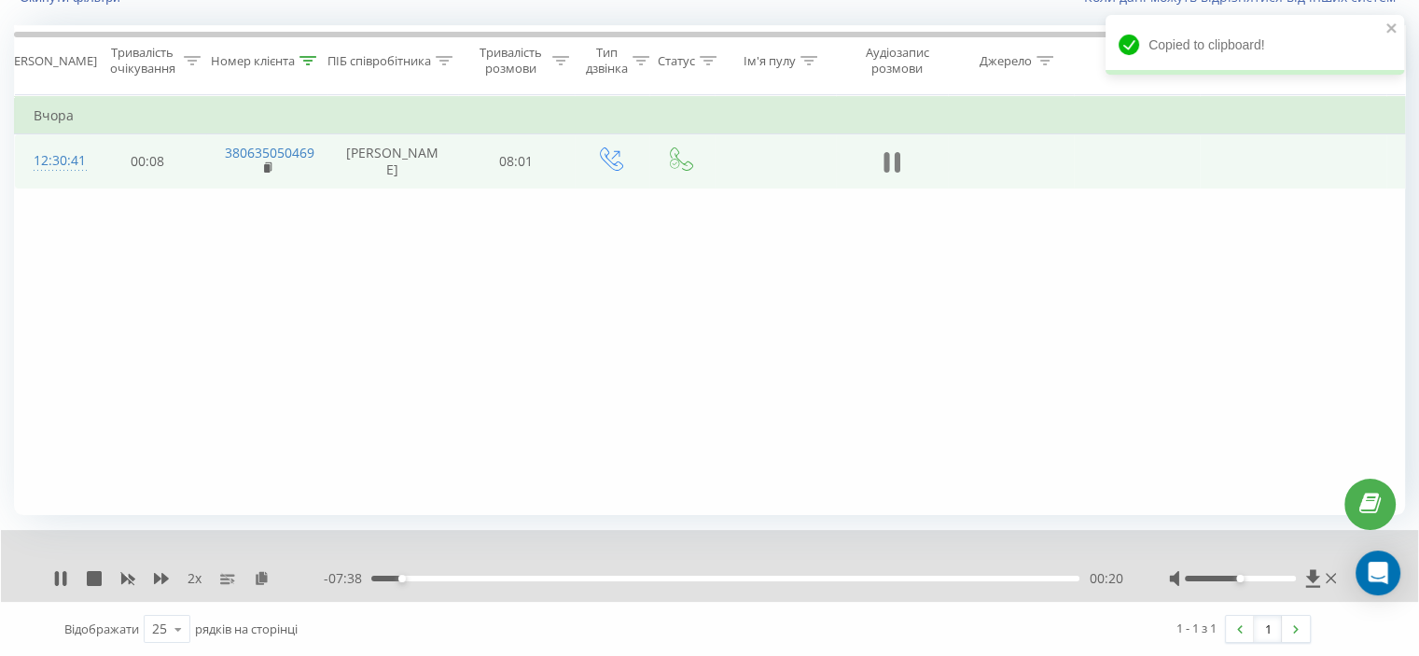
click at [889, 161] on icon at bounding box center [891, 162] width 17 height 26
drag, startPoint x: 117, startPoint y: 325, endPoint x: 127, endPoint y: 334, distance: 13.9
click at [118, 325] on div "Фільтрувати за умовою Дорівнює Скасувати OK Фільтрувати за умовою Містить 38063…" at bounding box center [709, 305] width 1391 height 420
drag, startPoint x: 394, startPoint y: 575, endPoint x: 244, endPoint y: 577, distance: 149.3
click at [261, 576] on div "2 x - 07:43 00:15 00:15" at bounding box center [696, 578] width 1287 height 19
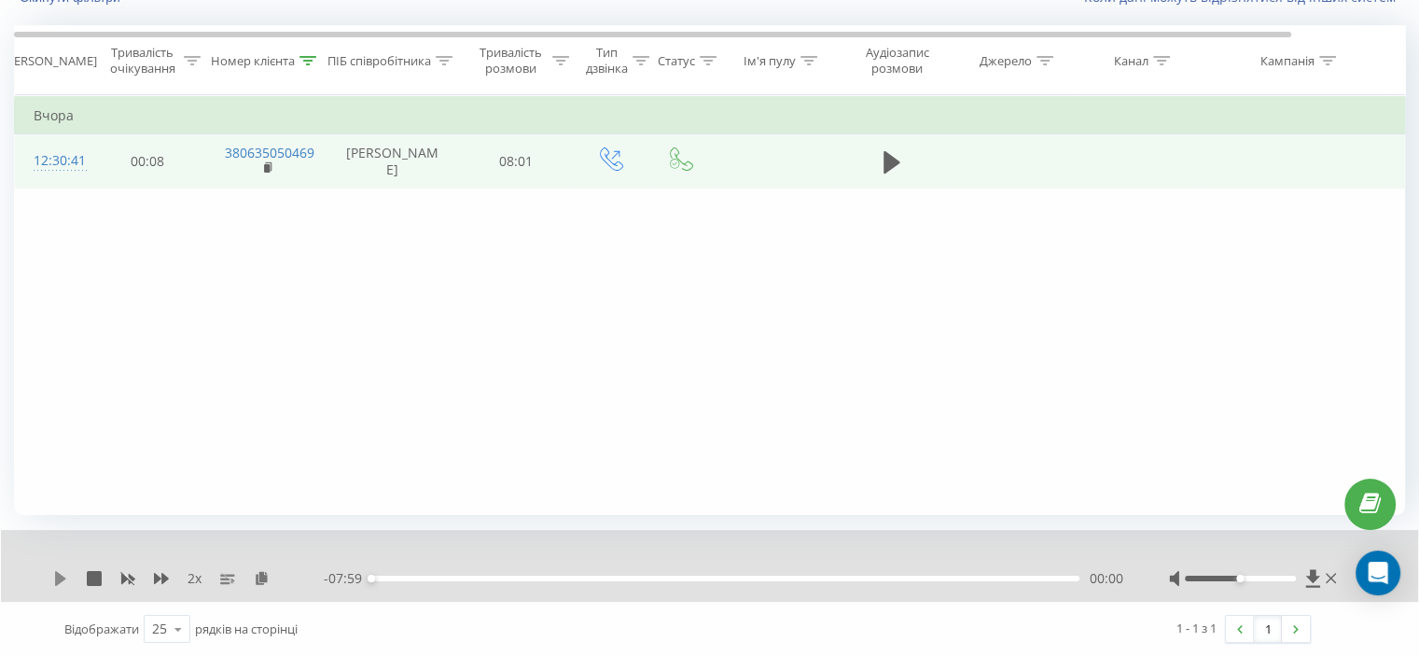
click at [63, 574] on icon at bounding box center [60, 578] width 15 height 15
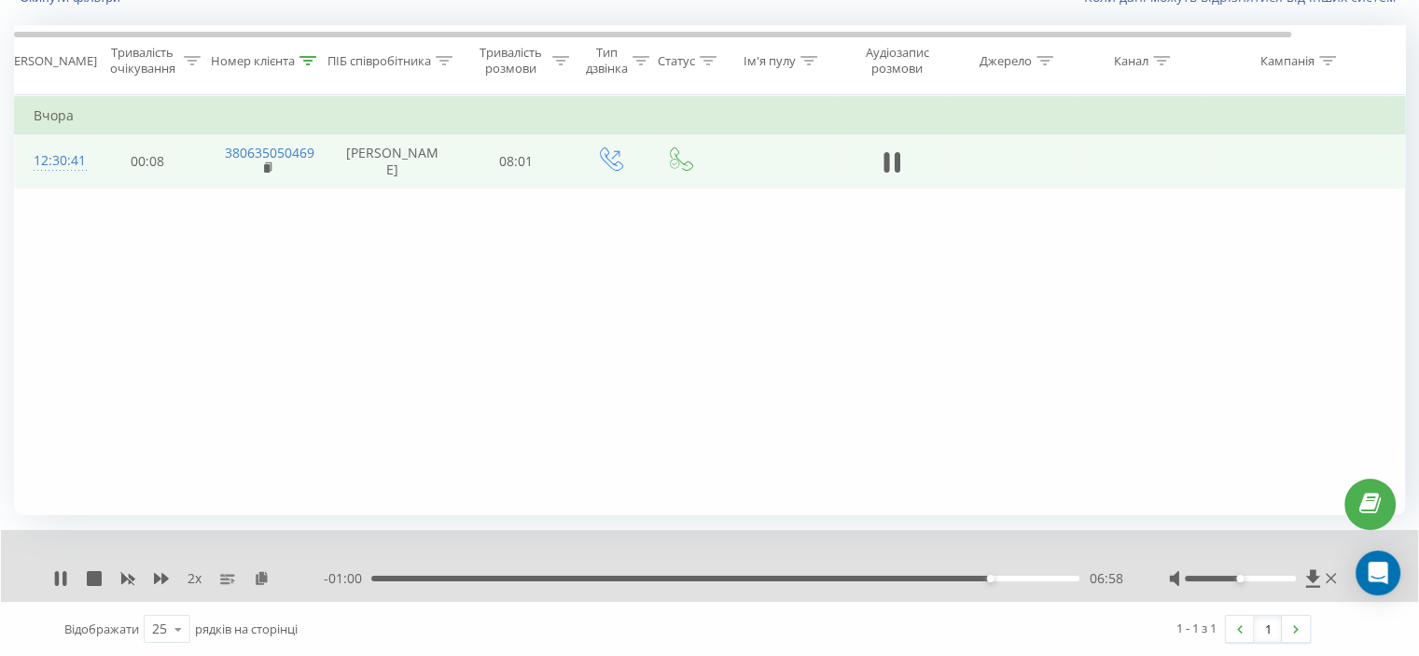
drag, startPoint x: 149, startPoint y: 312, endPoint x: 150, endPoint y: 284, distance: 27.1
click at [149, 305] on div "Фільтрувати за умовою Дорівнює Скасувати OK Фільтрувати за умовою Містить 38063…" at bounding box center [709, 305] width 1391 height 420
click at [302, 60] on icon at bounding box center [307, 60] width 17 height 9
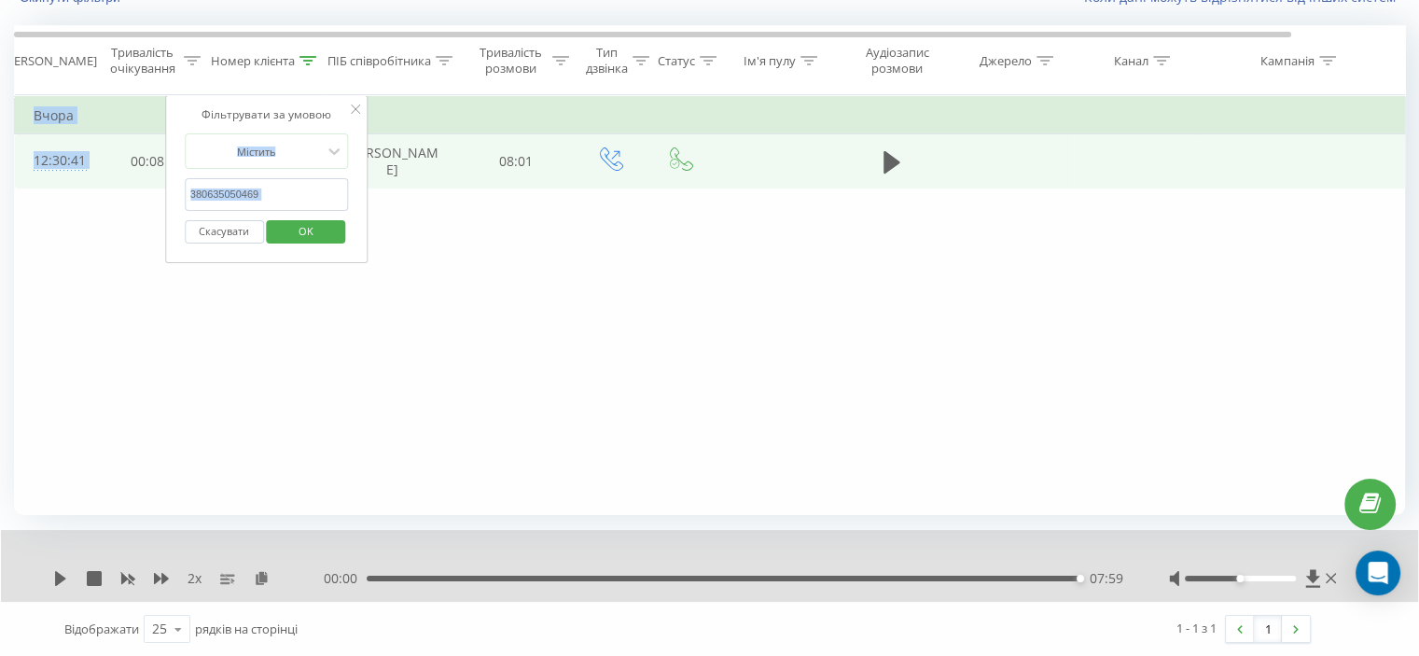
drag, startPoint x: 279, startPoint y: 173, endPoint x: 127, endPoint y: 174, distance: 152.1
click at [127, 174] on table "Фільтрувати за умовою Дорівнює Скасувати OK Фільтрувати за умовою Містить 38063…" at bounding box center [770, 141] width 1513 height 93
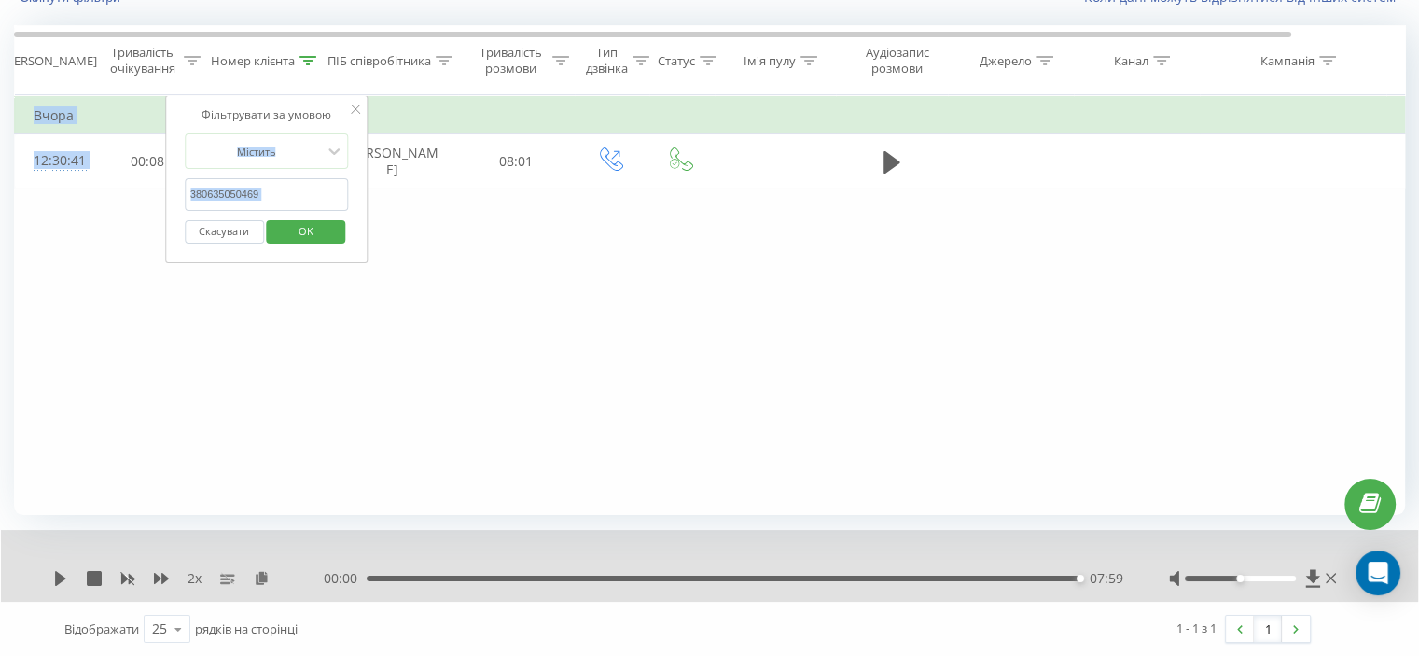
click at [280, 186] on input "380635050469" at bounding box center [267, 194] width 164 height 33
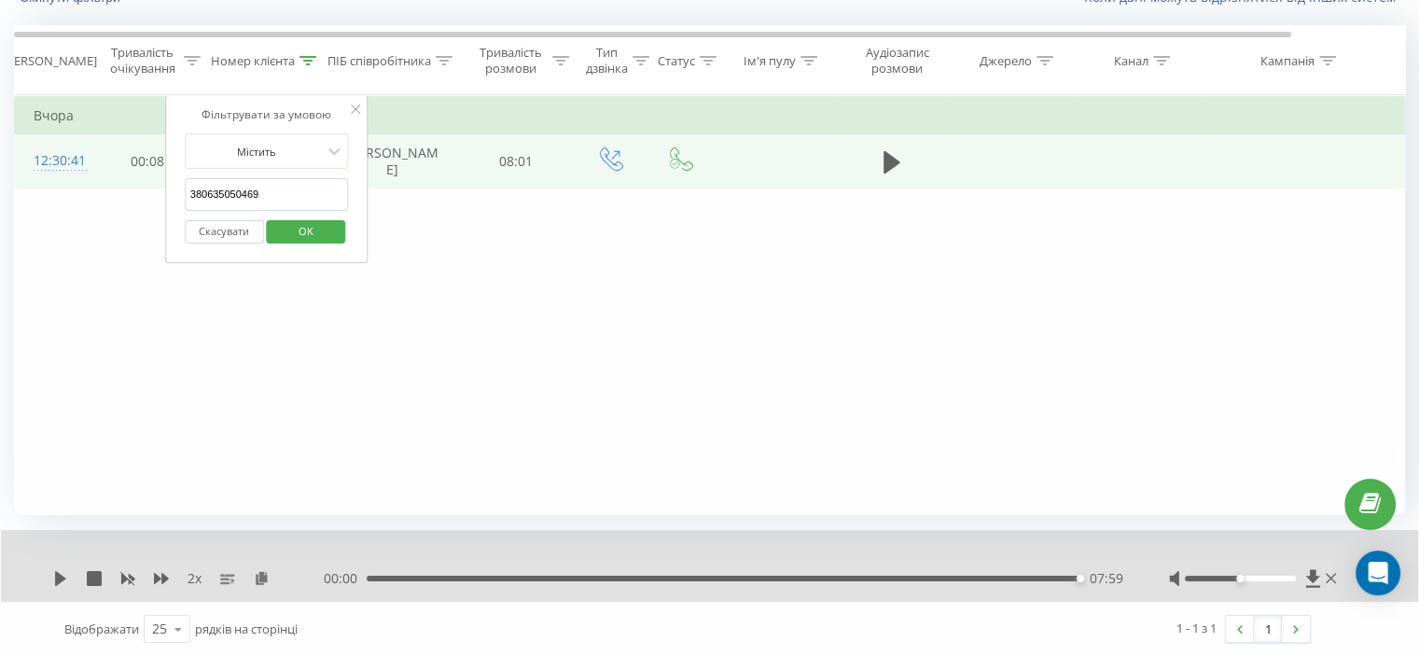
drag, startPoint x: 243, startPoint y: 192, endPoint x: 109, endPoint y: 195, distance: 134.3
click at [109, 188] on table "Фільтрувати за умовою Дорівнює Скасувати OK Фільтрувати за умовою Містить 38063…" at bounding box center [770, 141] width 1513 height 93
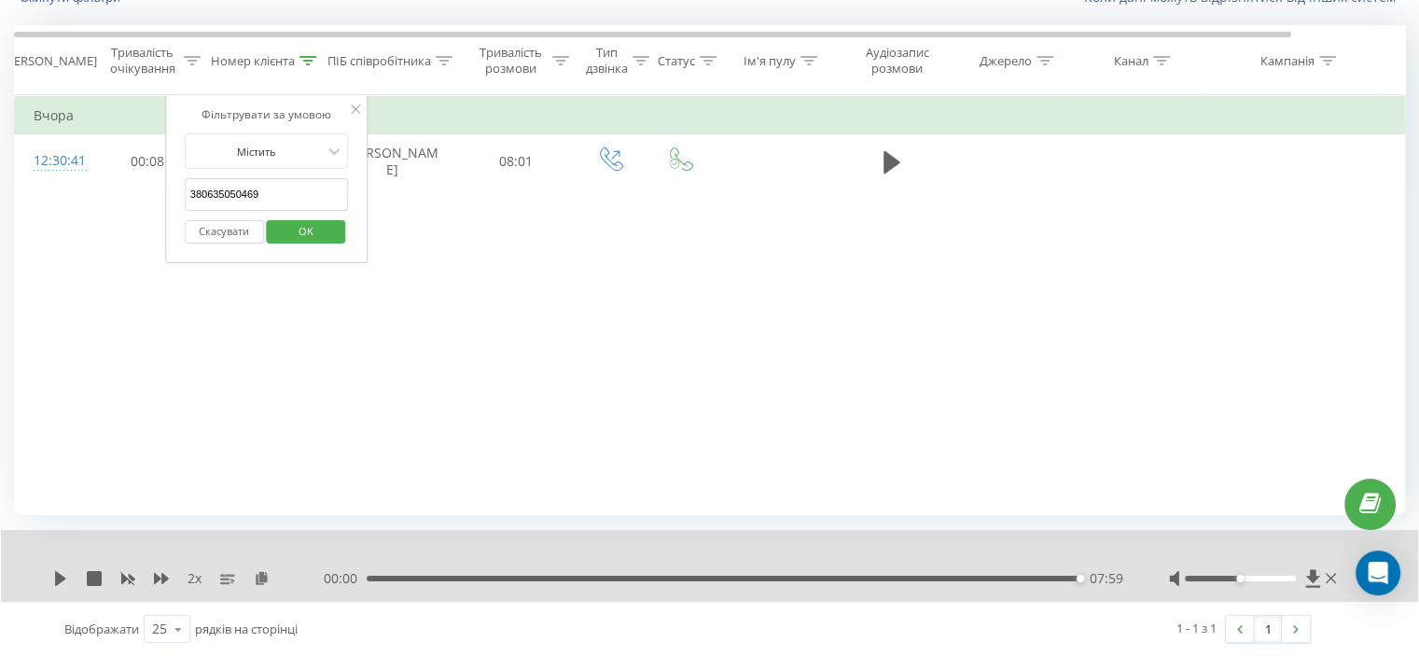
paste input "73083646"
click at [316, 230] on span "OK" at bounding box center [306, 230] width 52 height 29
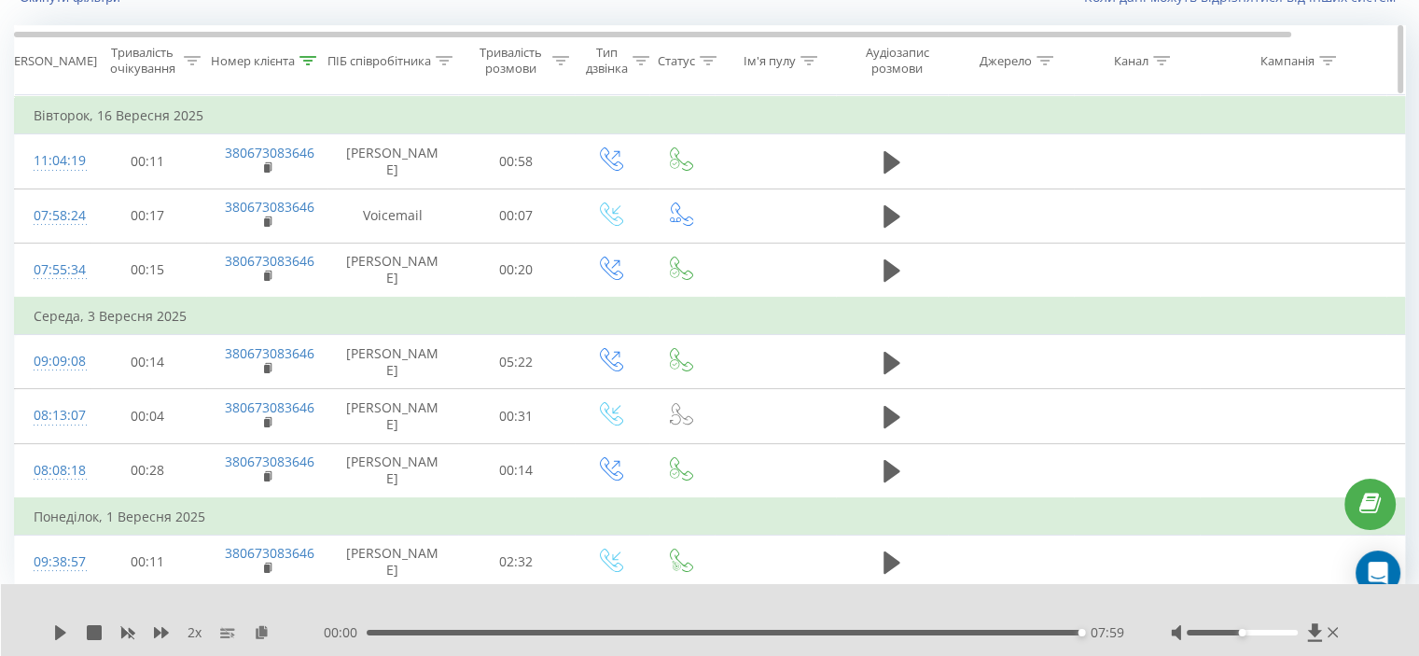
click at [311, 58] on icon at bounding box center [307, 60] width 17 height 9
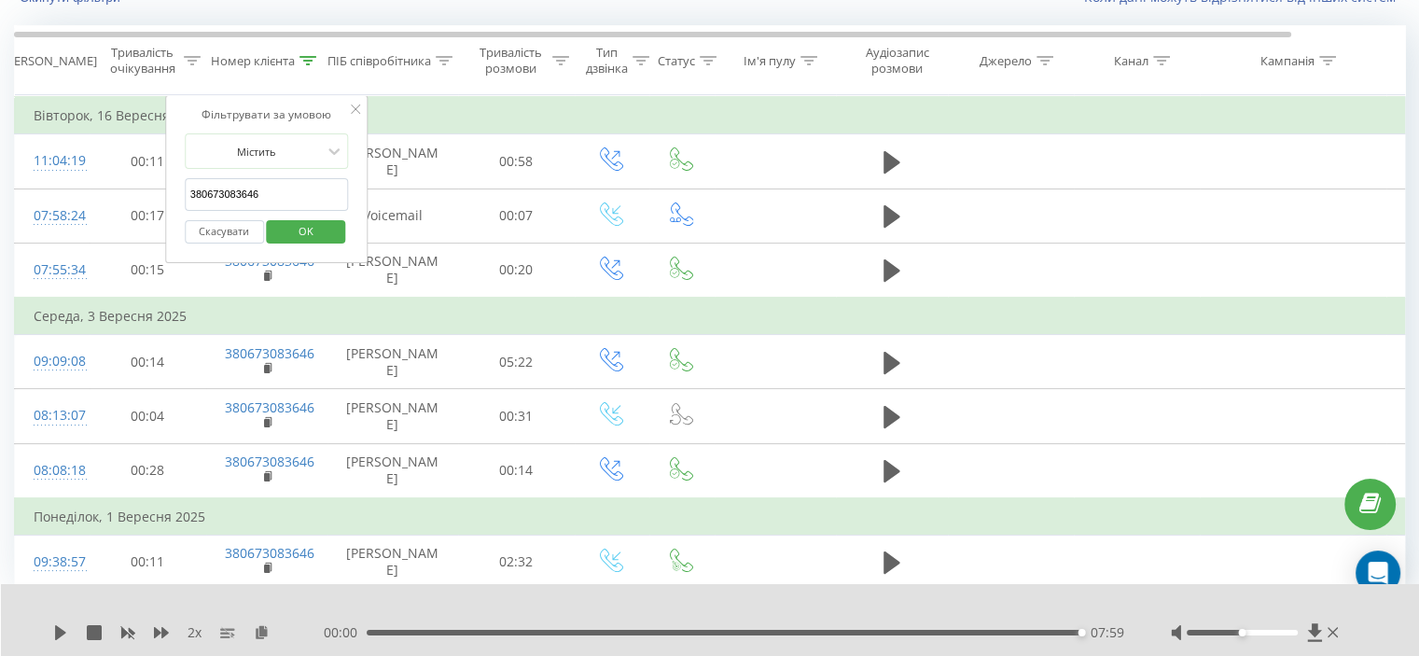
drag, startPoint x: 279, startPoint y: 187, endPoint x: 205, endPoint y: 201, distance: 75.0
click at [181, 192] on div "Фільтрувати за умовою Містить 380673083646 Скасувати OK" at bounding box center [266, 179] width 203 height 168
paste input "936688160"
click at [315, 231] on span "OK" at bounding box center [306, 230] width 52 height 29
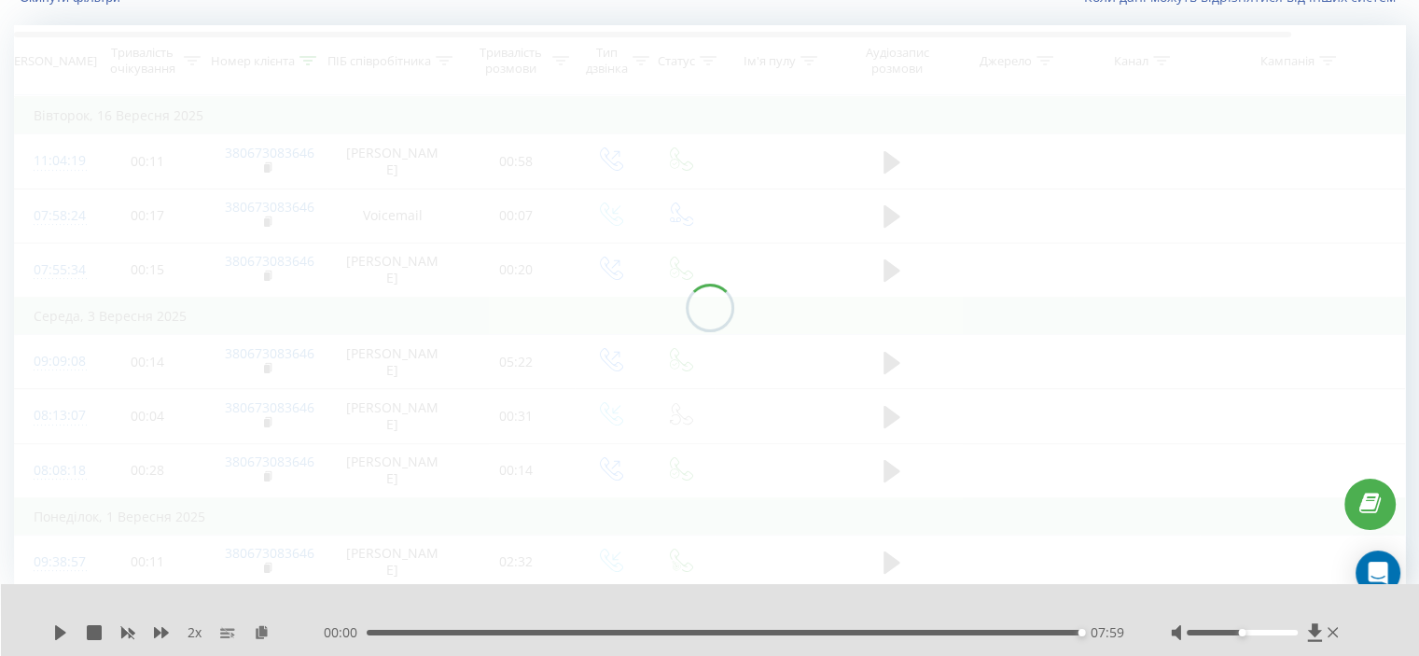
scroll to position [73, 0]
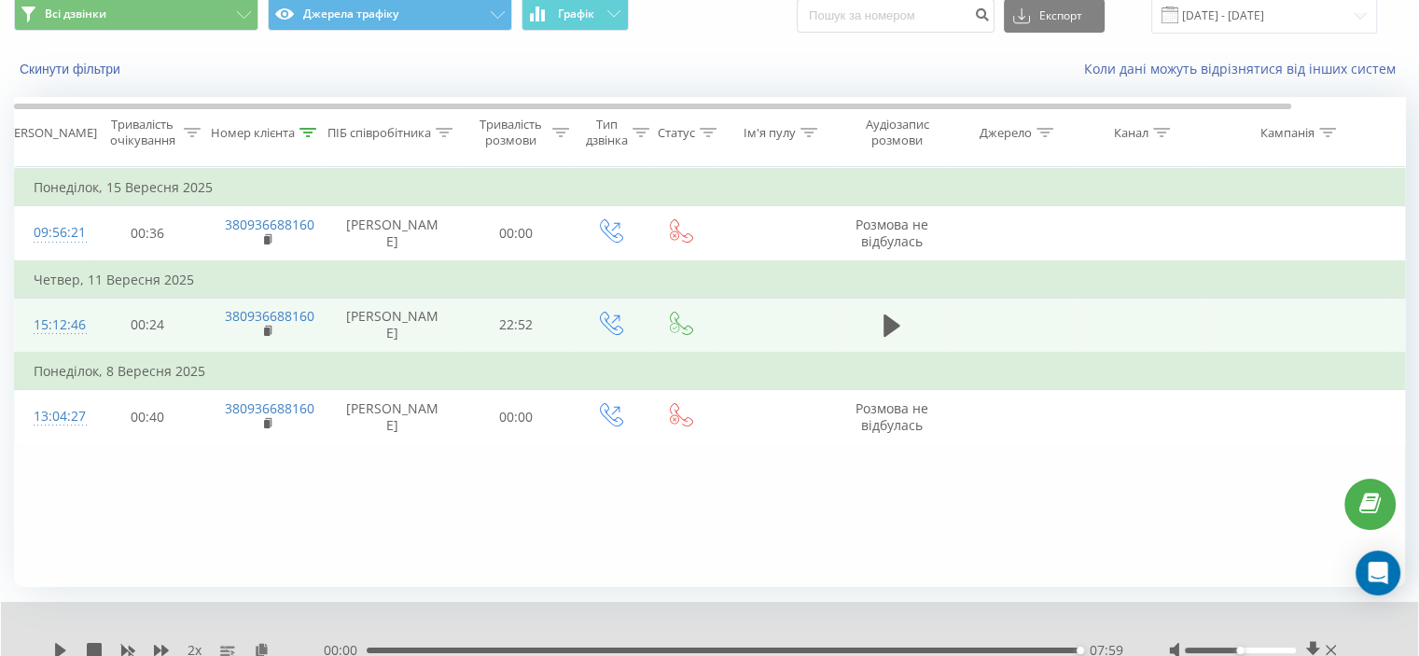
drag, startPoint x: 194, startPoint y: 510, endPoint x: 378, endPoint y: 362, distance: 236.1
click at [194, 510] on div "Фільтрувати за умовою Дорівнює Скасувати OK Фільтрувати за умовою Містить 38093…" at bounding box center [709, 377] width 1391 height 420
click at [885, 337] on icon at bounding box center [891, 325] width 17 height 22
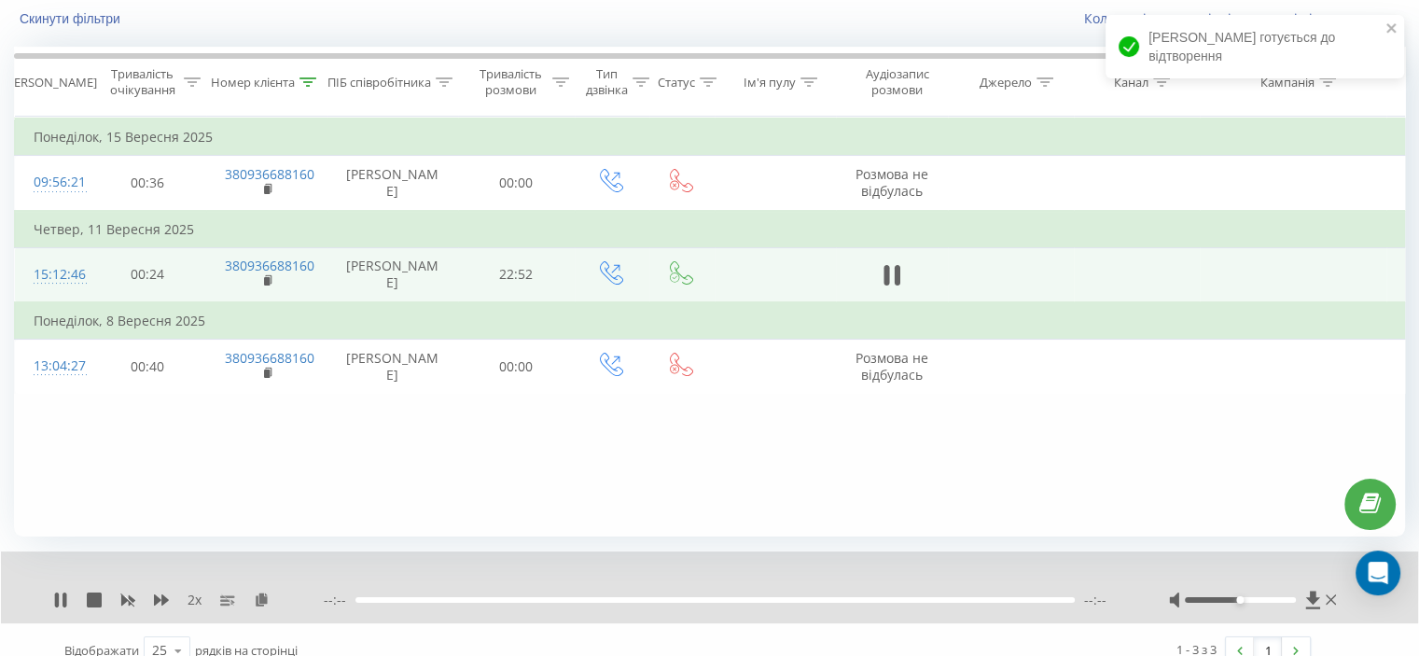
scroll to position [145, 0]
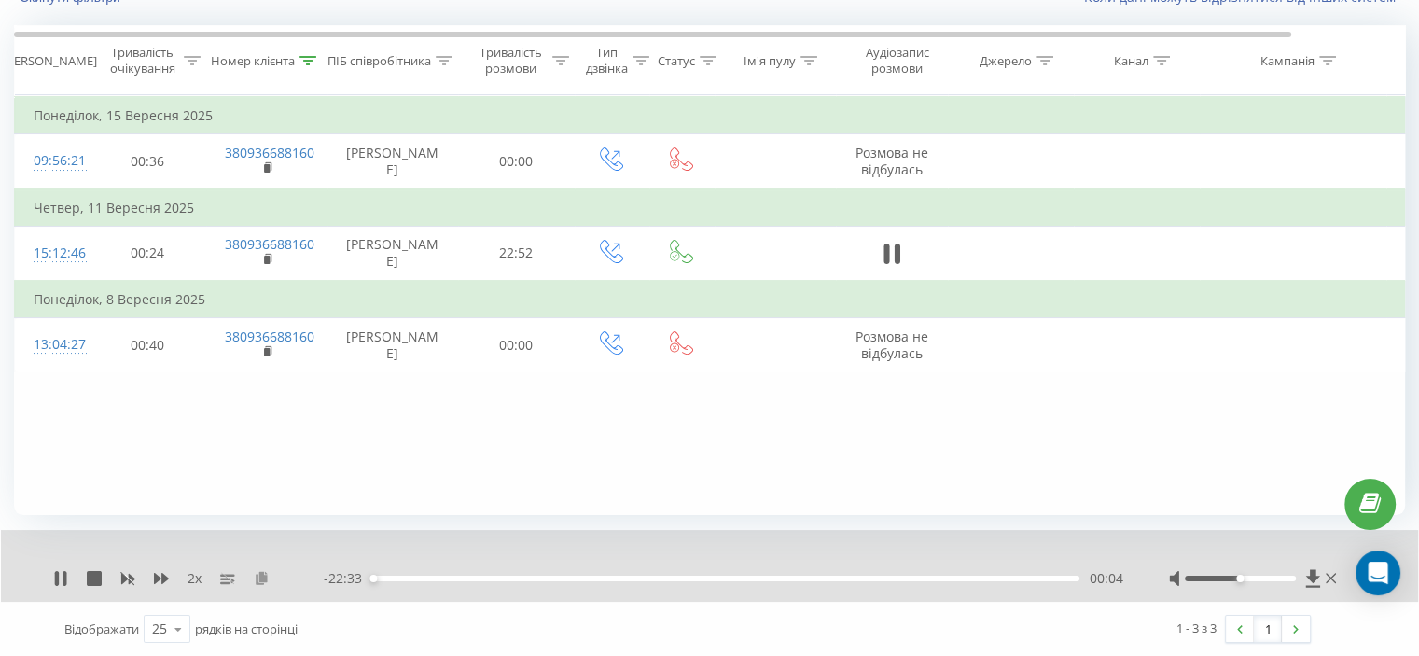
click at [258, 574] on icon at bounding box center [262, 577] width 16 height 13
click at [896, 264] on icon at bounding box center [897, 253] width 6 height 21
click at [306, 68] on th "Номер клієнта" at bounding box center [266, 60] width 121 height 69
click at [310, 62] on icon at bounding box center [307, 60] width 17 height 9
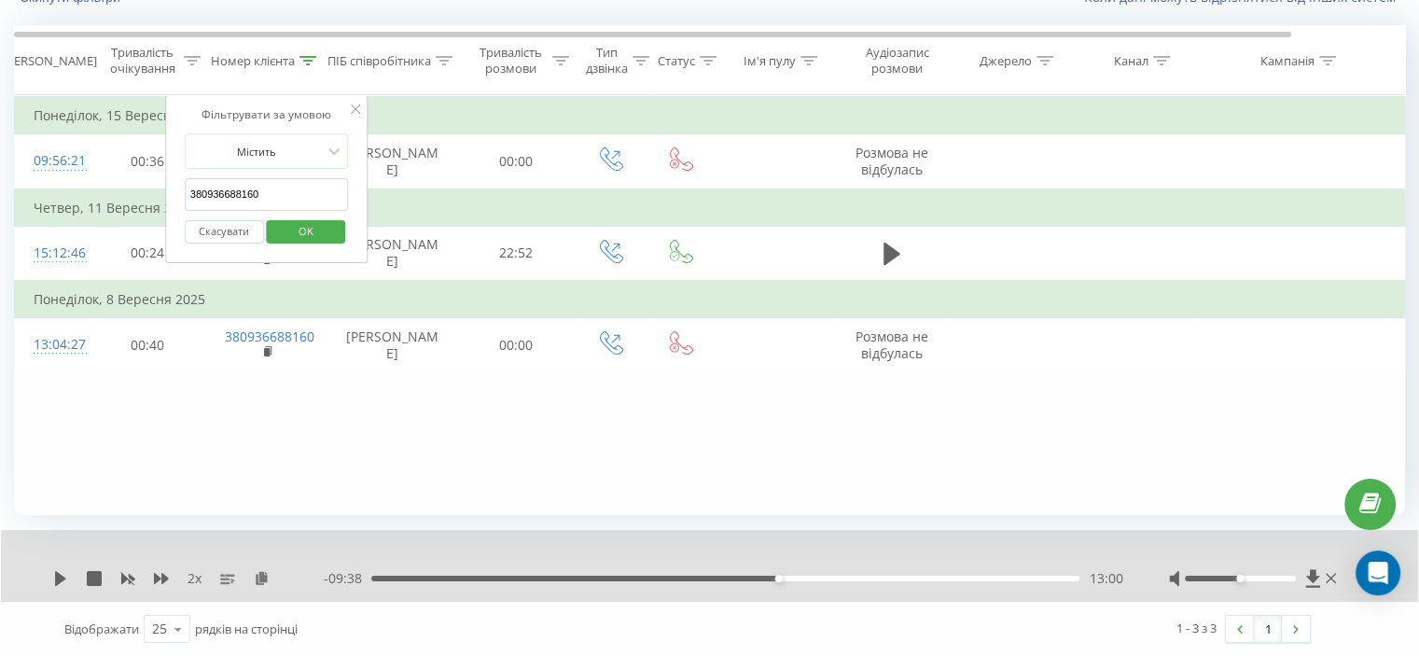
drag, startPoint x: 290, startPoint y: 178, endPoint x: 186, endPoint y: 197, distance: 106.1
click at [186, 197] on input "380936688160" at bounding box center [267, 194] width 164 height 33
click at [293, 192] on input "380936688160" at bounding box center [267, 194] width 164 height 33
click at [283, 182] on input "380936688160" at bounding box center [267, 194] width 164 height 33
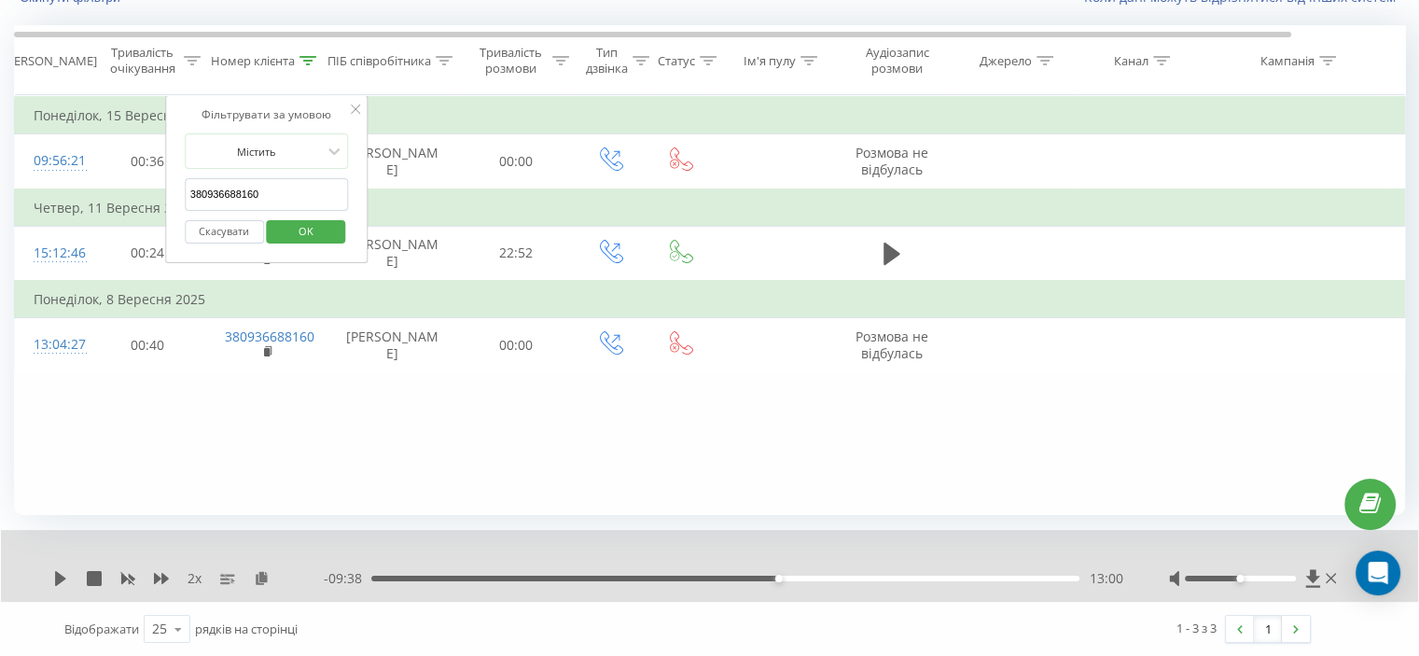
drag, startPoint x: 281, startPoint y: 191, endPoint x: 190, endPoint y: 197, distance: 90.7
click at [154, 181] on table "Фільтрувати за умовою Дорівнює Скасувати OK Фільтрувати за умовою Містить 38093…" at bounding box center [770, 233] width 1513 height 277
paste input "676877114"
click at [307, 218] on span "OK" at bounding box center [306, 230] width 52 height 29
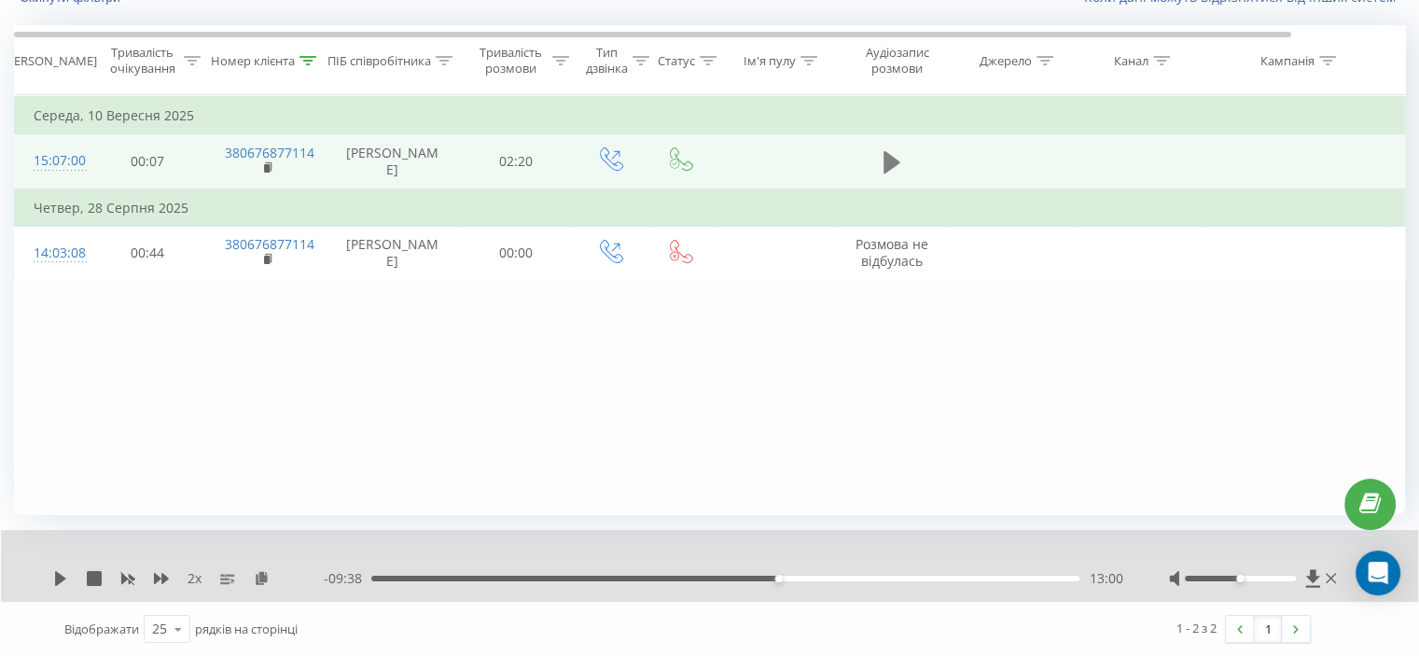
click at [886, 157] on icon at bounding box center [891, 162] width 17 height 22
click at [216, 365] on div "Фільтрувати за умовою Дорівнює Скасувати OK Фільтрувати за умовою Містить 38067…" at bounding box center [709, 305] width 1391 height 420
click at [626, 576] on div "01:25" at bounding box center [725, 579] width 708 height 6
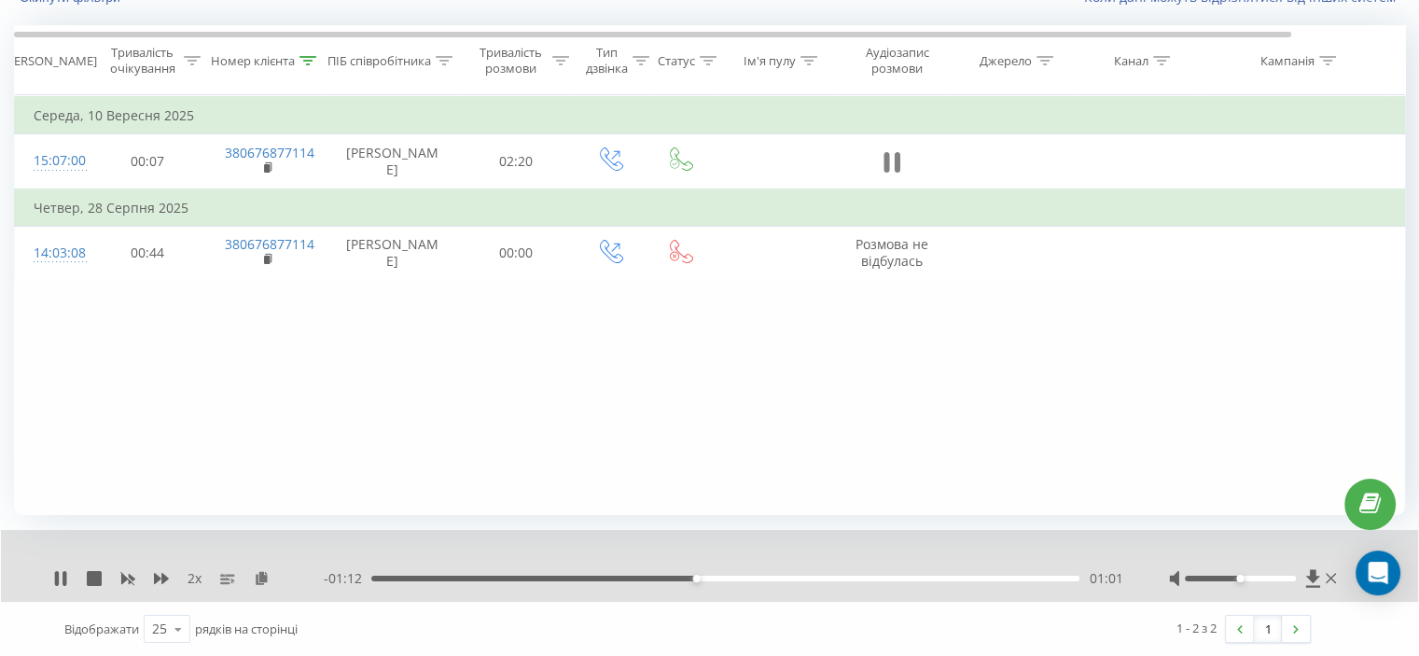
drag, startPoint x: 909, startPoint y: 146, endPoint x: 895, endPoint y: 156, distance: 16.8
click at [907, 146] on td at bounding box center [892, 161] width 112 height 55
click at [888, 160] on icon at bounding box center [886, 162] width 6 height 21
click at [59, 583] on icon at bounding box center [60, 578] width 15 height 15
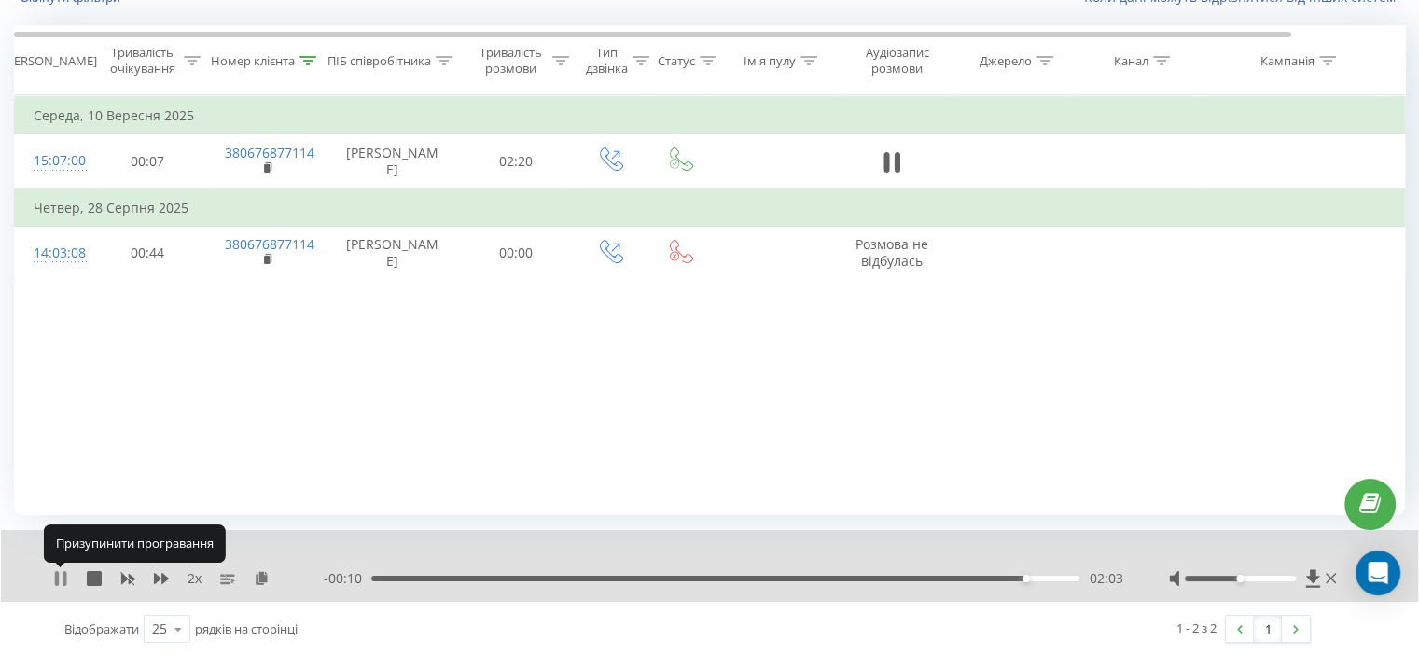
click at [60, 571] on icon at bounding box center [60, 578] width 15 height 15
click at [58, 571] on icon at bounding box center [57, 578] width 4 height 15
click at [306, 56] on icon at bounding box center [307, 60] width 17 height 9
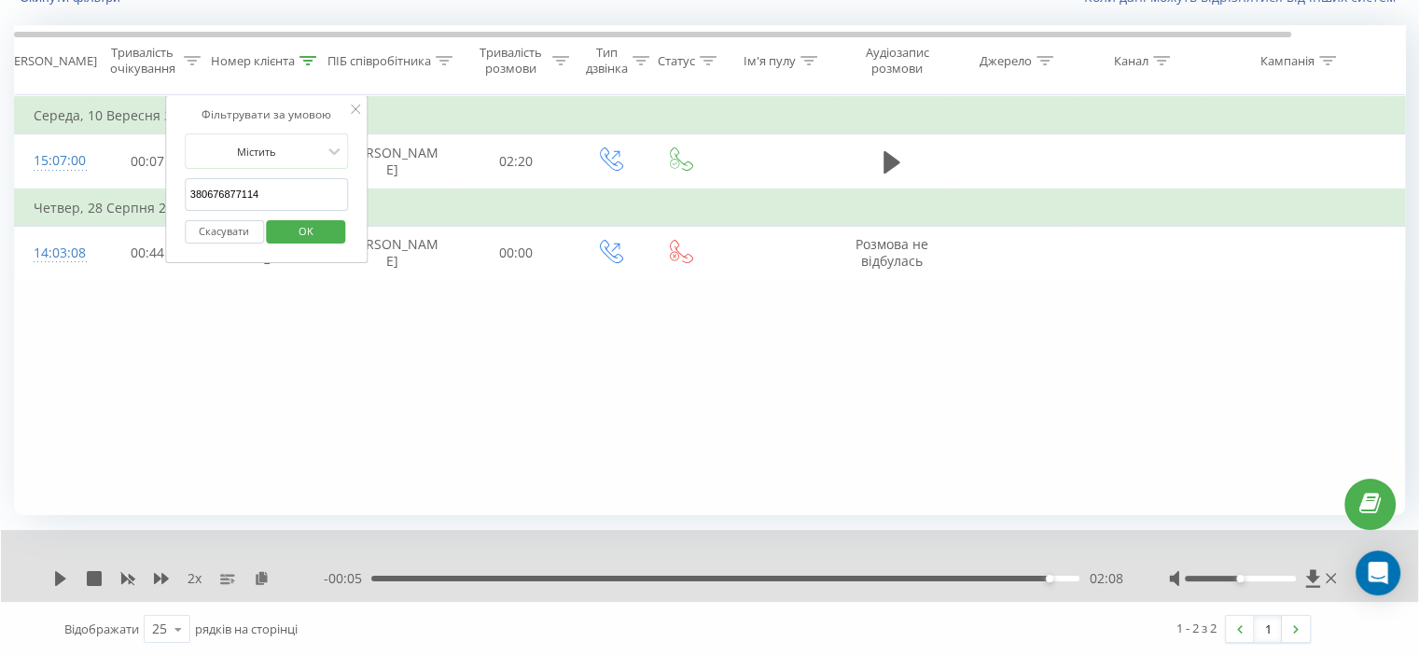
drag, startPoint x: 280, startPoint y: 209, endPoint x: 246, endPoint y: 230, distance: 39.8
click at [149, 213] on table "Фільтрувати за умовою Дорівнює Скасувати OK Фільтрувати за умовою Містить 38067…" at bounding box center [770, 188] width 1513 height 186
drag, startPoint x: 175, startPoint y: 197, endPoint x: 171, endPoint y: 205, distance: 9.6
click at [149, 197] on table "Фільтрувати за умовою Дорівнює Скасувати OK Фільтрувати за умовою Містить м Ска…" at bounding box center [770, 188] width 1513 height 186
paste input "380936688160"
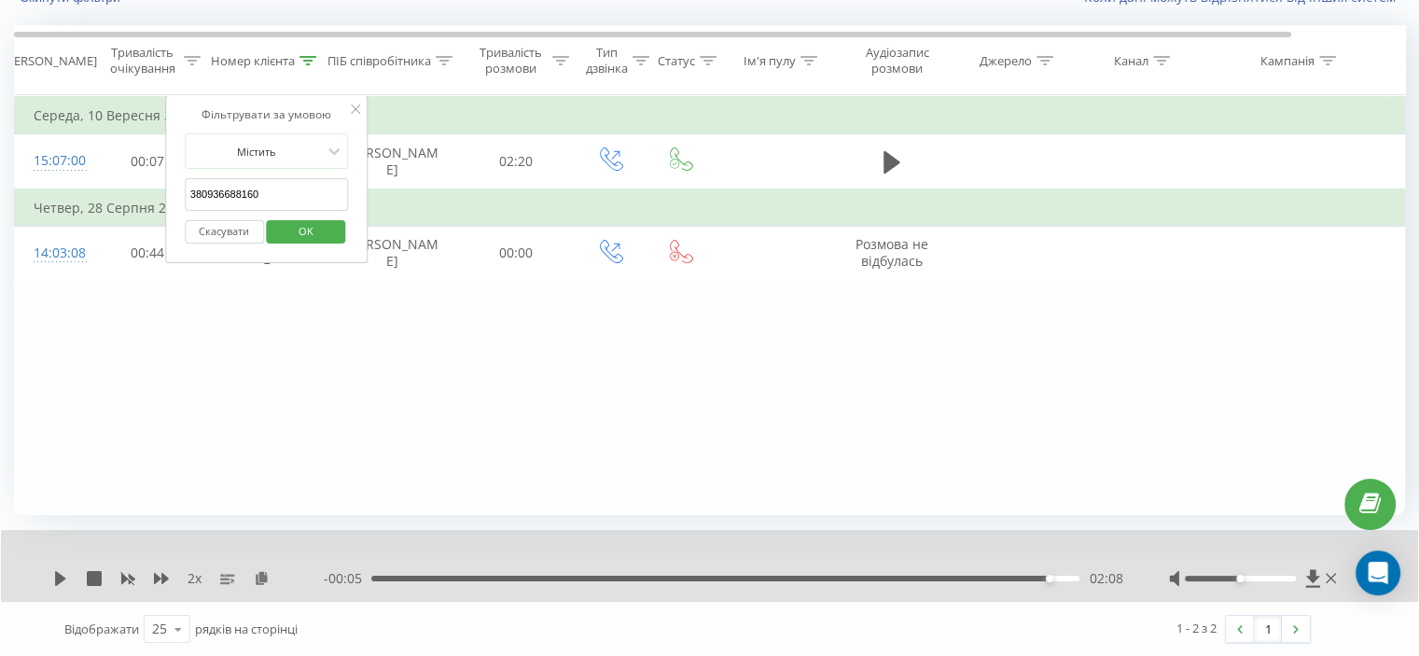
click at [295, 226] on span "OK" at bounding box center [306, 230] width 52 height 29
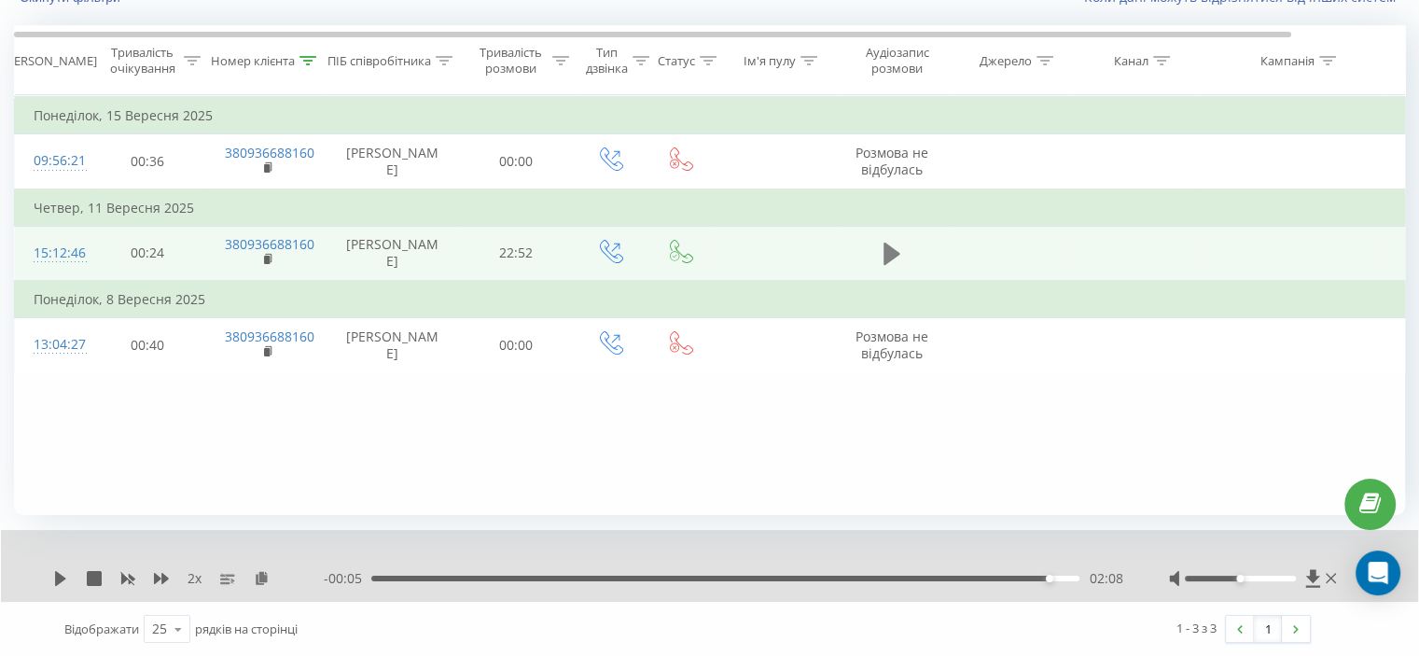
click at [884, 265] on icon at bounding box center [891, 254] width 17 height 22
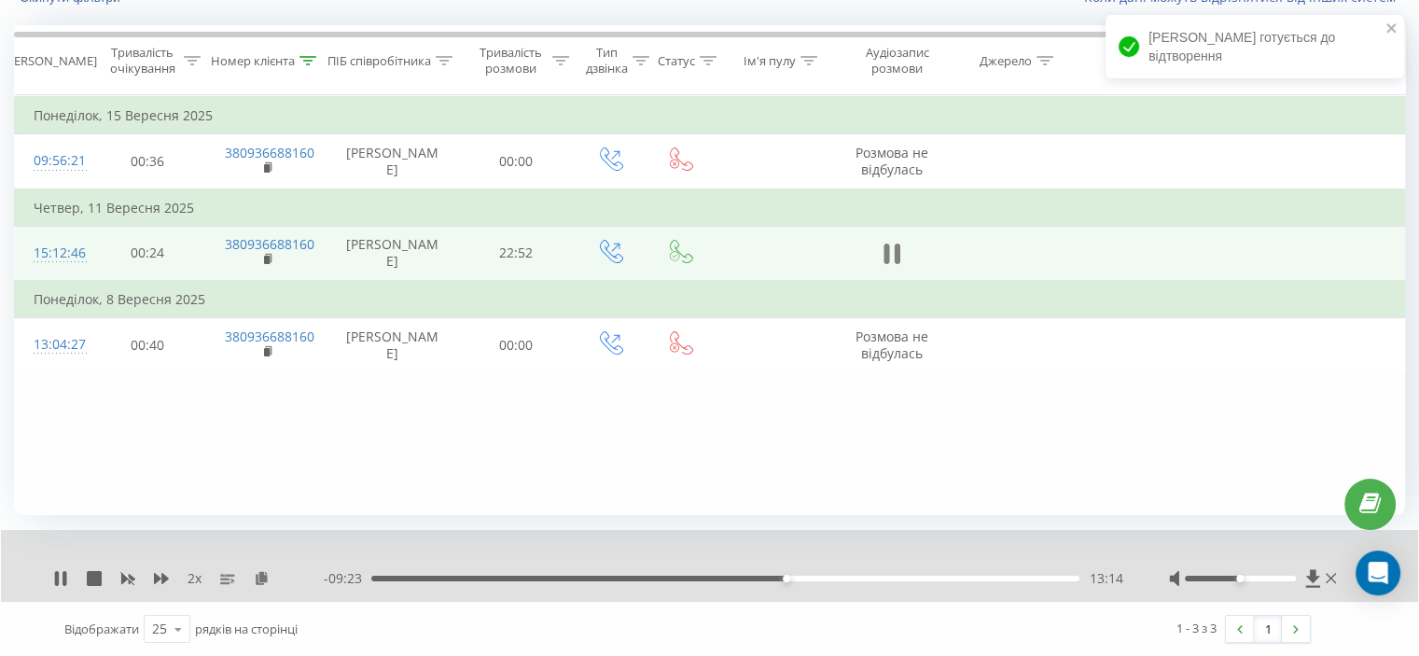
click at [884, 264] on icon at bounding box center [886, 253] width 6 height 21
click at [56, 576] on icon at bounding box center [60, 578] width 11 height 15
click at [901, 268] on button at bounding box center [892, 254] width 28 height 28
click at [63, 566] on div "2 x - 09:12 13:25 13:25" at bounding box center [709, 566] width 1417 height 72
click at [62, 566] on div "2 x - 09:12 13:25 13:25" at bounding box center [709, 566] width 1417 height 72
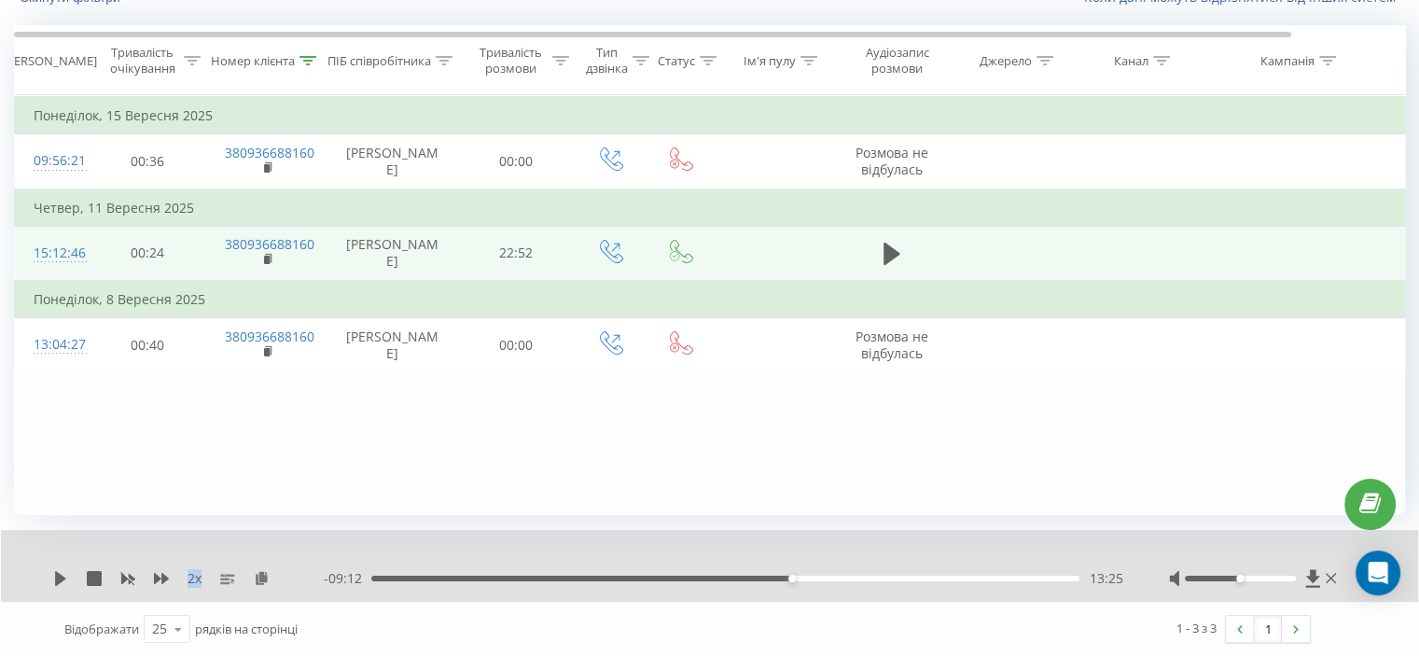
click at [62, 567] on div "2 x - 09:12 13:25 13:25" at bounding box center [709, 566] width 1417 height 72
click at [58, 569] on div "2 x" at bounding box center [188, 578] width 271 height 19
click at [57, 571] on icon at bounding box center [60, 578] width 15 height 15
click at [194, 466] on div "Фільтрувати за умовою Дорівнює Скасувати OK Фільтрувати за умовою Містить 38093…" at bounding box center [709, 305] width 1391 height 420
click at [164, 575] on icon at bounding box center [161, 578] width 15 height 11
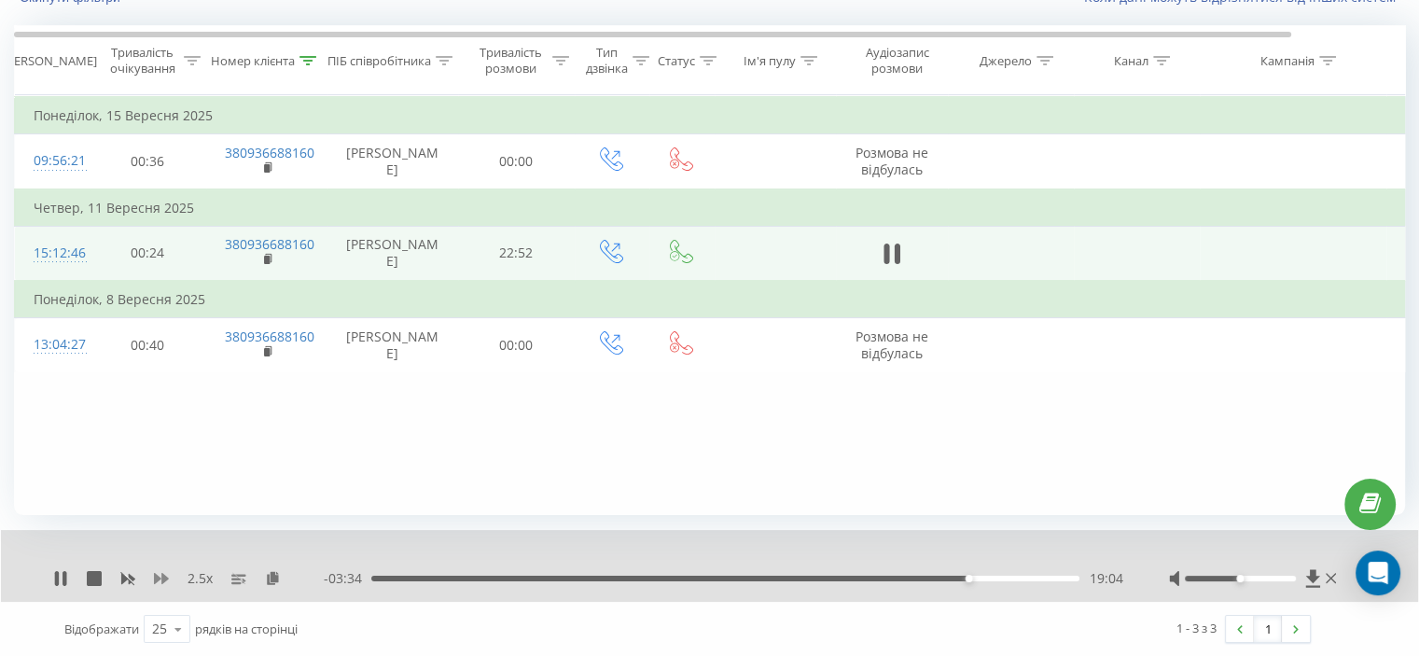
click at [153, 576] on div "2.5 x" at bounding box center [188, 578] width 271 height 19
click at [157, 576] on icon at bounding box center [161, 578] width 15 height 11
click at [158, 576] on icon at bounding box center [161, 578] width 15 height 11
click at [159, 576] on icon at bounding box center [161, 578] width 15 height 11
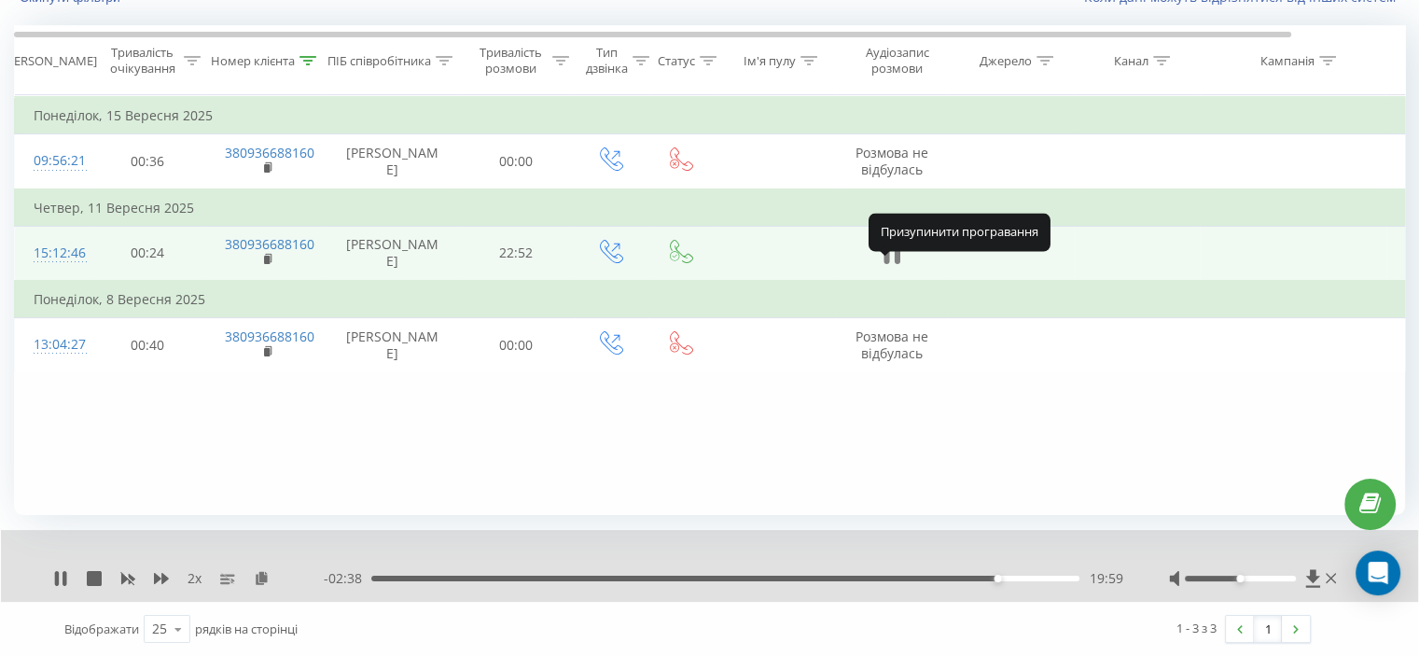
click at [888, 264] on icon at bounding box center [886, 253] width 6 height 21
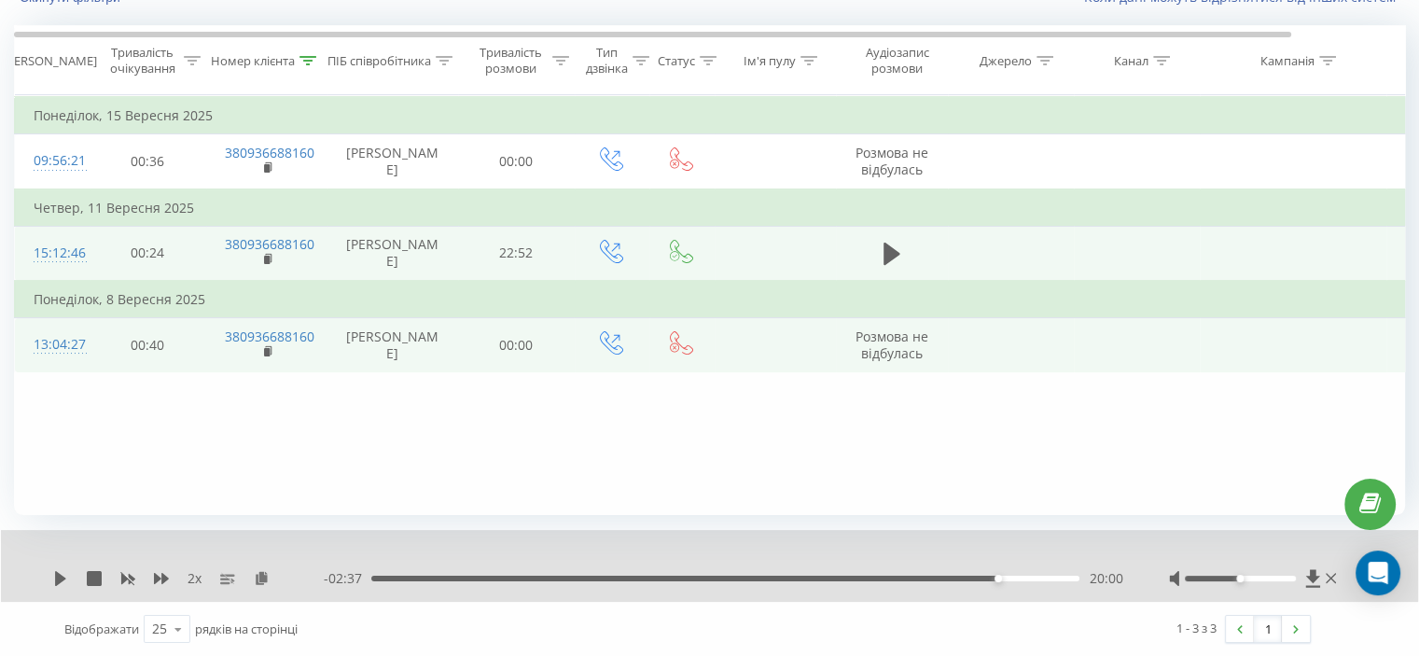
drag, startPoint x: 1150, startPoint y: 457, endPoint x: 1024, endPoint y: 366, distance: 155.6
click at [1150, 457] on div "Фільтрувати за умовою Дорівнює Скасувати OK Фільтрувати за умовою Містить 38093…" at bounding box center [709, 305] width 1391 height 420
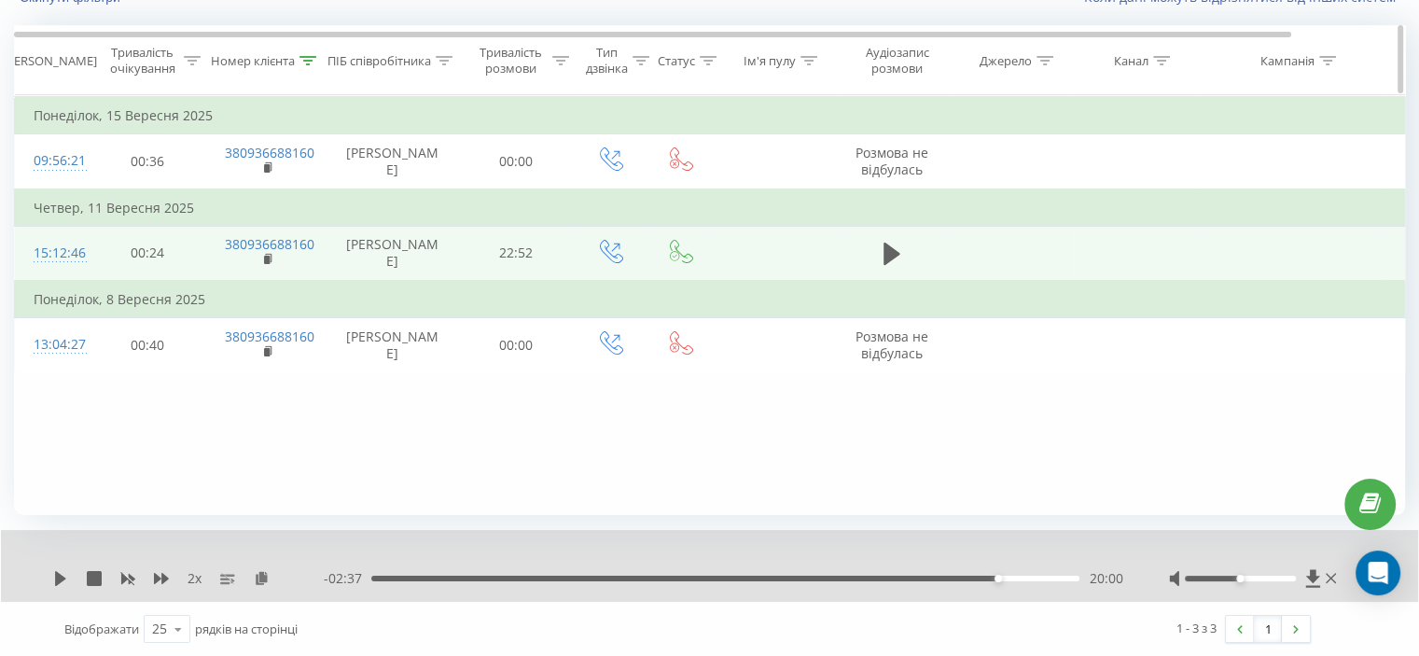
click at [310, 57] on icon at bounding box center [307, 60] width 17 height 9
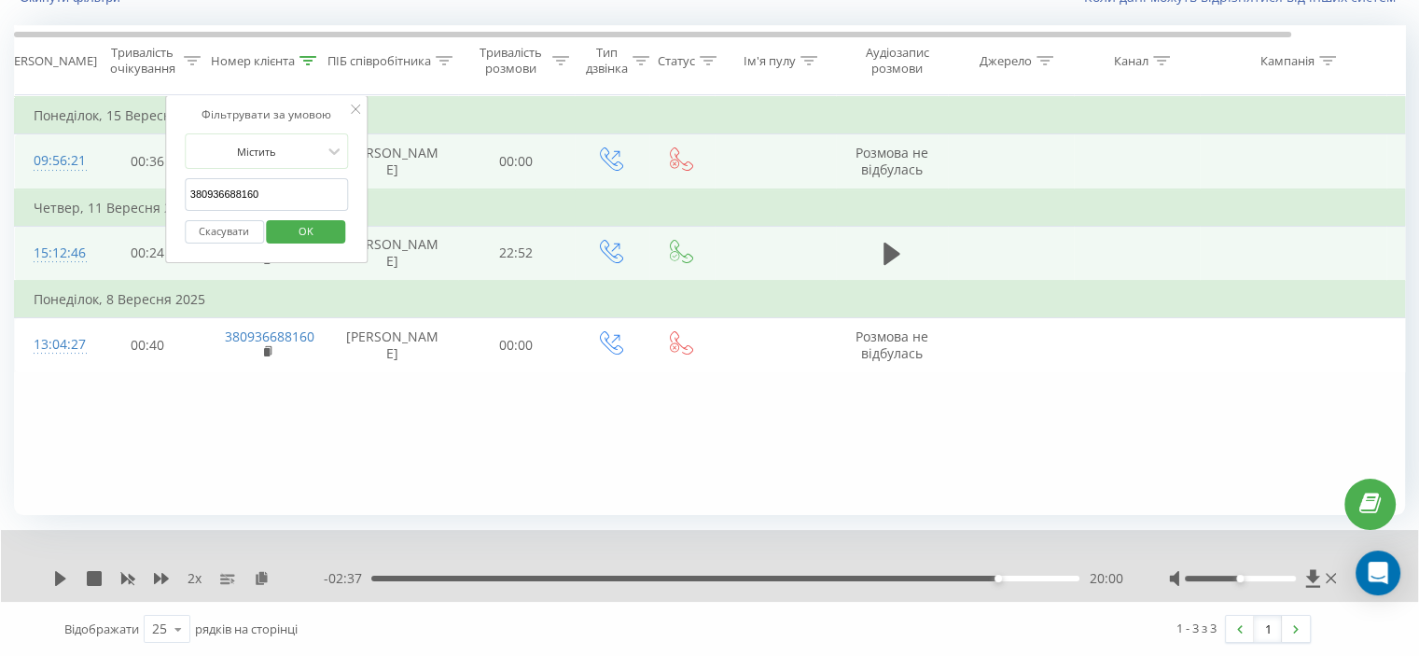
drag, startPoint x: 278, startPoint y: 201, endPoint x: 145, endPoint y: 198, distance: 133.4
click at [145, 198] on table "Фільтрувати за умовою Дорівнює Скасувати OK Фільтрувати за умовою Містить 38093…" at bounding box center [770, 233] width 1513 height 277
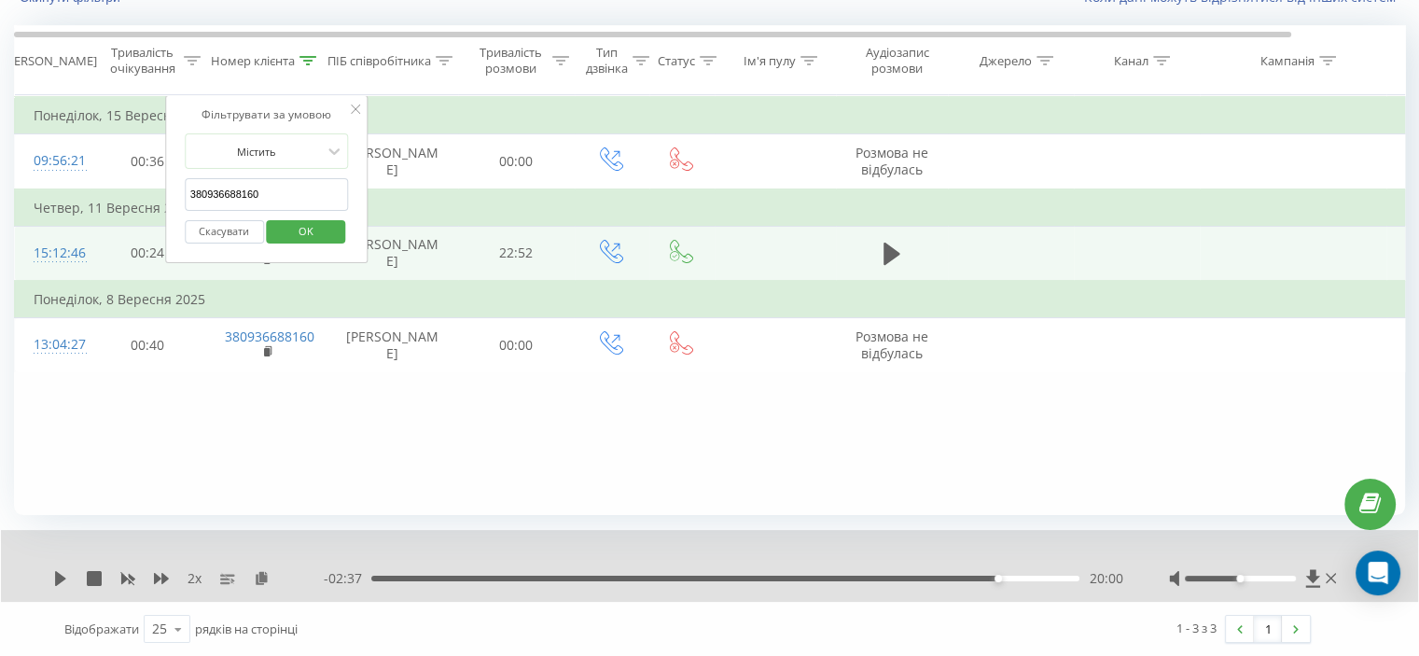
paste input "97512558"
click at [336, 228] on button "OK" at bounding box center [306, 231] width 79 height 23
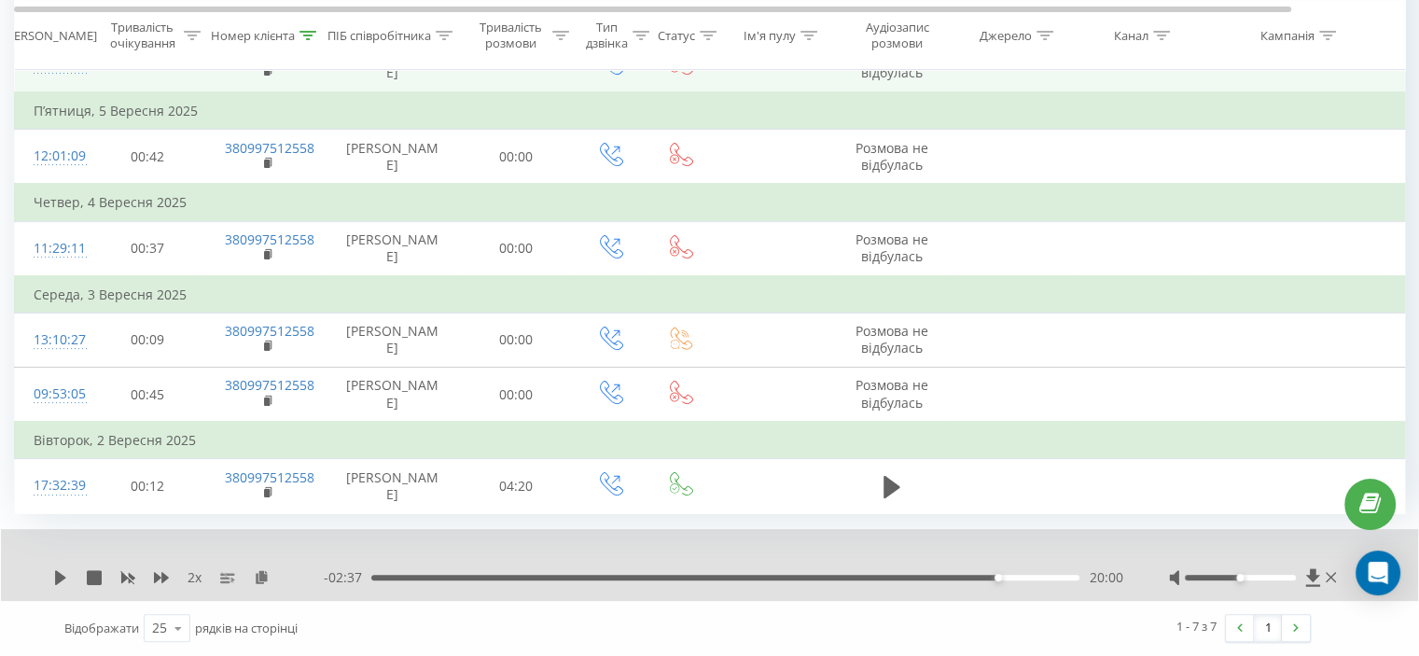
scroll to position [429, 0]
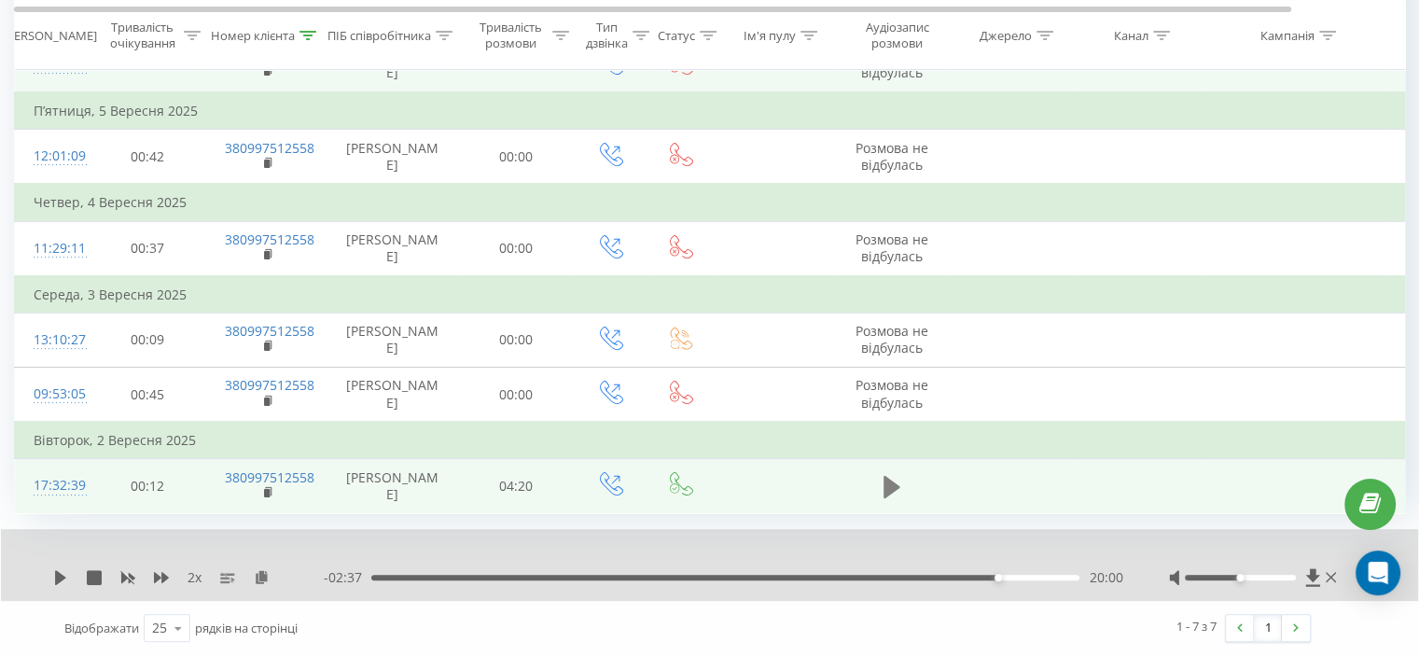
click at [887, 476] on icon at bounding box center [891, 487] width 17 height 22
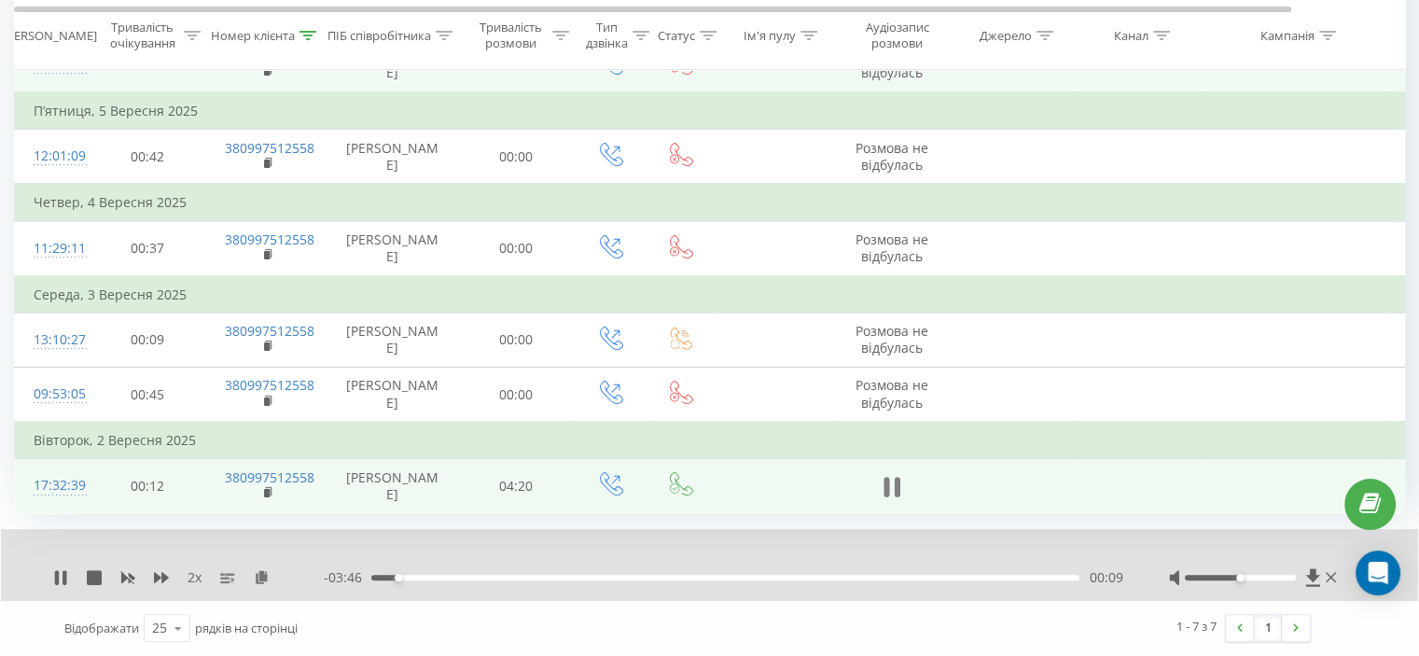
click at [887, 486] on icon at bounding box center [886, 487] width 6 height 21
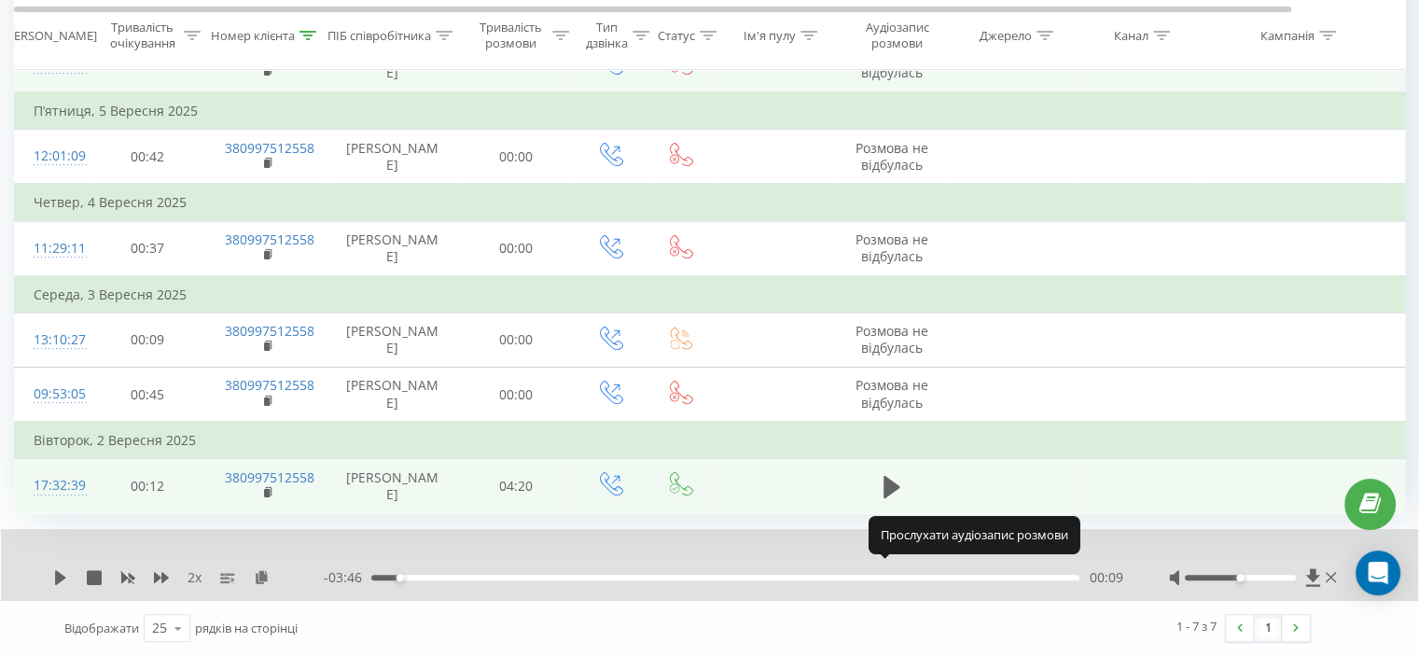
click at [887, 486] on icon at bounding box center [891, 487] width 17 height 22
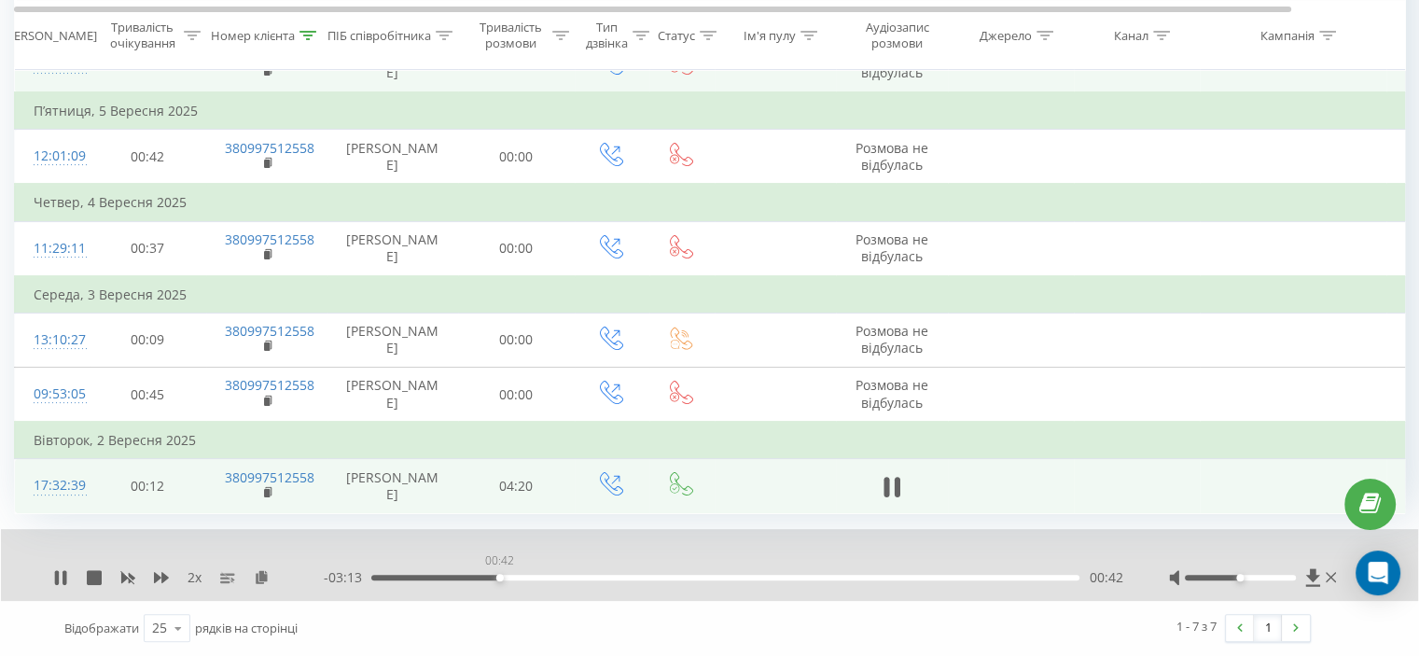
click at [499, 576] on div "00:42" at bounding box center [725, 578] width 708 height 6
click at [493, 576] on div "00:40" at bounding box center [725, 578] width 708 height 6
click at [134, 580] on div "2 x" at bounding box center [188, 577] width 271 height 19
click at [134, 580] on icon at bounding box center [127, 577] width 15 height 15
click at [504, 575] on div "00:45" at bounding box center [507, 577] width 7 height 7
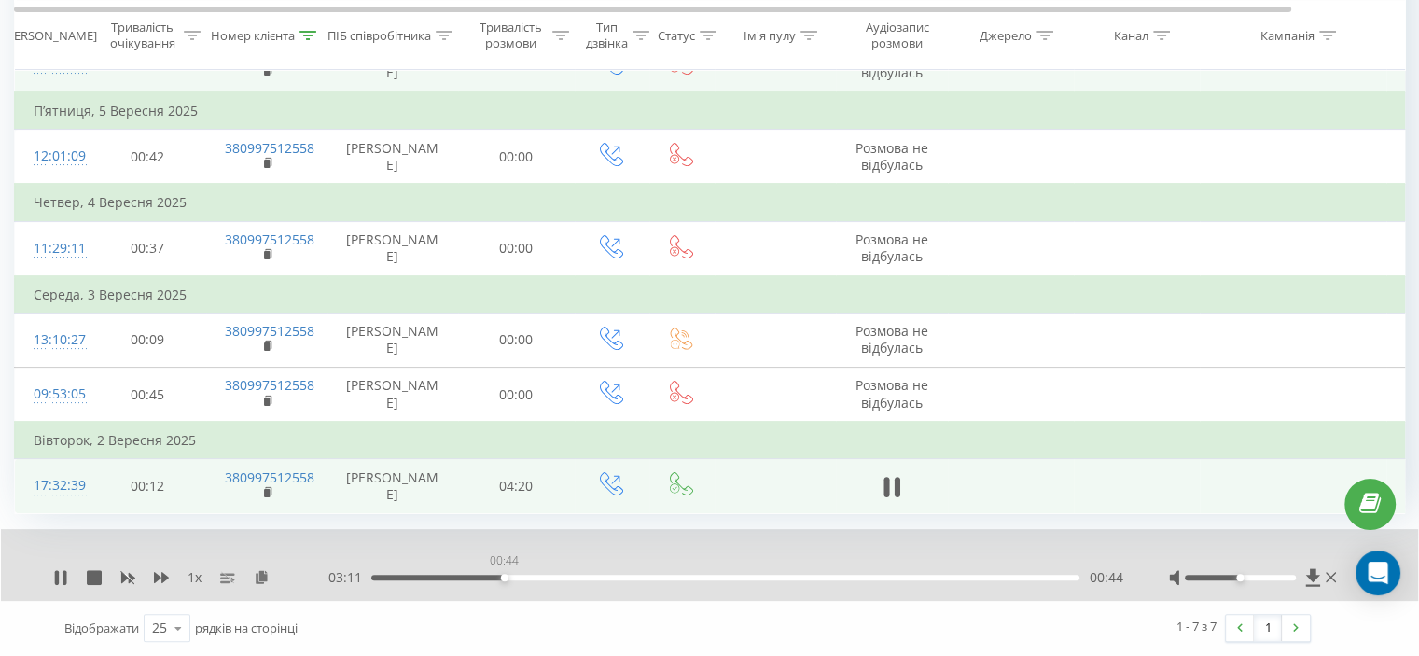
click at [504, 575] on div "00:44" at bounding box center [504, 577] width 7 height 7
click at [499, 575] on div "00:44" at bounding box center [725, 578] width 708 height 6
click at [499, 575] on div "00:45" at bounding box center [725, 578] width 708 height 6
click at [502, 575] on div "00:46" at bounding box center [725, 578] width 708 height 6
click at [504, 578] on div "01:03" at bounding box center [725, 578] width 708 height 6
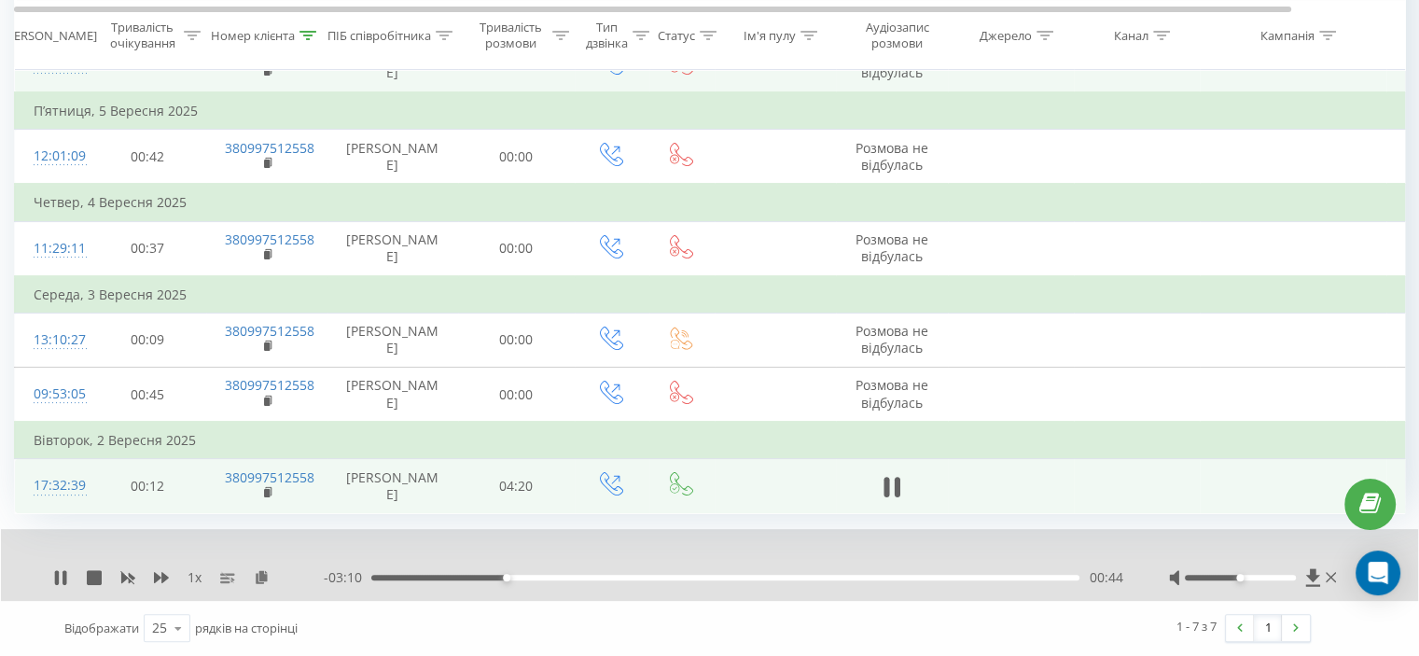
click at [496, 578] on div "00:44" at bounding box center [725, 578] width 708 height 6
click at [489, 578] on div "00:39" at bounding box center [725, 578] width 708 height 6
click at [876, 469] on td at bounding box center [892, 486] width 112 height 54
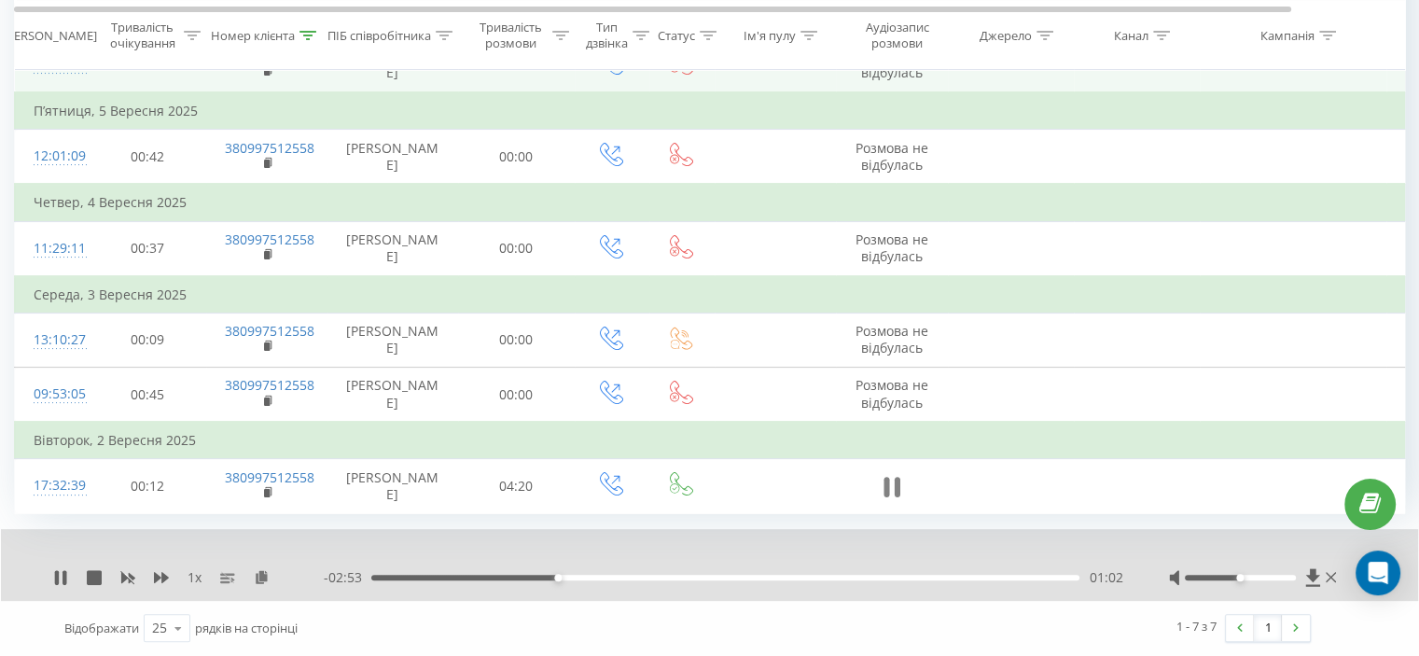
click at [882, 473] on button at bounding box center [892, 487] width 28 height 28
click at [310, 36] on icon at bounding box center [307, 34] width 17 height 9
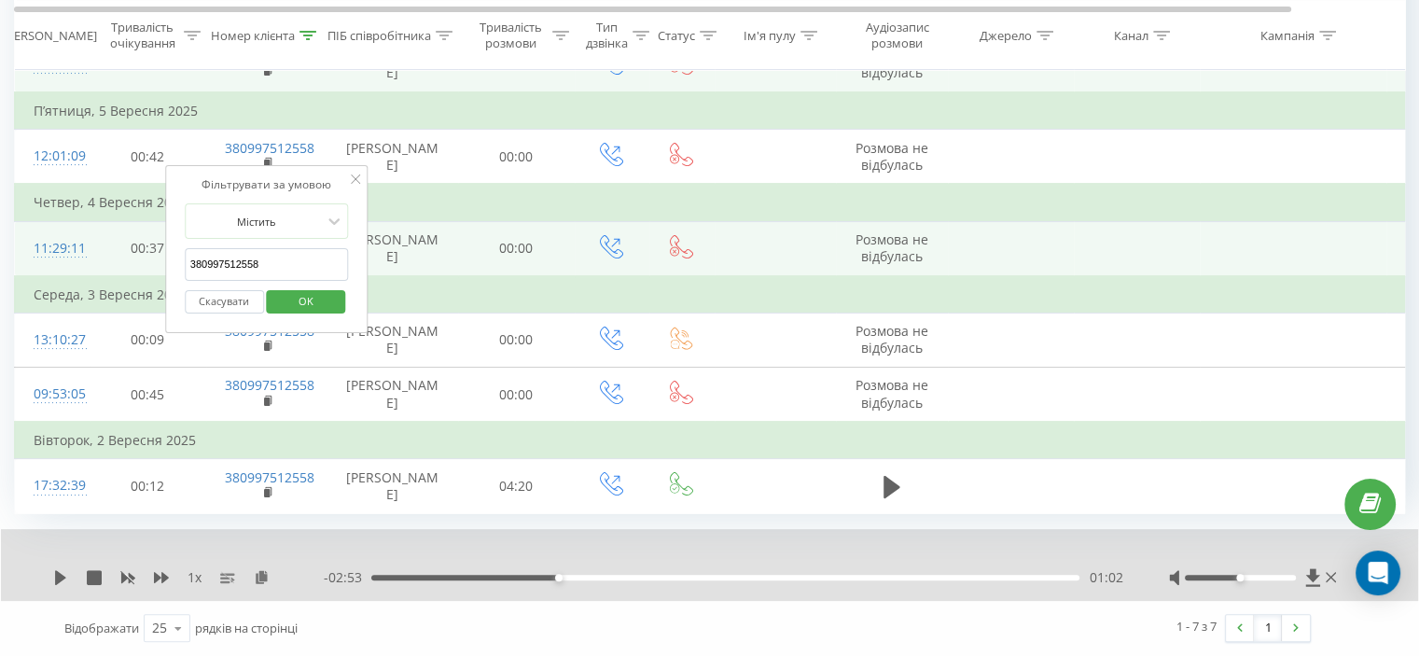
drag, startPoint x: 224, startPoint y: 156, endPoint x: 97, endPoint y: 173, distance: 128.0
click at [92, 171] on table "Фільтрувати за умовою Дорівнює Скасувати OK Фільтрувати за умовою Містить 38099…" at bounding box center [770, 210] width 1513 height 606
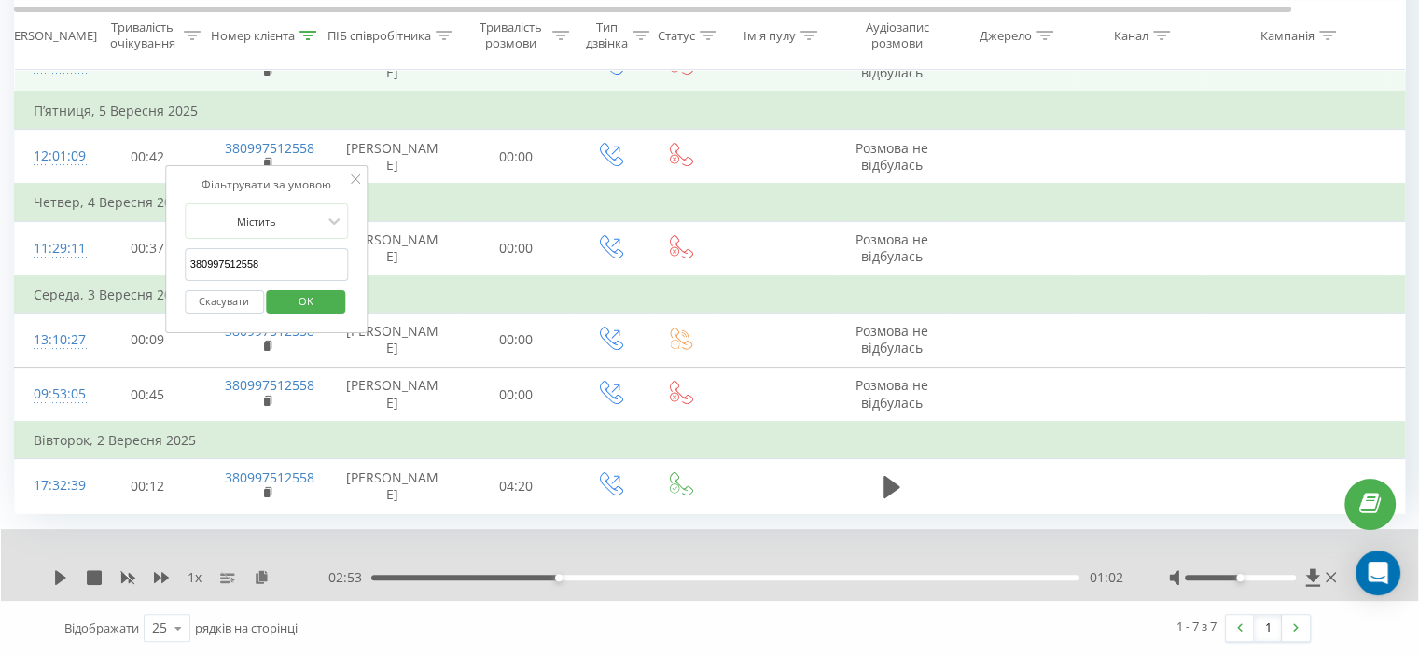
paste input "36688160"
click at [302, 248] on input "380936688160" at bounding box center [267, 264] width 164 height 33
type input "380936688160"
click at [303, 286] on span "OK" at bounding box center [306, 300] width 52 height 29
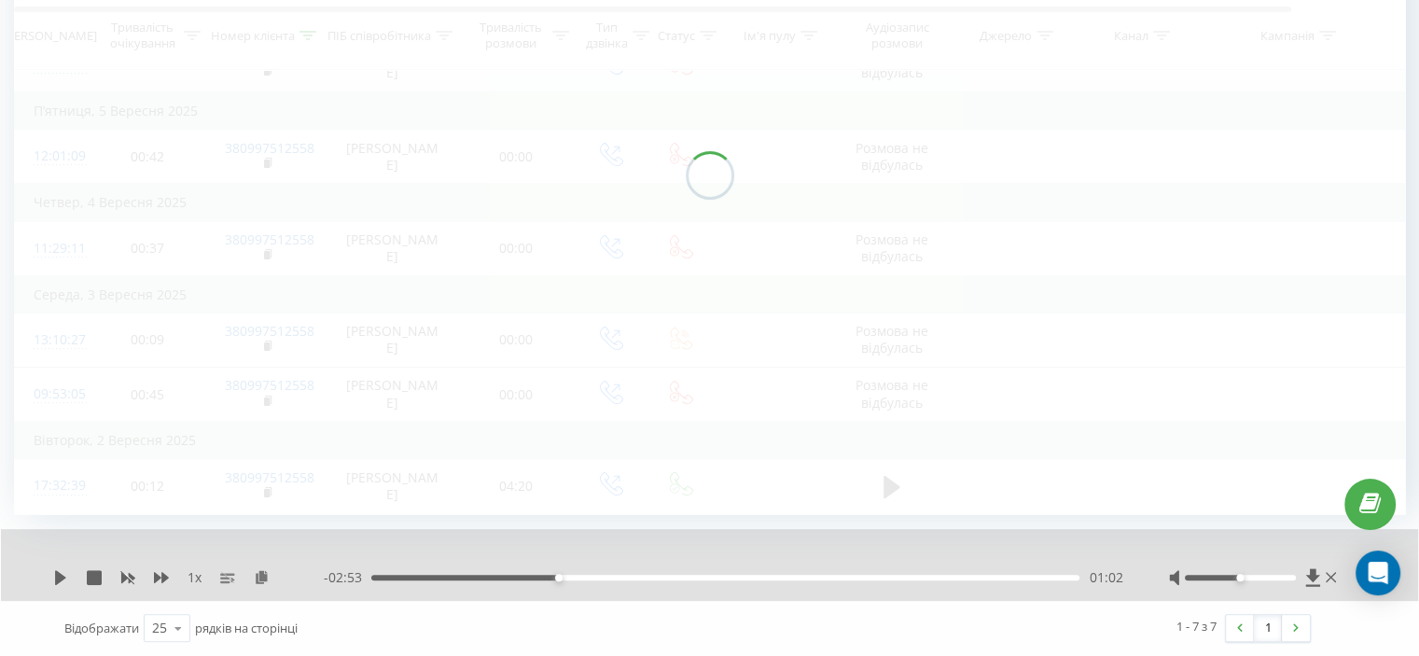
scroll to position [145, 0]
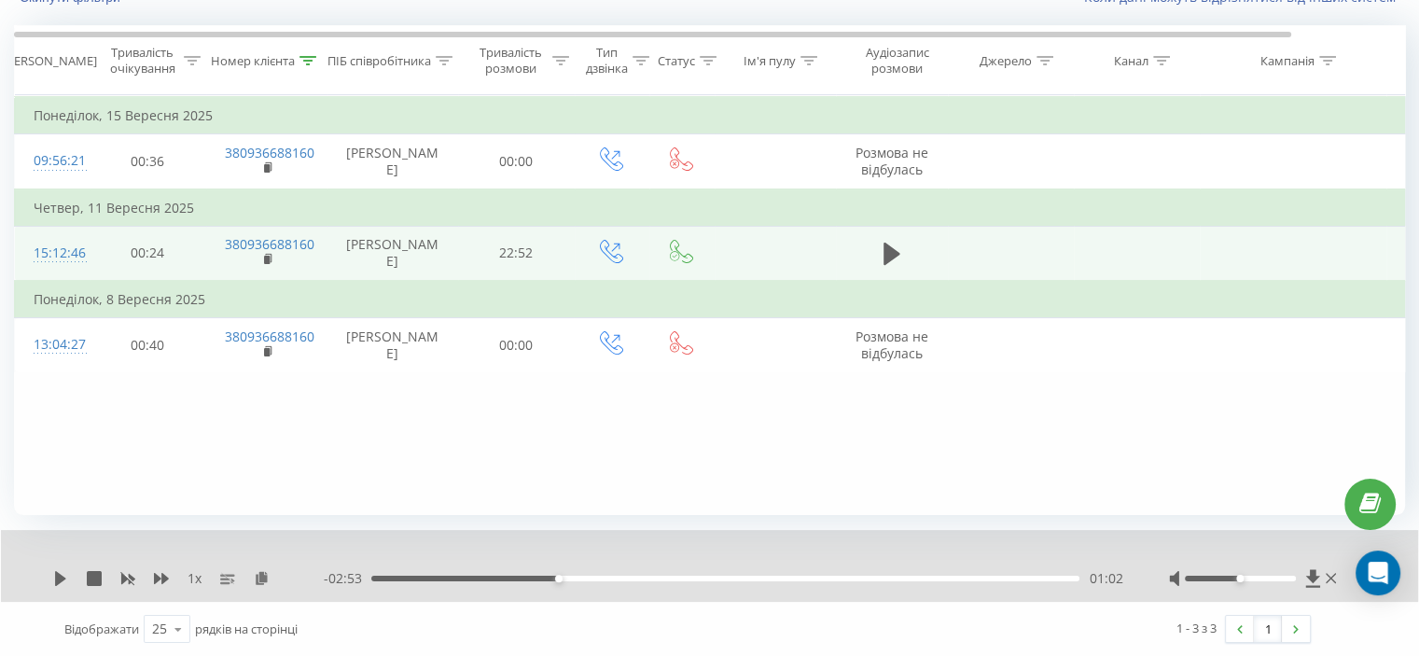
click at [870, 255] on td at bounding box center [892, 253] width 112 height 55
click at [892, 257] on td at bounding box center [892, 253] width 112 height 55
click at [890, 265] on icon at bounding box center [891, 254] width 17 height 22
click at [156, 578] on icon at bounding box center [161, 578] width 15 height 11
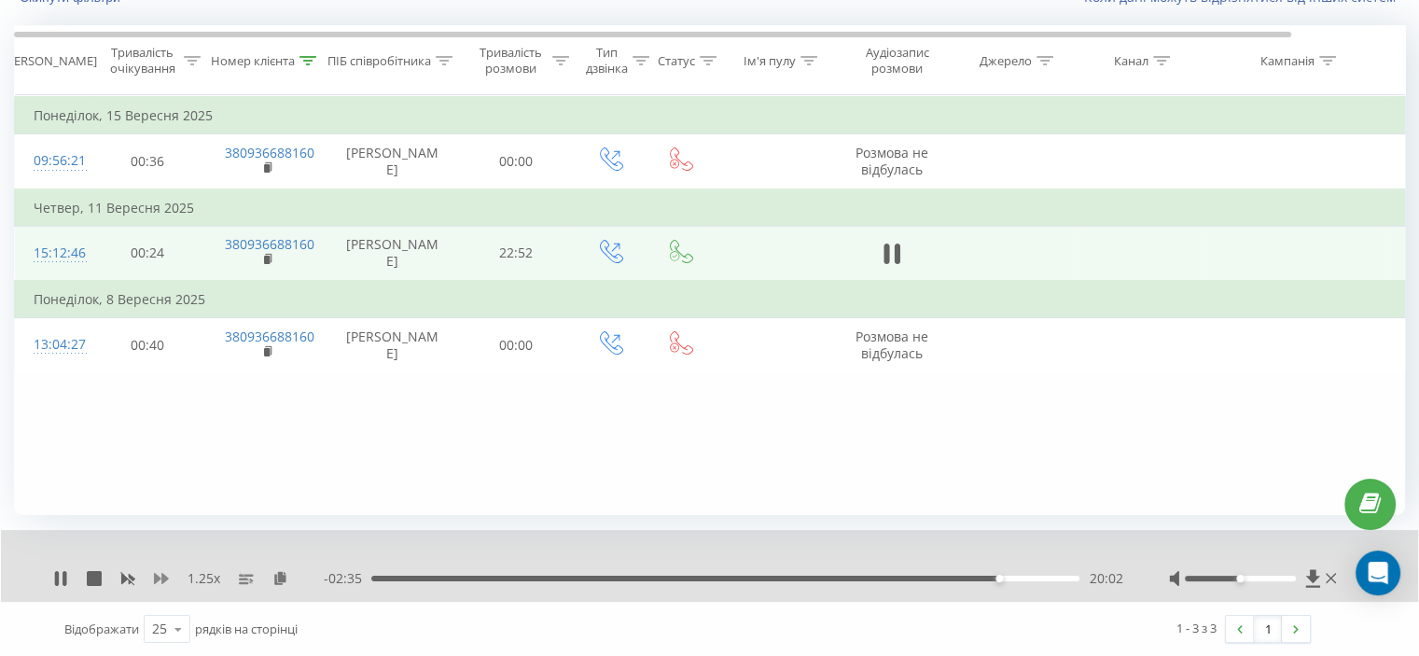
click at [158, 578] on icon at bounding box center [161, 578] width 15 height 11
click at [895, 264] on icon at bounding box center [897, 253] width 6 height 21
click at [59, 577] on icon at bounding box center [60, 578] width 11 height 15
click at [1063, 577] on div "22:27" at bounding box center [725, 579] width 708 height 6
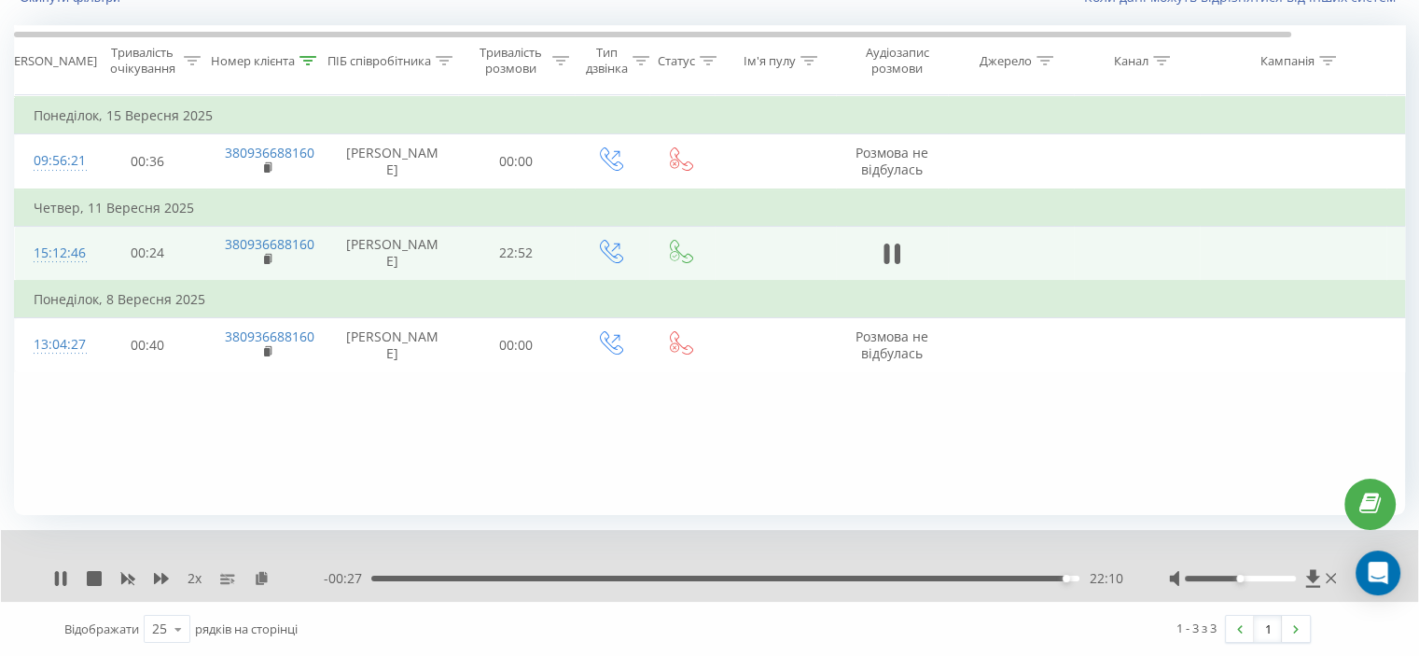
click at [1042, 577] on div "22:10" at bounding box center [725, 579] width 708 height 6
click at [124, 573] on icon at bounding box center [127, 578] width 15 height 15
click at [162, 576] on icon at bounding box center [161, 578] width 15 height 11
click at [160, 576] on icon at bounding box center [161, 578] width 15 height 15
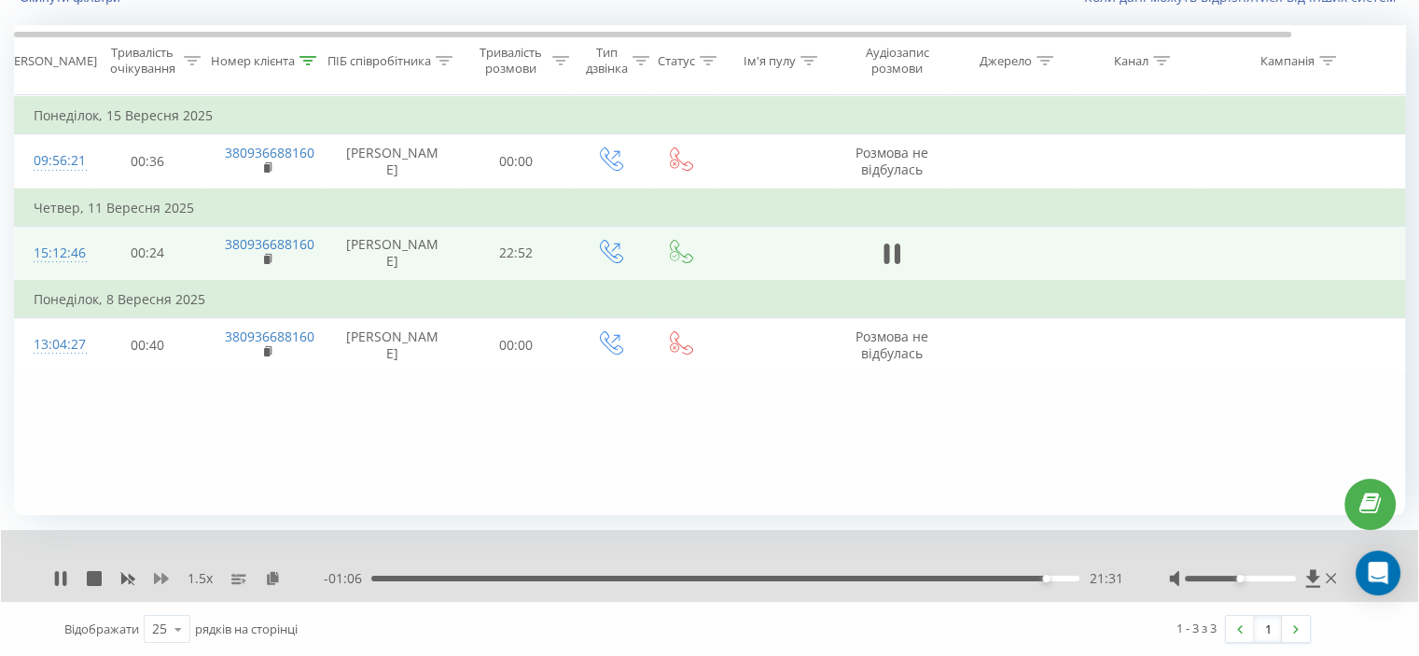
click at [160, 576] on icon at bounding box center [161, 578] width 15 height 15
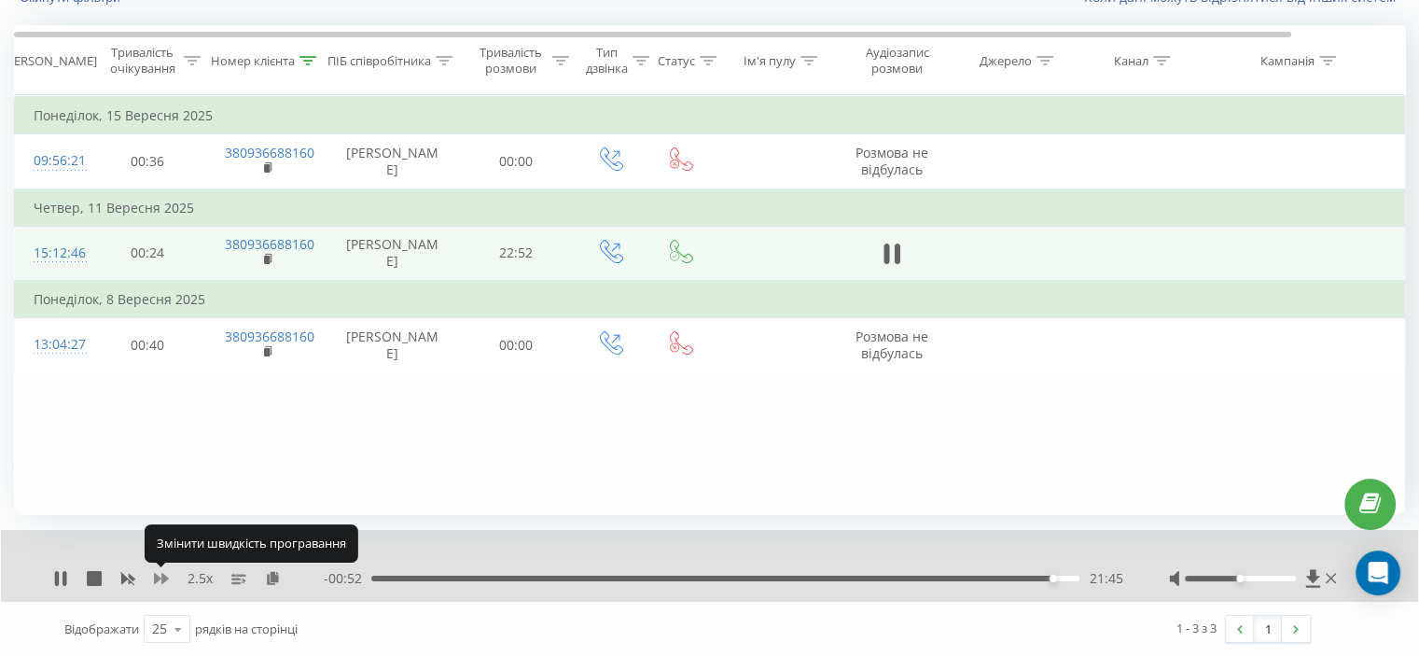
click at [160, 576] on icon at bounding box center [161, 578] width 15 height 15
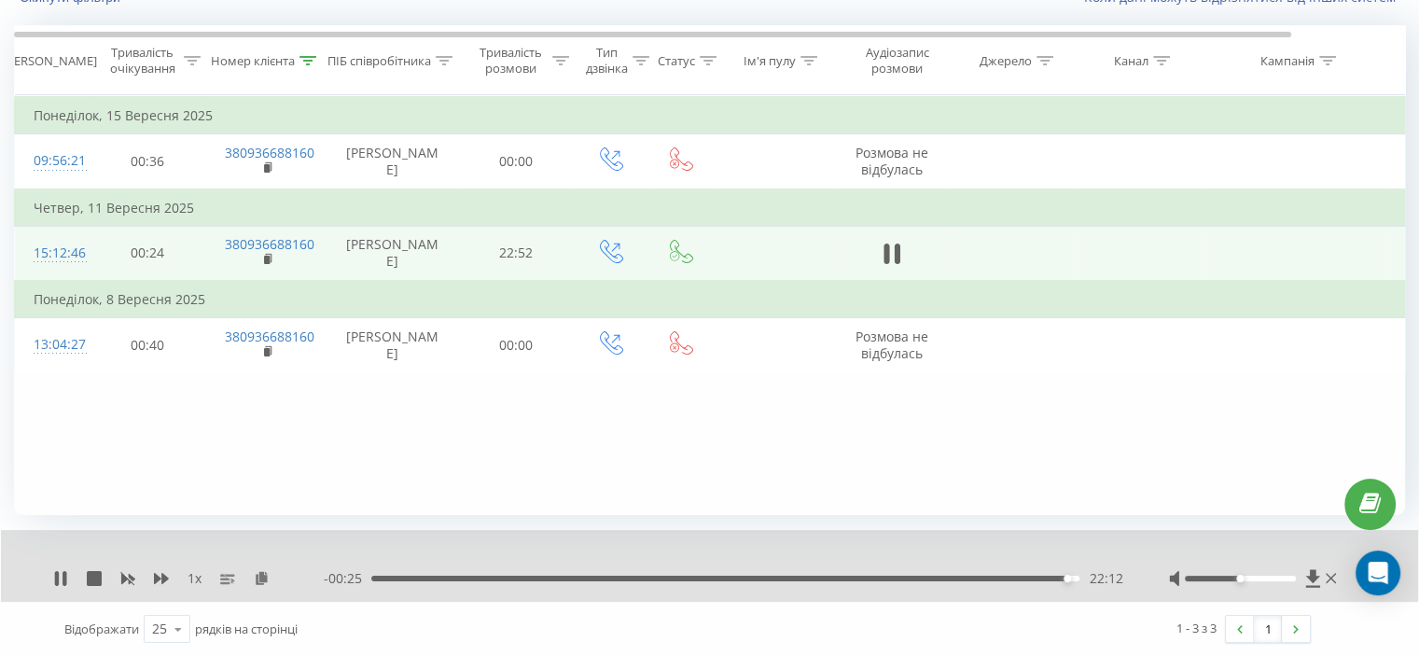
click at [201, 571] on div "1 x" at bounding box center [188, 578] width 271 height 19
click at [164, 584] on icon at bounding box center [161, 578] width 15 height 15
click at [164, 581] on icon at bounding box center [161, 578] width 15 height 15
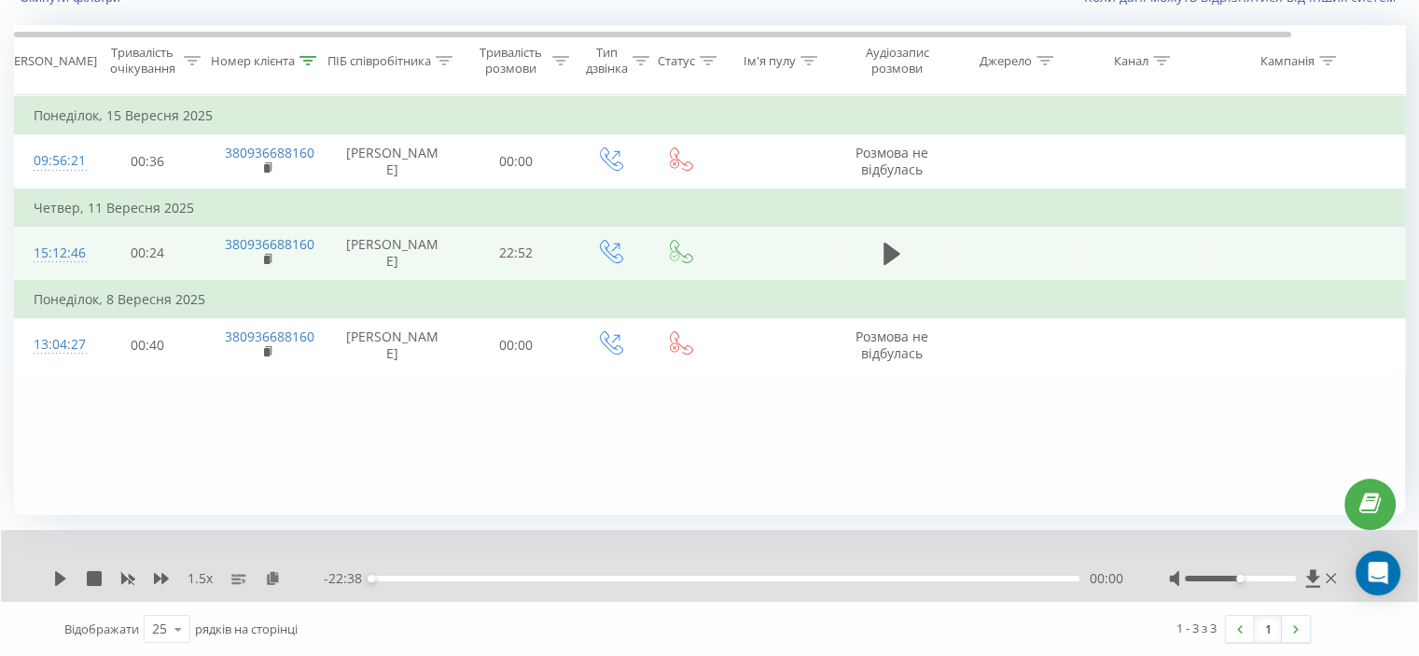
click at [396, 569] on div "- 22:38 00:00 00:00" at bounding box center [723, 578] width 798 height 19
click at [395, 570] on div "- 22:38 00:00 00:00" at bounding box center [723, 578] width 798 height 19
click at [395, 574] on div "- 22:38 00:00 00:00" at bounding box center [723, 578] width 798 height 19
click at [393, 576] on div "00:00" at bounding box center [725, 579] width 708 height 6
click at [64, 574] on icon at bounding box center [60, 578] width 15 height 15
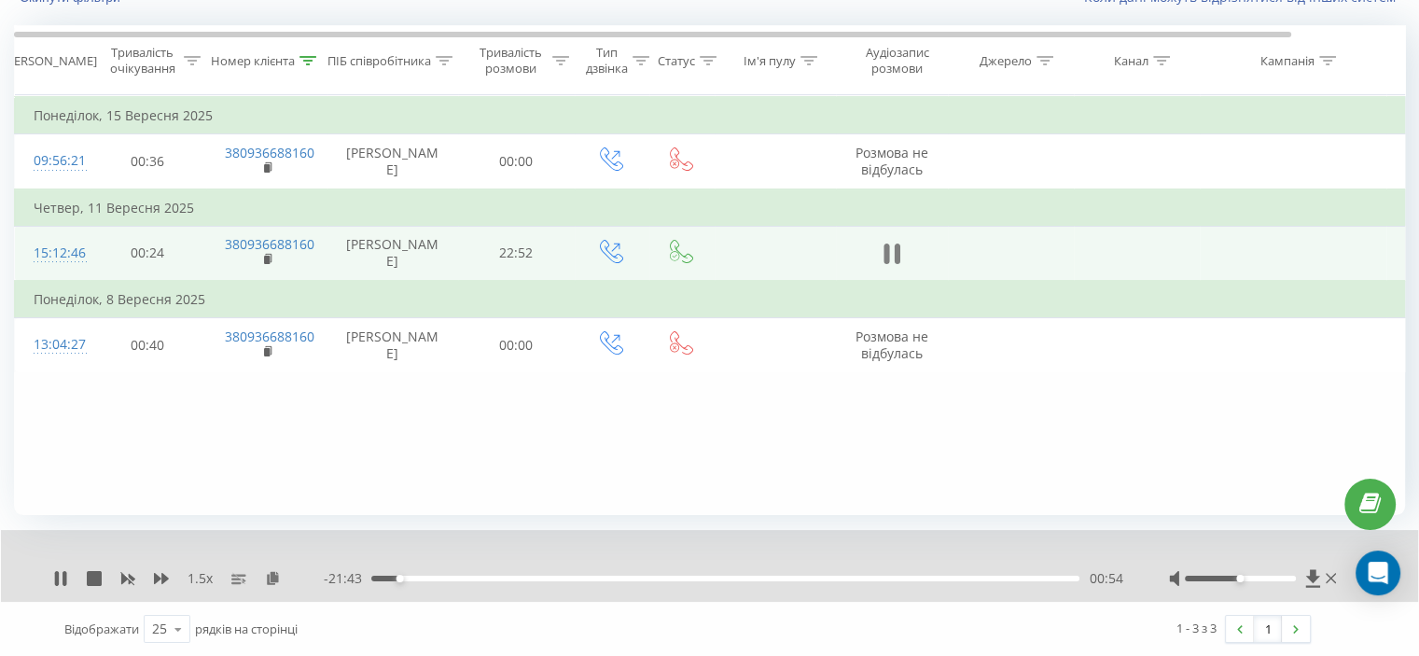
click at [887, 262] on icon at bounding box center [891, 254] width 17 height 26
click at [63, 582] on icon at bounding box center [60, 578] width 15 height 15
click at [160, 577] on icon at bounding box center [161, 578] width 15 height 11
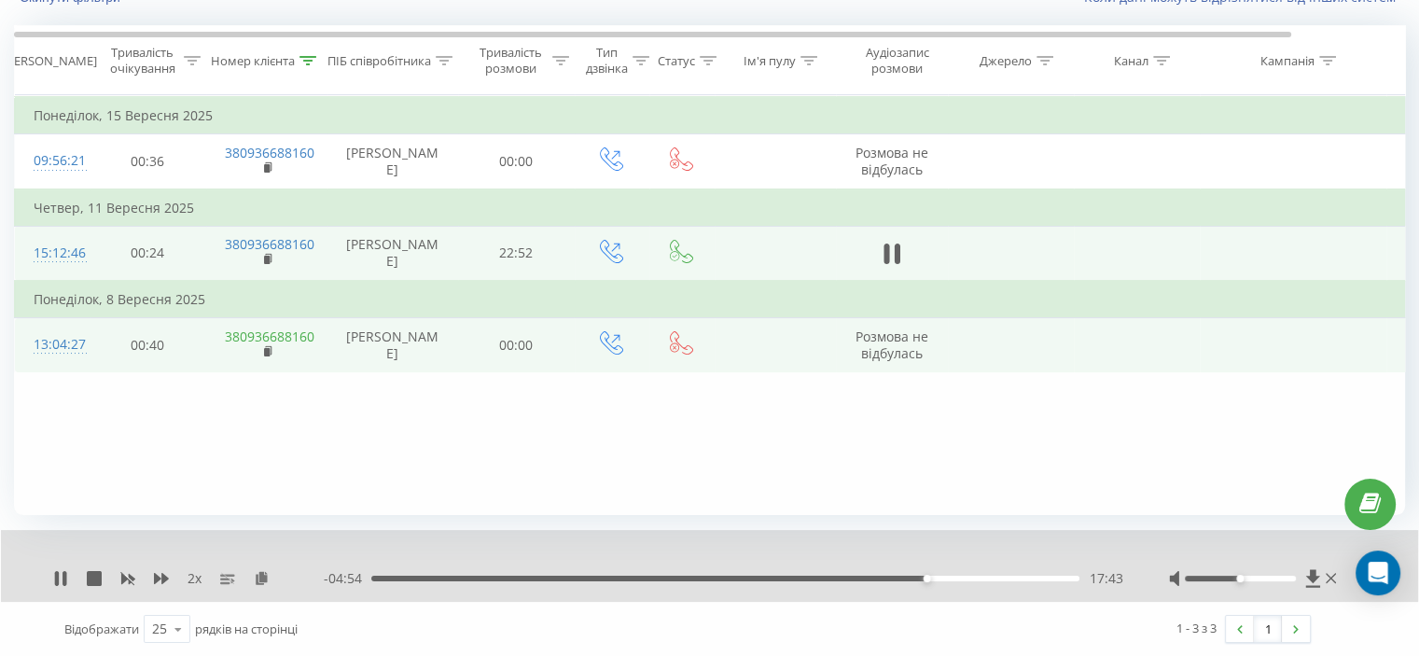
drag, startPoint x: 199, startPoint y: 428, endPoint x: 257, endPoint y: 372, distance: 81.2
click at [201, 426] on div "Фільтрувати за умовою Дорівнює Скасувати OK Фільтрувати за умовою Містить 38093…" at bounding box center [709, 305] width 1391 height 420
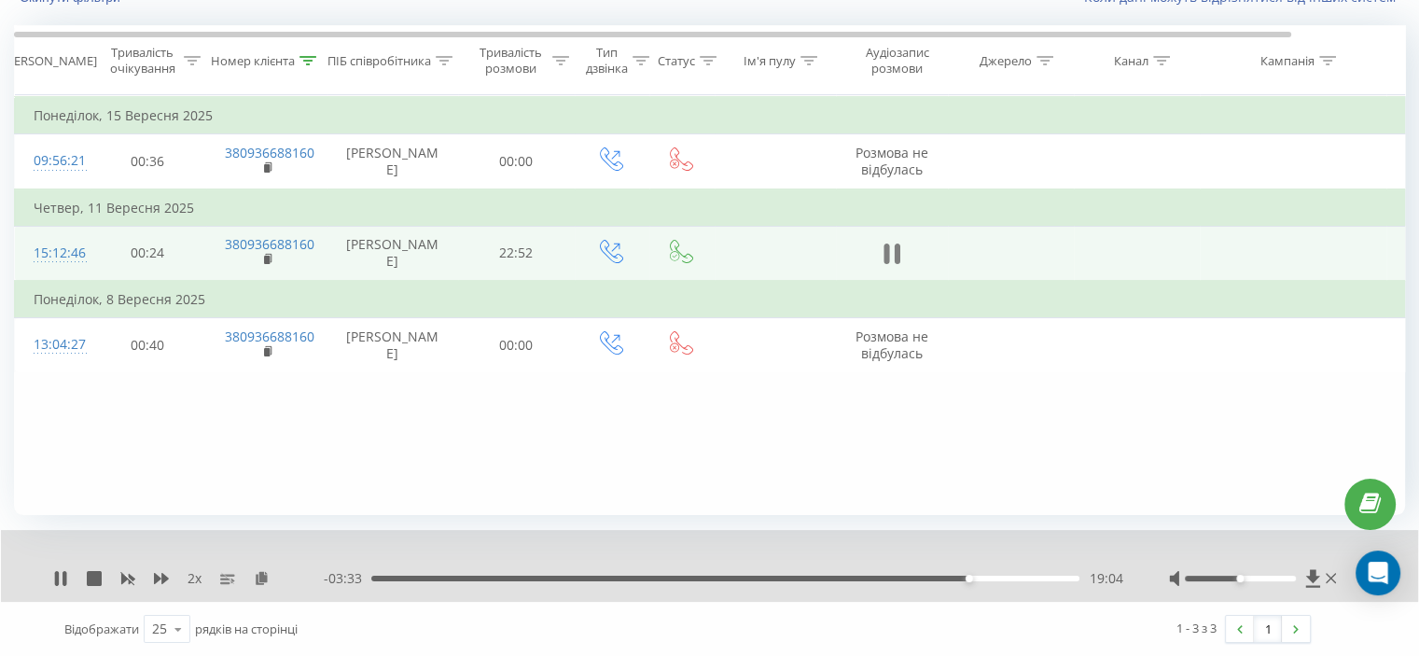
click at [888, 264] on icon at bounding box center [886, 253] width 6 height 21
click at [60, 581] on icon at bounding box center [60, 578] width 11 height 15
click at [201, 449] on div "Фільтрувати за умовою Дорівнює Скасувати OK Фільтрувати за умовою Містить 38093…" at bounding box center [709, 305] width 1391 height 420
click at [1053, 576] on div "21:47" at bounding box center [725, 579] width 708 height 6
click at [131, 574] on icon at bounding box center [127, 578] width 15 height 15
